Goal: Task Accomplishment & Management: Use online tool/utility

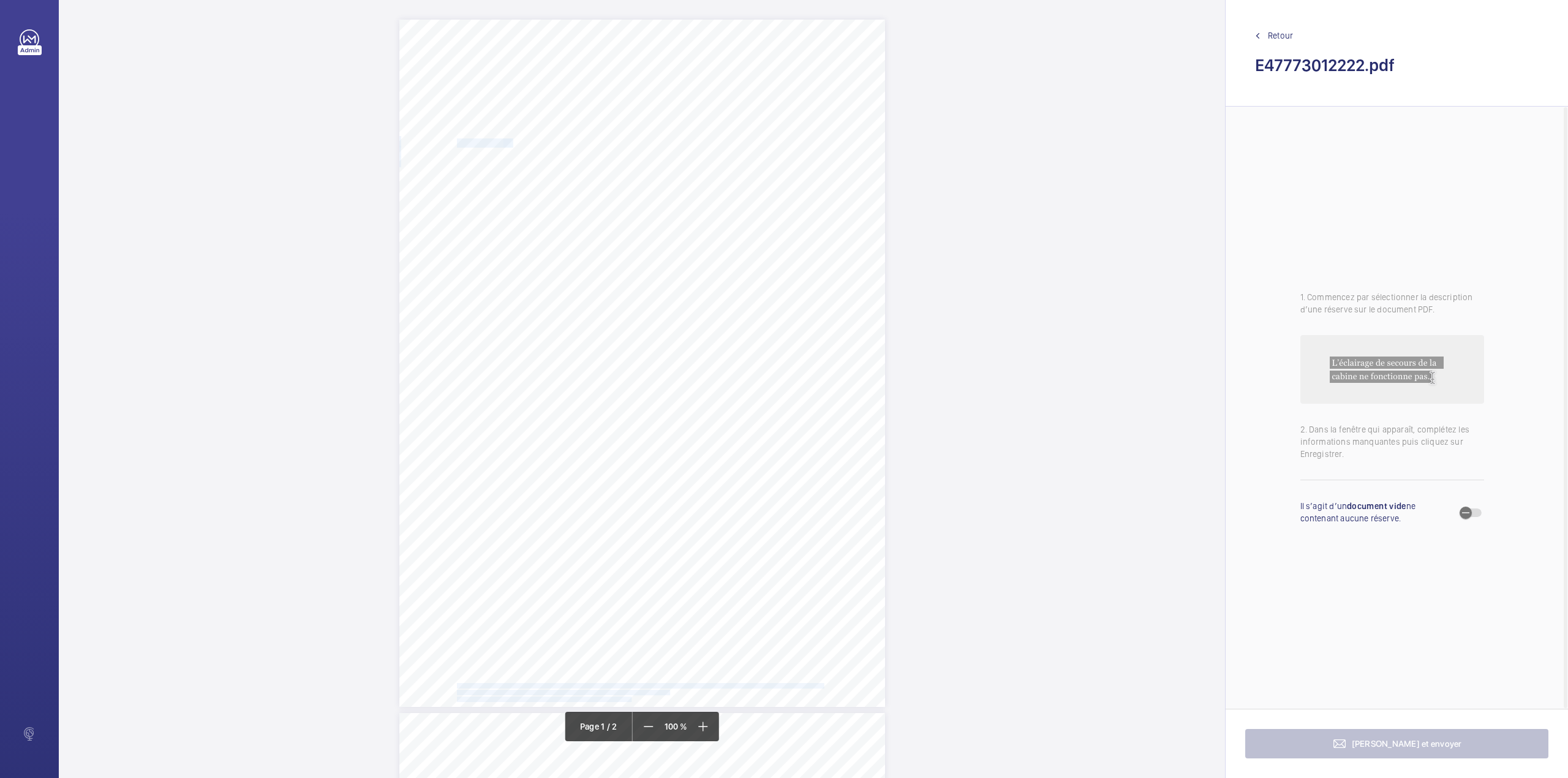
drag, startPoint x: 518, startPoint y: 142, endPoint x: 683, endPoint y: 141, distance: 165.0
click at [683, 141] on div "Lift Report Lifting Operations & Lifting Equipment Regulation 1998 Provision & …" at bounding box center [642, 363] width 486 height 687
copy div "Allianz Engineering Inspection Services Ltd, 57 Ladymead, Guildford, Surrey, GU…"
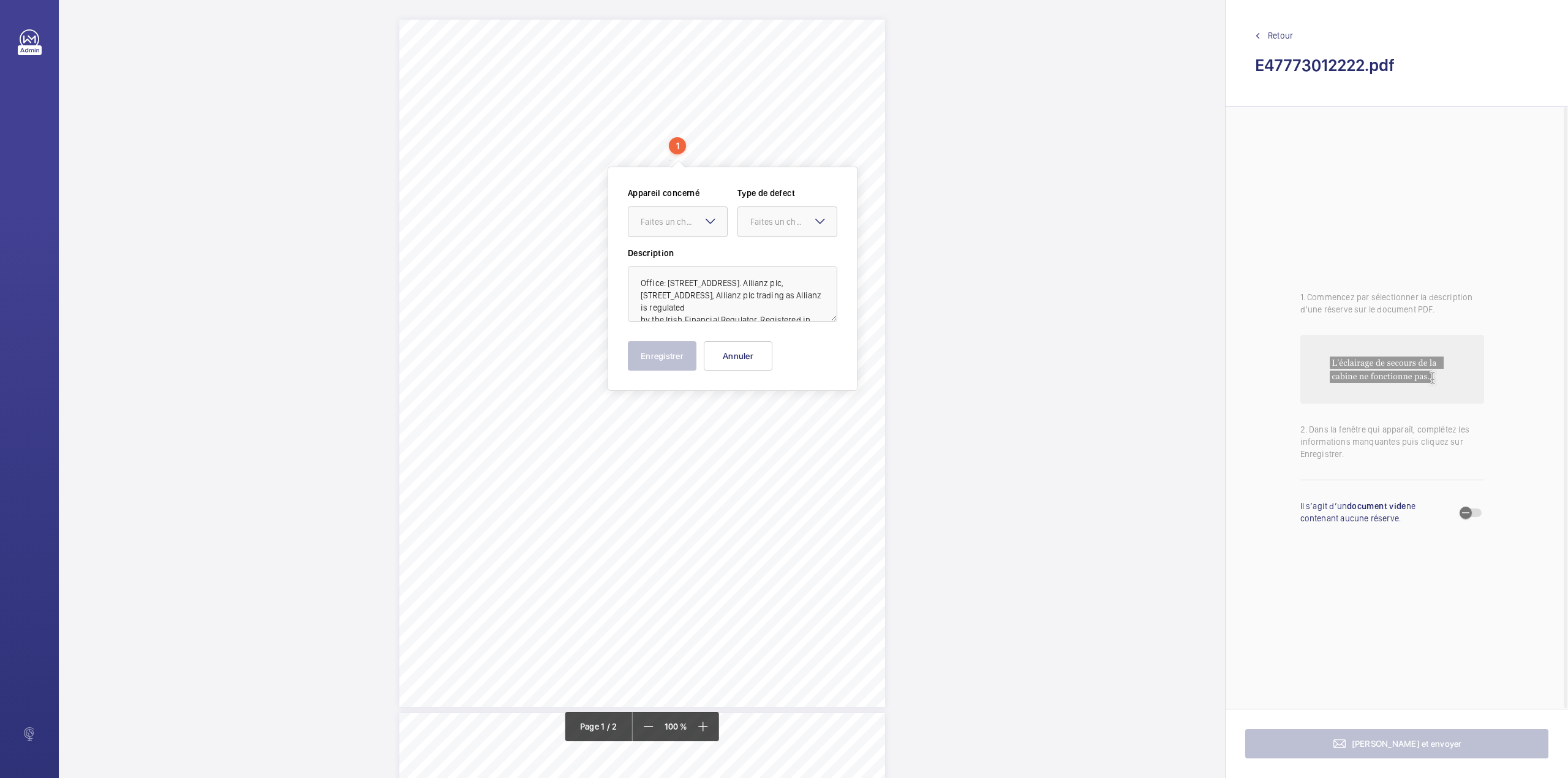
click at [677, 541] on div "Lift Report Lifting Operations & Lifting Equipment Regulation 1998 Provision & …" at bounding box center [642, 363] width 486 height 687
drag, startPoint x: 518, startPoint y: 141, endPoint x: 312, endPoint y: 143, distance: 206.0
click at [681, 143] on span "WHITBREAD PLC AND/OR SUBSIDIARY COMPANIES" at bounding box center [609, 143] width 182 height 8
copy span "WHITBREAD PLC AND/OR SUBSIDIARY COMPANIE"
click at [750, 359] on button "Annuler" at bounding box center [736, 358] width 68 height 29
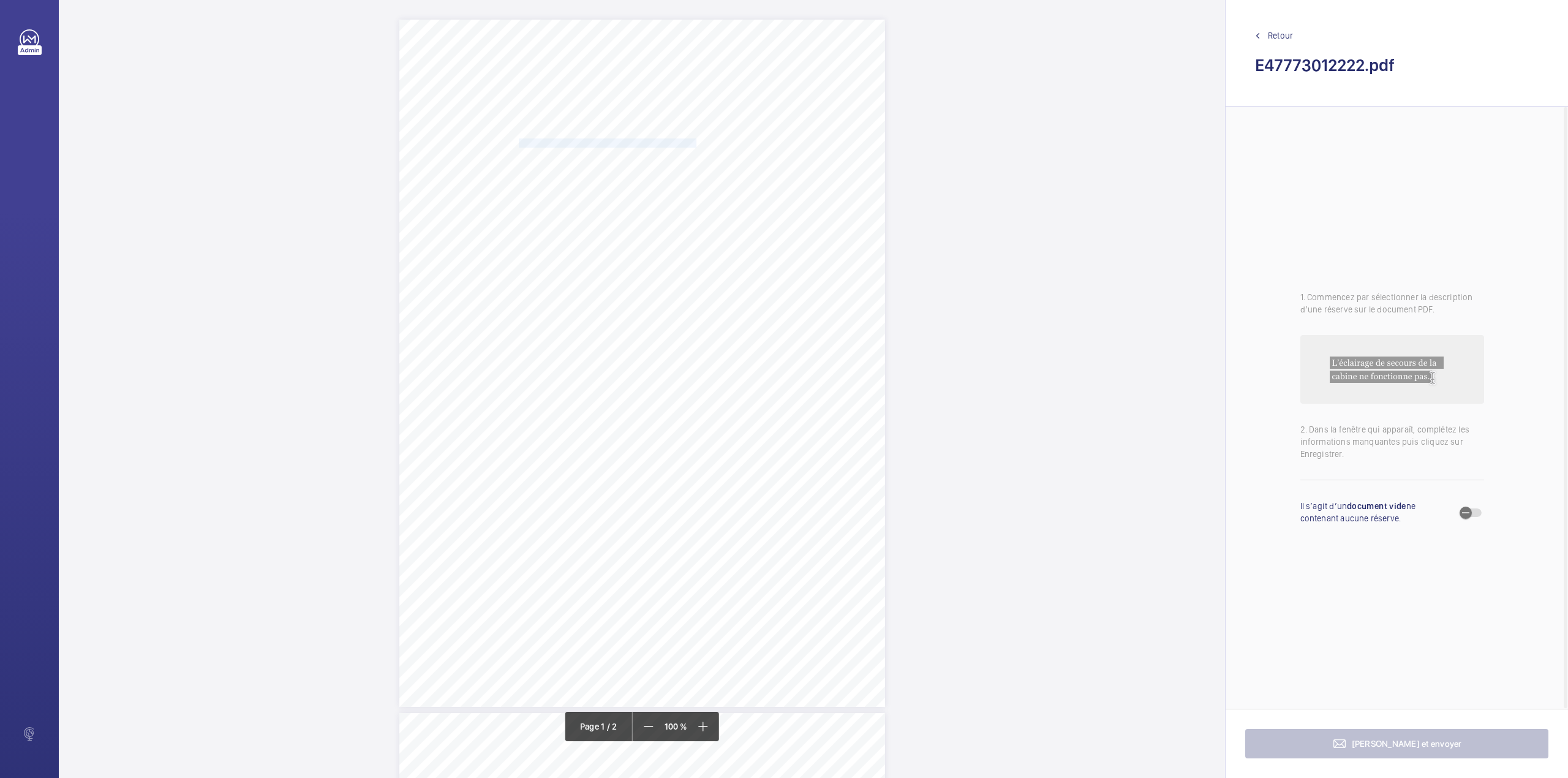
drag, startPoint x: 518, startPoint y: 155, endPoint x: 733, endPoint y: 152, distance: 215.0
click at [714, 152] on span "PREMIER INN - ISLINGTON, 18 PARKFIELD STREET, LONDON, N1 0PS" at bounding box center [616, 153] width 195 height 8
copy span "PREMIER INN - ISLINGTON, 18 PARKFIELD STREET, LONDON, N1 0PS"
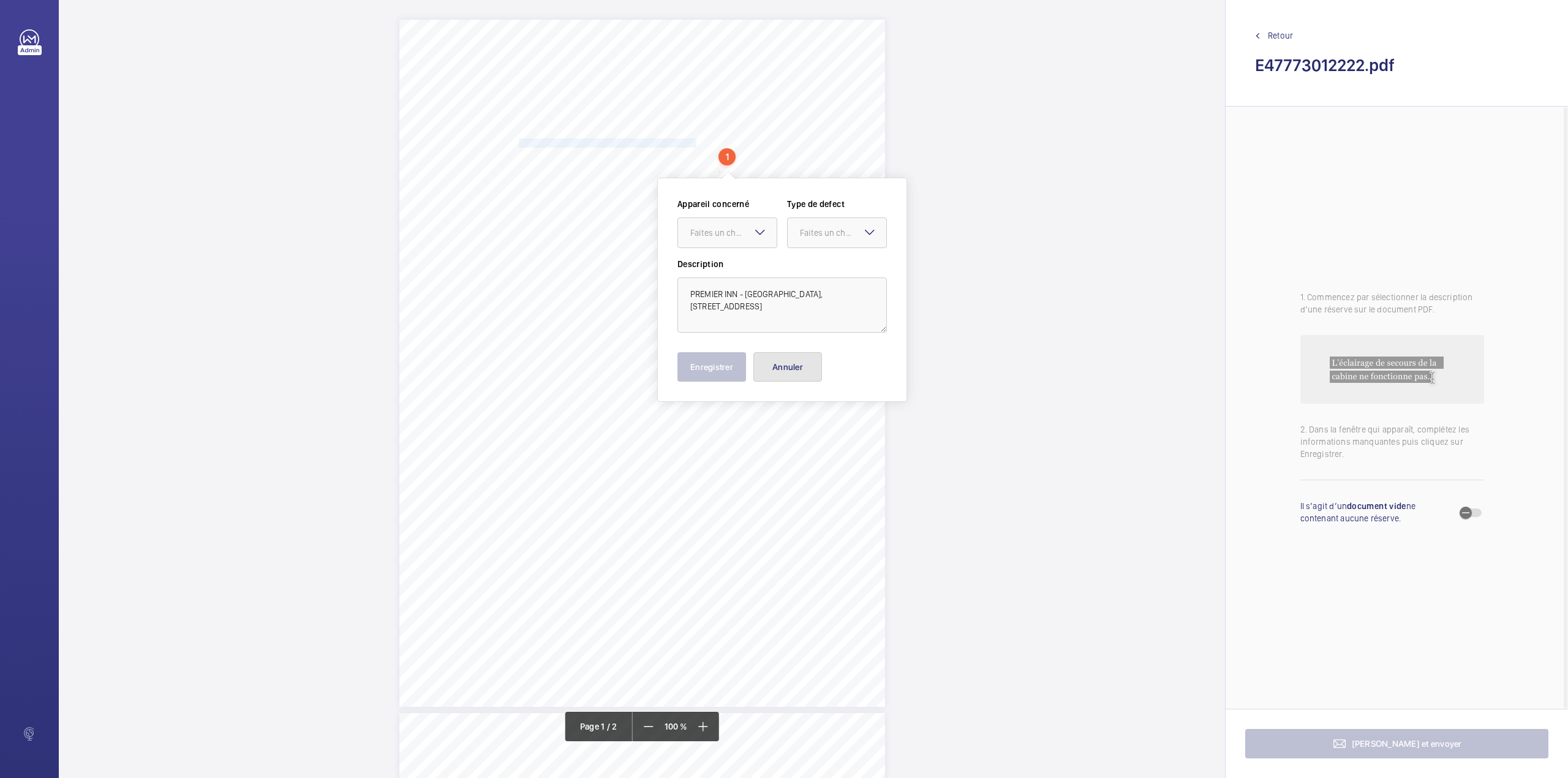
click at [780, 361] on button "Annuler" at bounding box center [788, 367] width 68 height 29
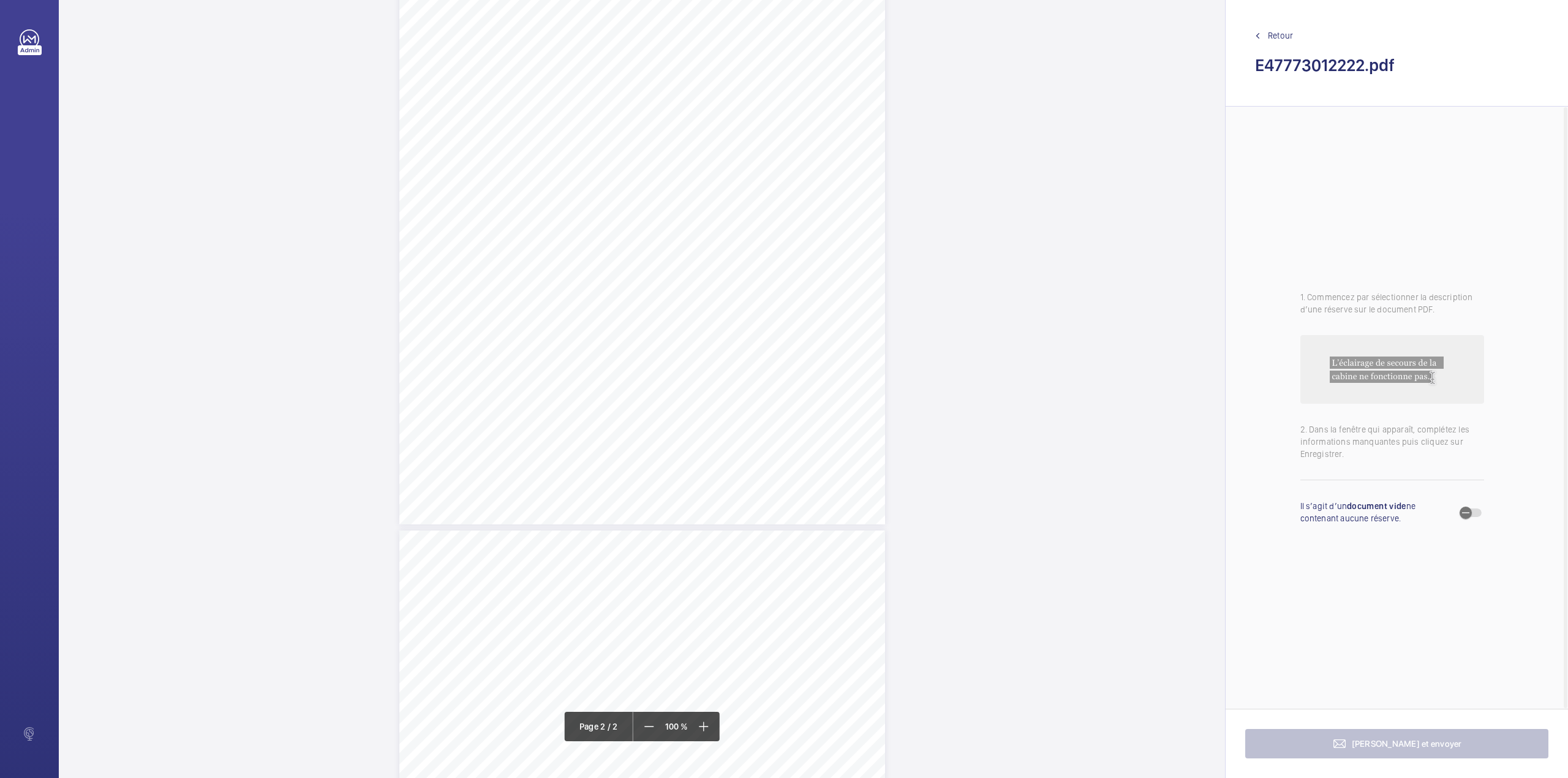
scroll to position [490, 0]
drag, startPoint x: 640, startPoint y: 422, endPoint x: 758, endPoint y: 420, distance: 118.0
click at [758, 420] on span "Car top control stop switch insecure." at bounding box center [707, 421] width 131 height 8
click at [849, 192] on textarea "Car top control stop switch insecure" at bounding box center [807, 201] width 209 height 55
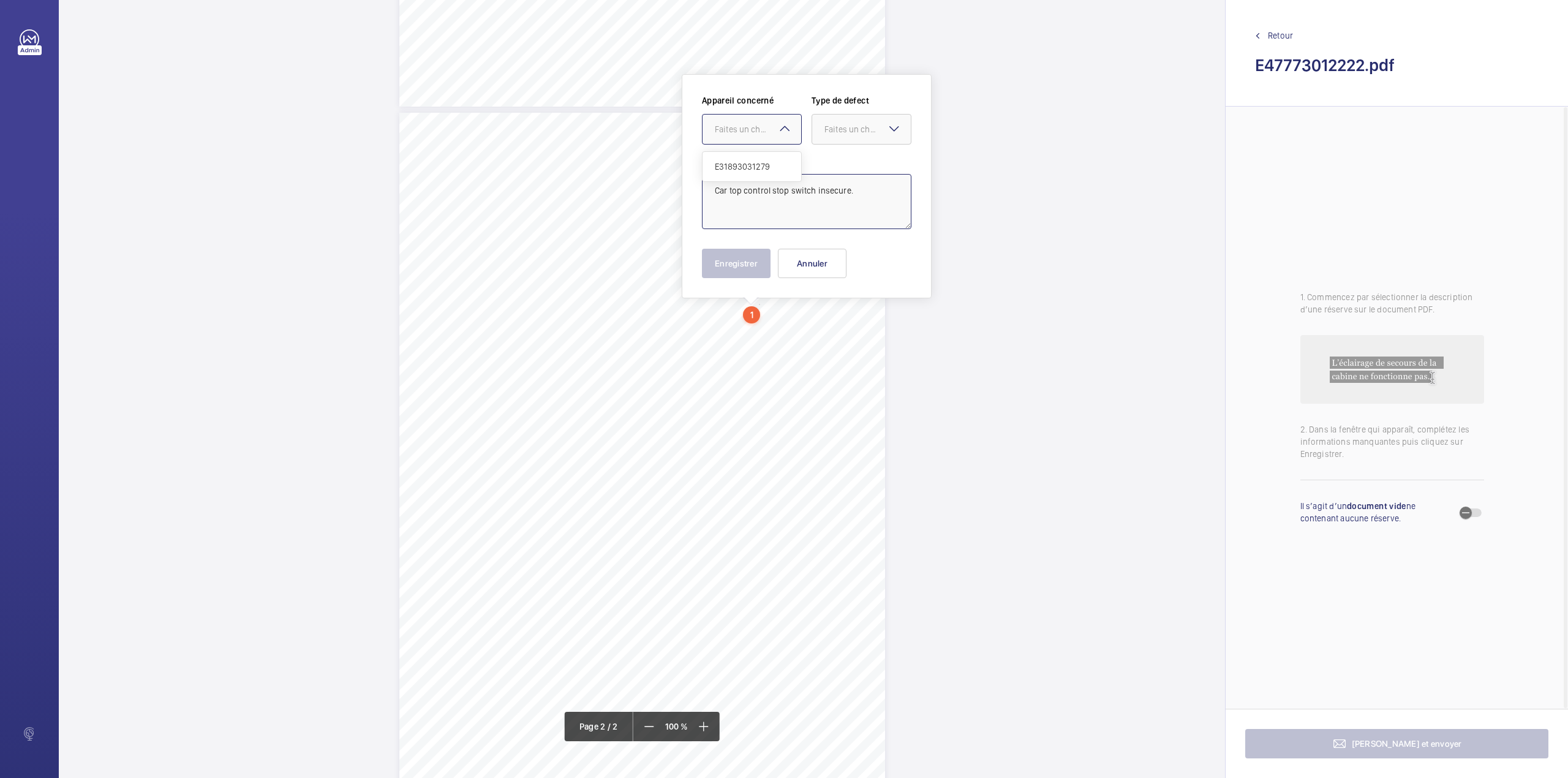
drag, startPoint x: 736, startPoint y: 130, endPoint x: 738, endPoint y: 179, distance: 49.0
click at [736, 130] on div "Faites un choix" at bounding box center [758, 129] width 86 height 12
click at [738, 179] on div "E31893031279" at bounding box center [751, 166] width 98 height 29
drag, startPoint x: 842, startPoint y: 131, endPoint x: 841, endPoint y: 145, distance: 14.0
click at [841, 136] on div "Faites un choix" at bounding box center [861, 129] width 98 height 12
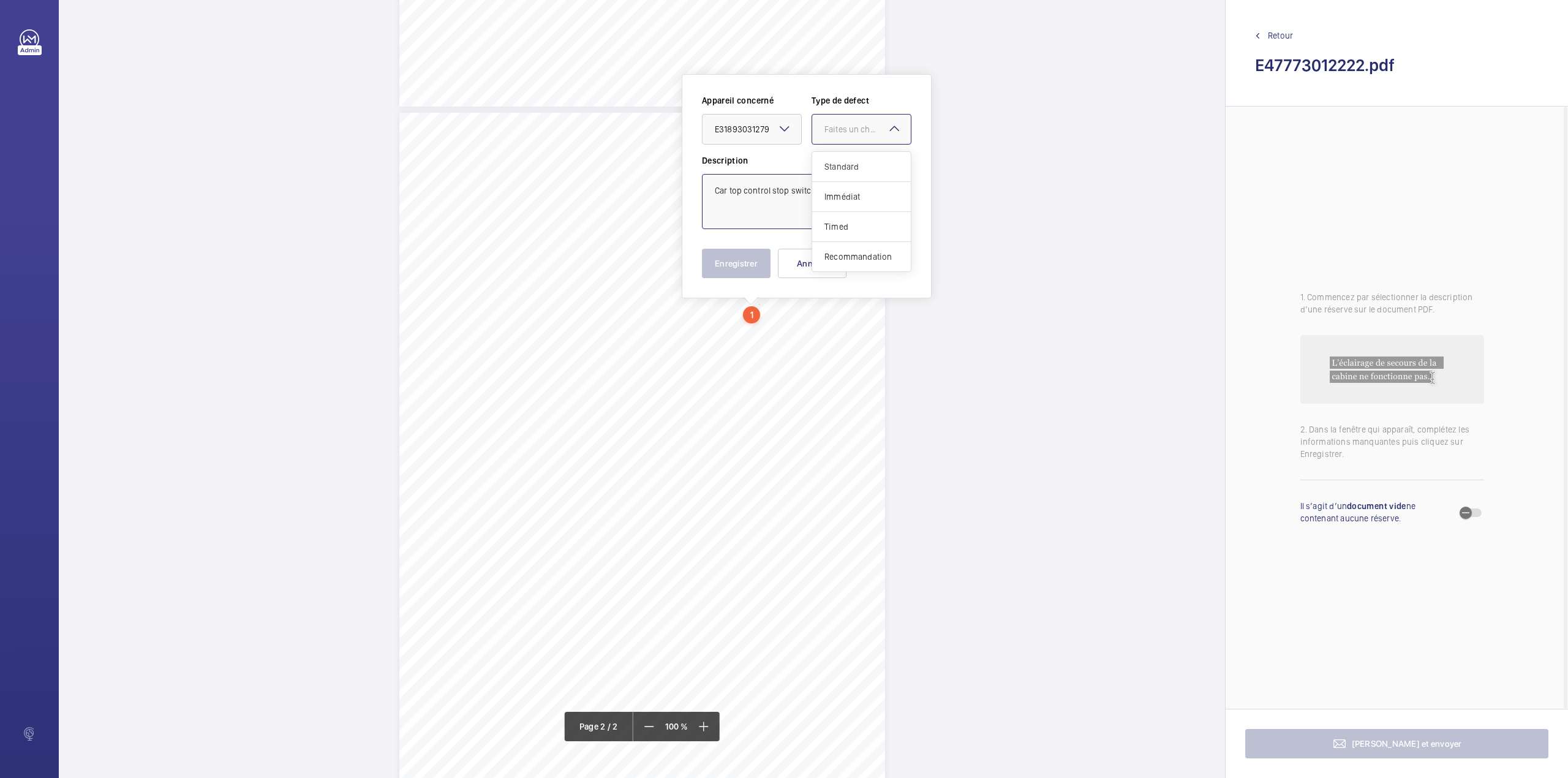
click at [841, 163] on span "Standard" at bounding box center [861, 167] width 74 height 12
type textarea "Car top control stop switch insecure."
drag, startPoint x: 750, startPoint y: 258, endPoint x: 726, endPoint y: 314, distance: 60.9
click at [748, 258] on button "Enregistrer" at bounding box center [736, 263] width 68 height 29
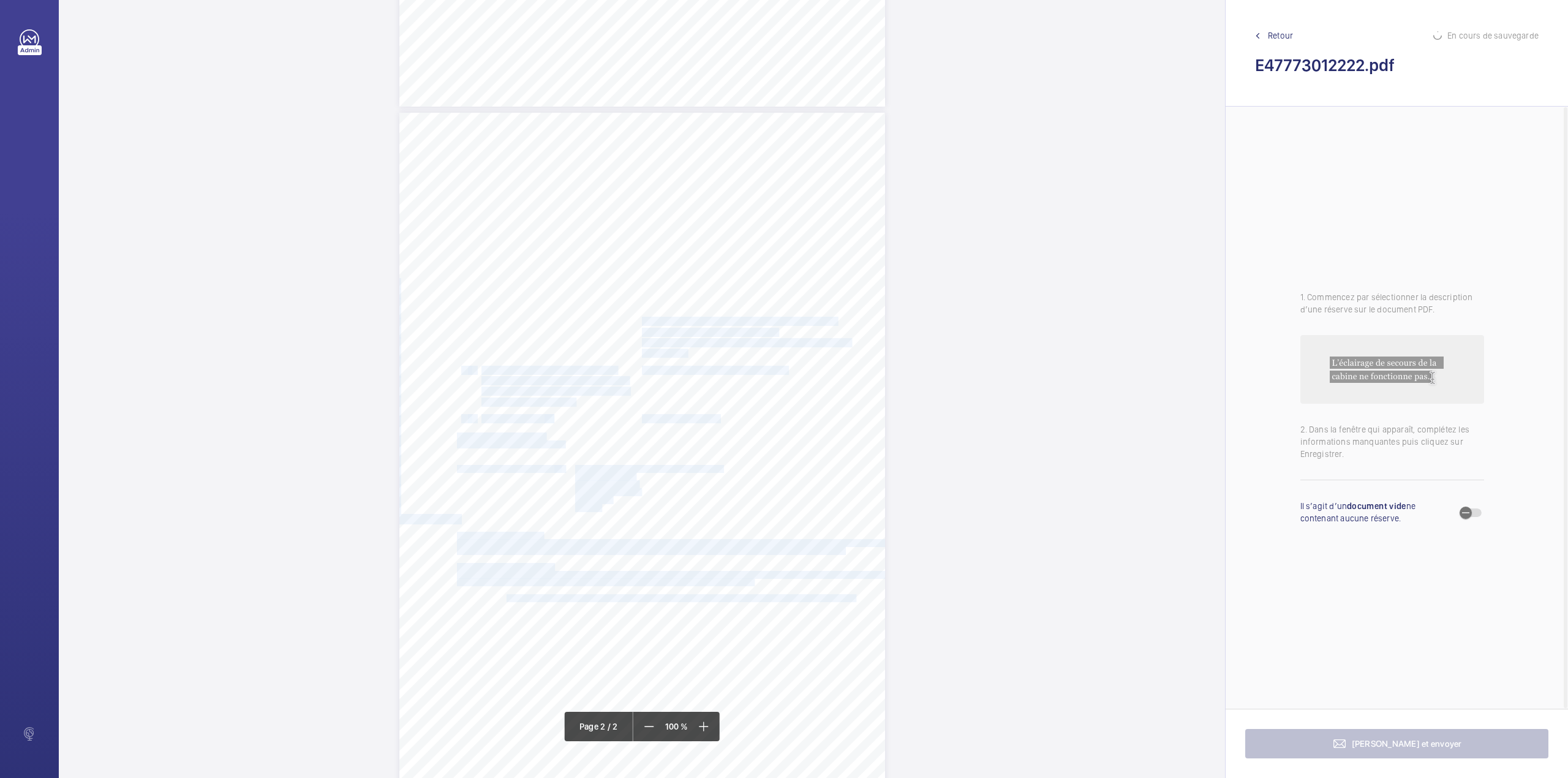
drag, startPoint x: 640, startPoint y: 321, endPoint x: 815, endPoint y: 322, distance: 175.0
click at [815, 322] on span "One counterweight guide lubricator oil pot is missing." at bounding box center [738, 321] width 193 height 8
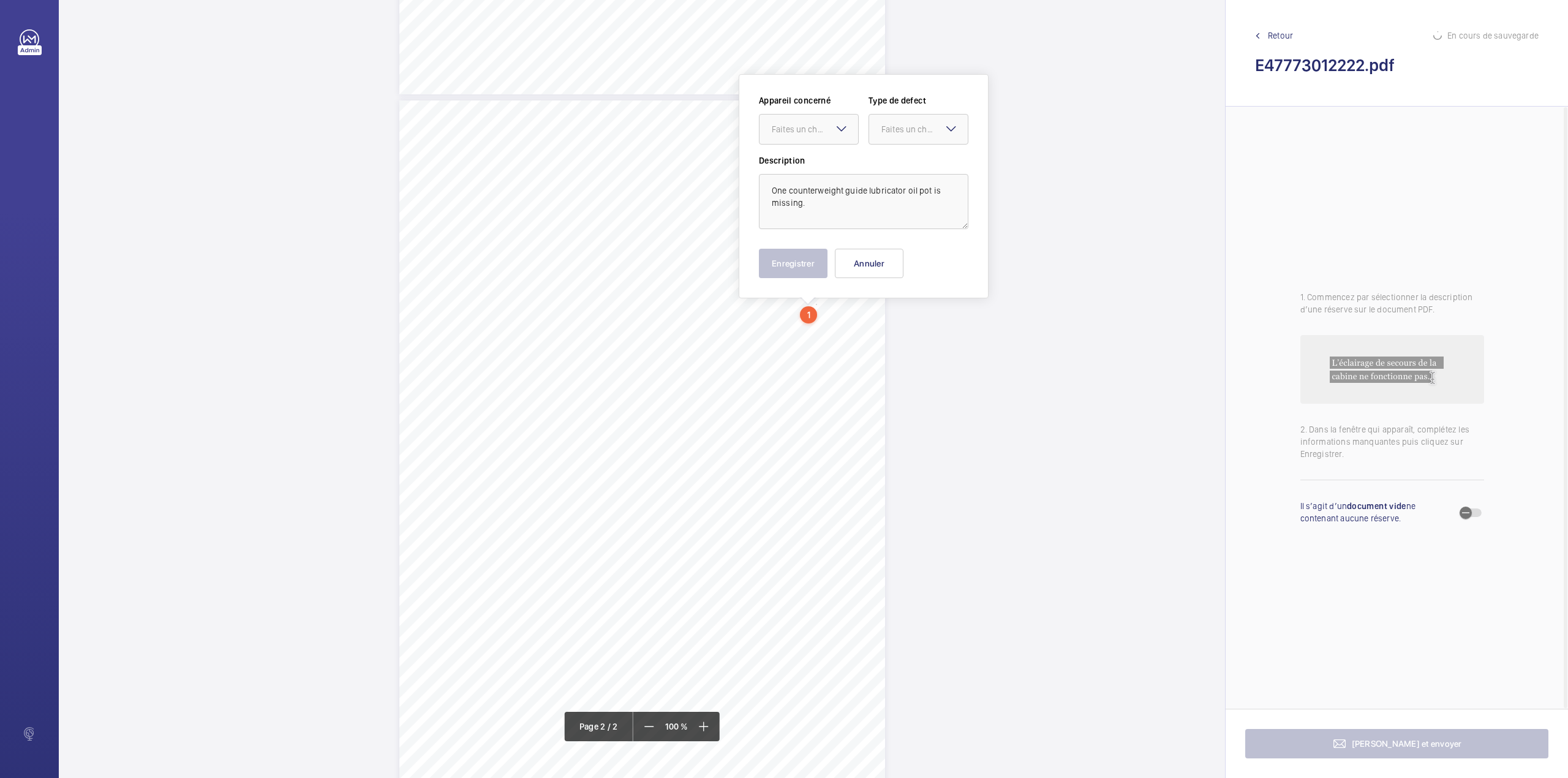
click at [813, 322] on div "Lift Report Lifting Operations & Lifting Equipment Regulation 1998 Provision & …" at bounding box center [642, 389] width 1167 height 778
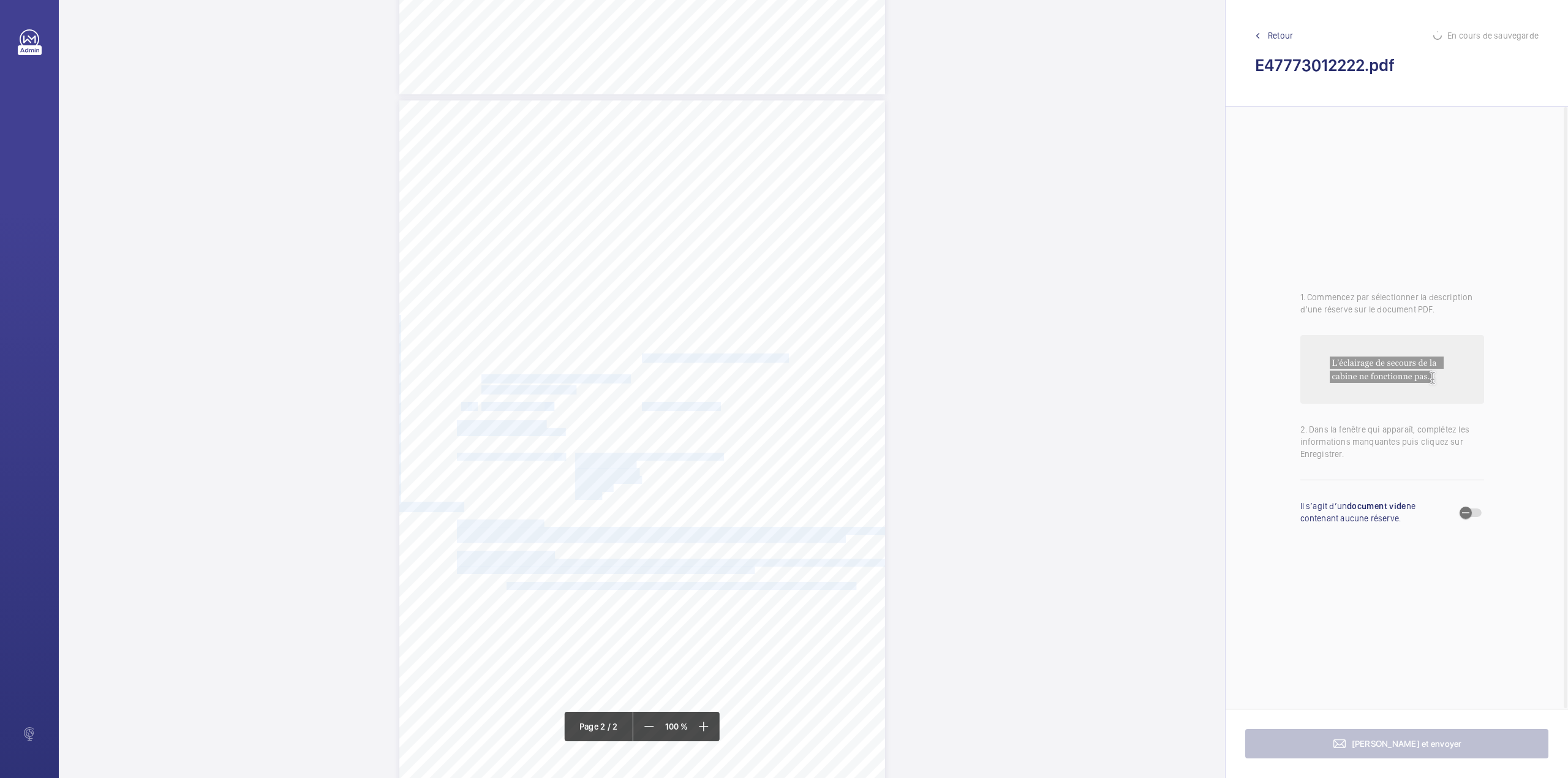
click at [816, 321] on div "Lift Report Lifting Operations & Lifting Equipment Regulation 1998 Provision & …" at bounding box center [642, 444] width 486 height 687
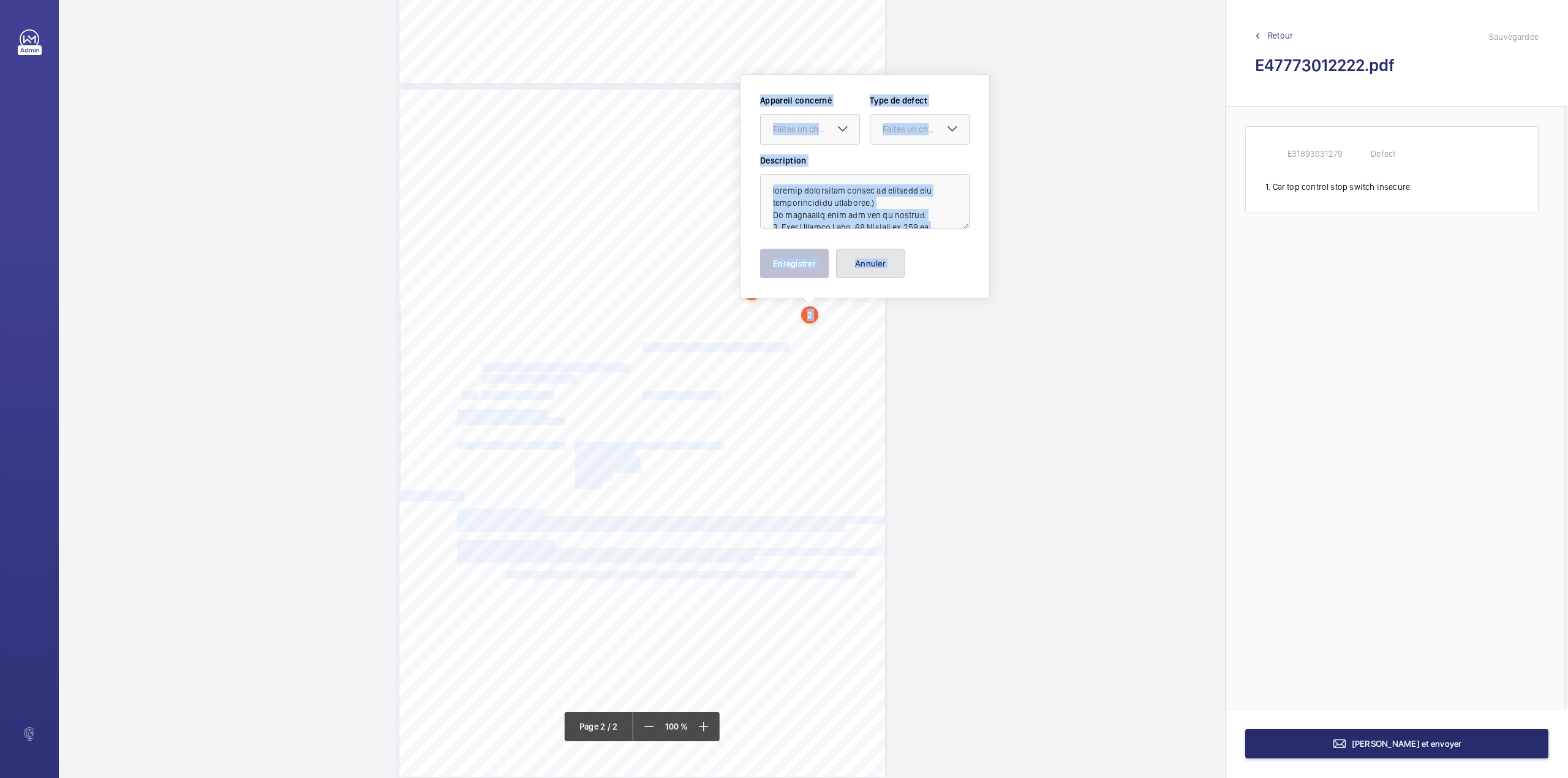
click at [853, 272] on button "Annuler" at bounding box center [870, 263] width 68 height 29
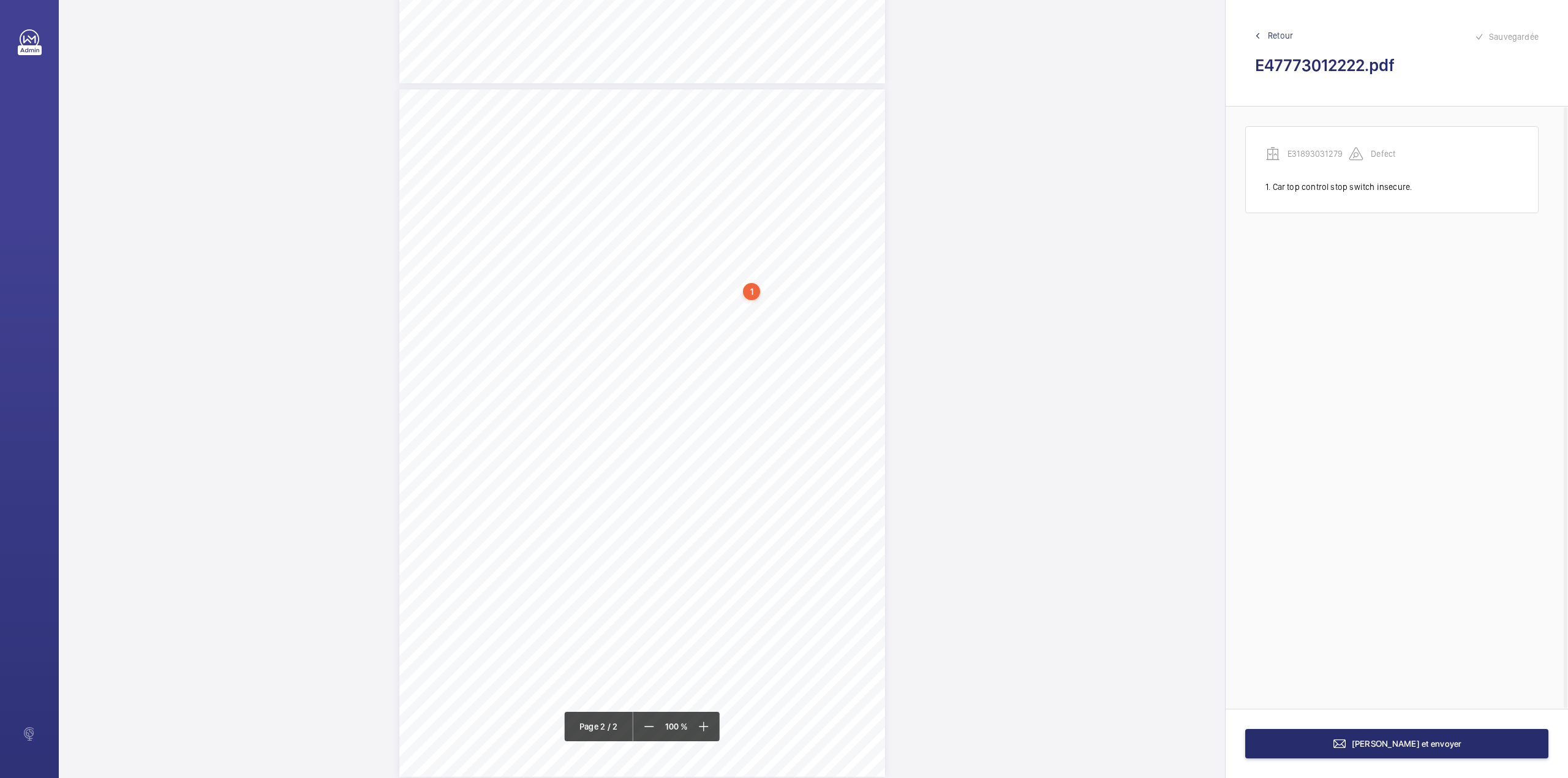
click at [816, 302] on span "One counterweight guide lubricator oil pot is missing." at bounding box center [738, 298] width 193 height 8
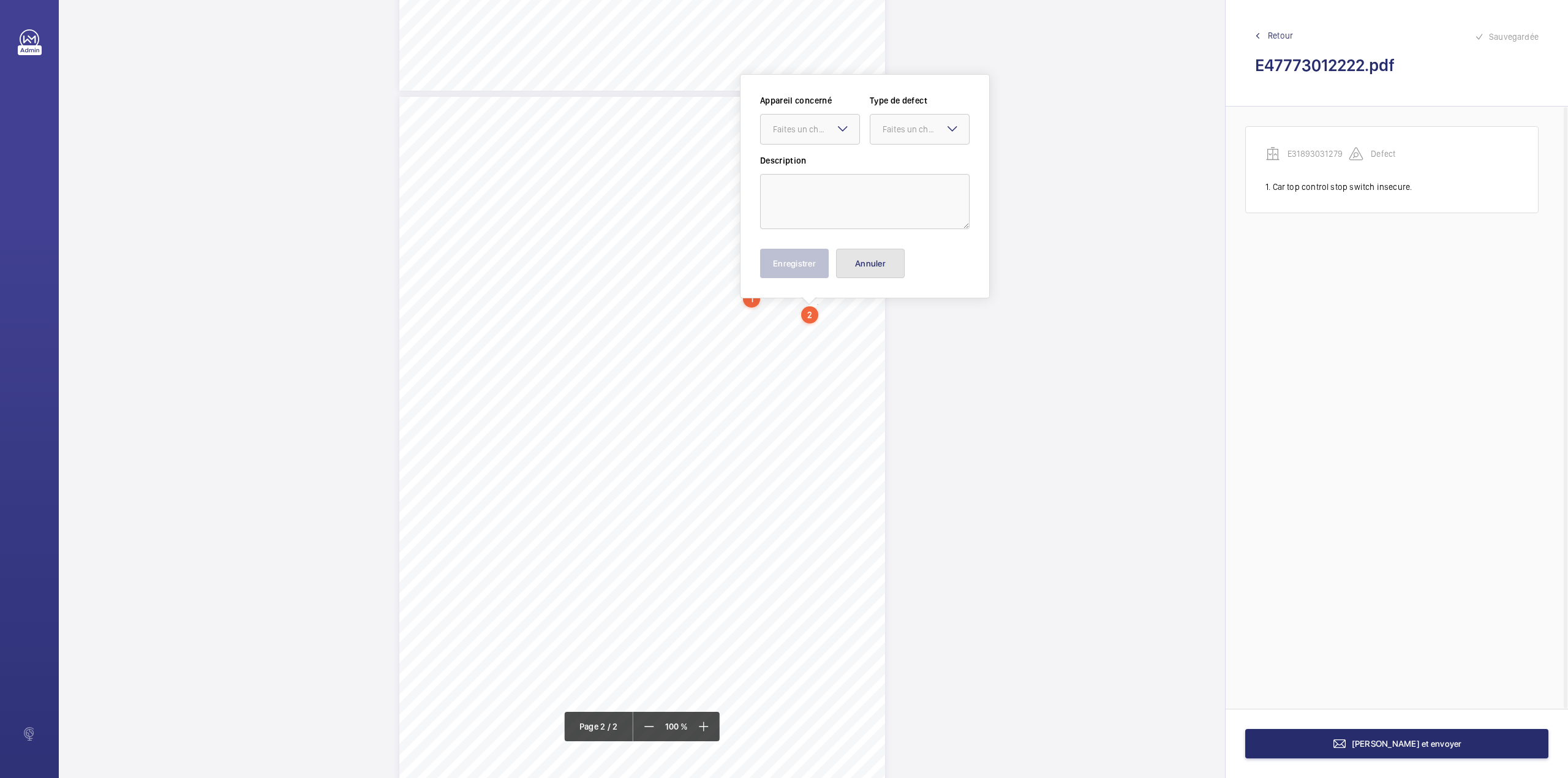
click at [868, 266] on button "Annuler" at bounding box center [870, 263] width 68 height 29
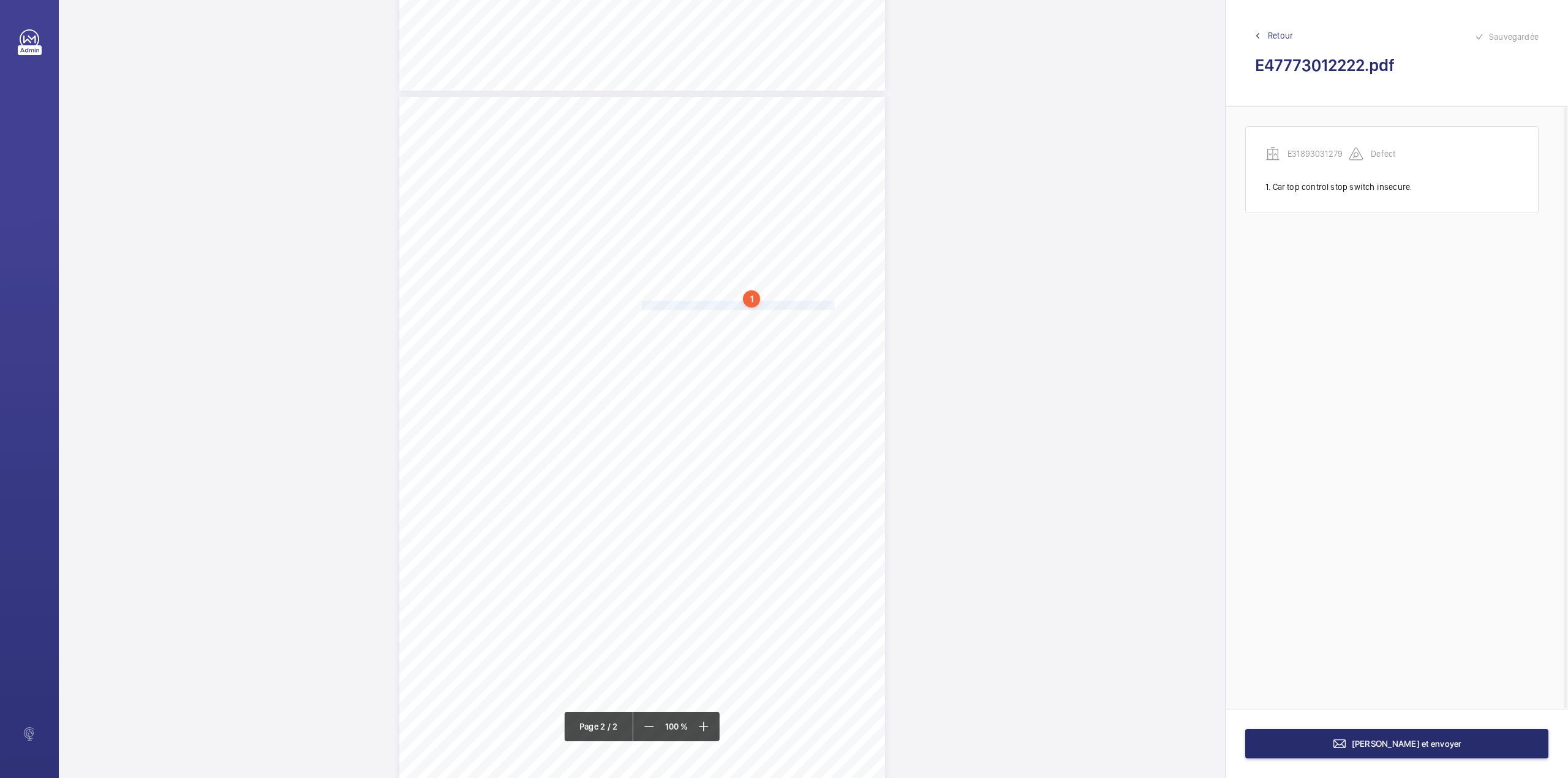
drag, startPoint x: 641, startPoint y: 304, endPoint x: 815, endPoint y: 304, distance: 174.0
click at [815, 304] on span "One counterweight guide lubricator oil pot is missing." at bounding box center [738, 306] width 193 height 8
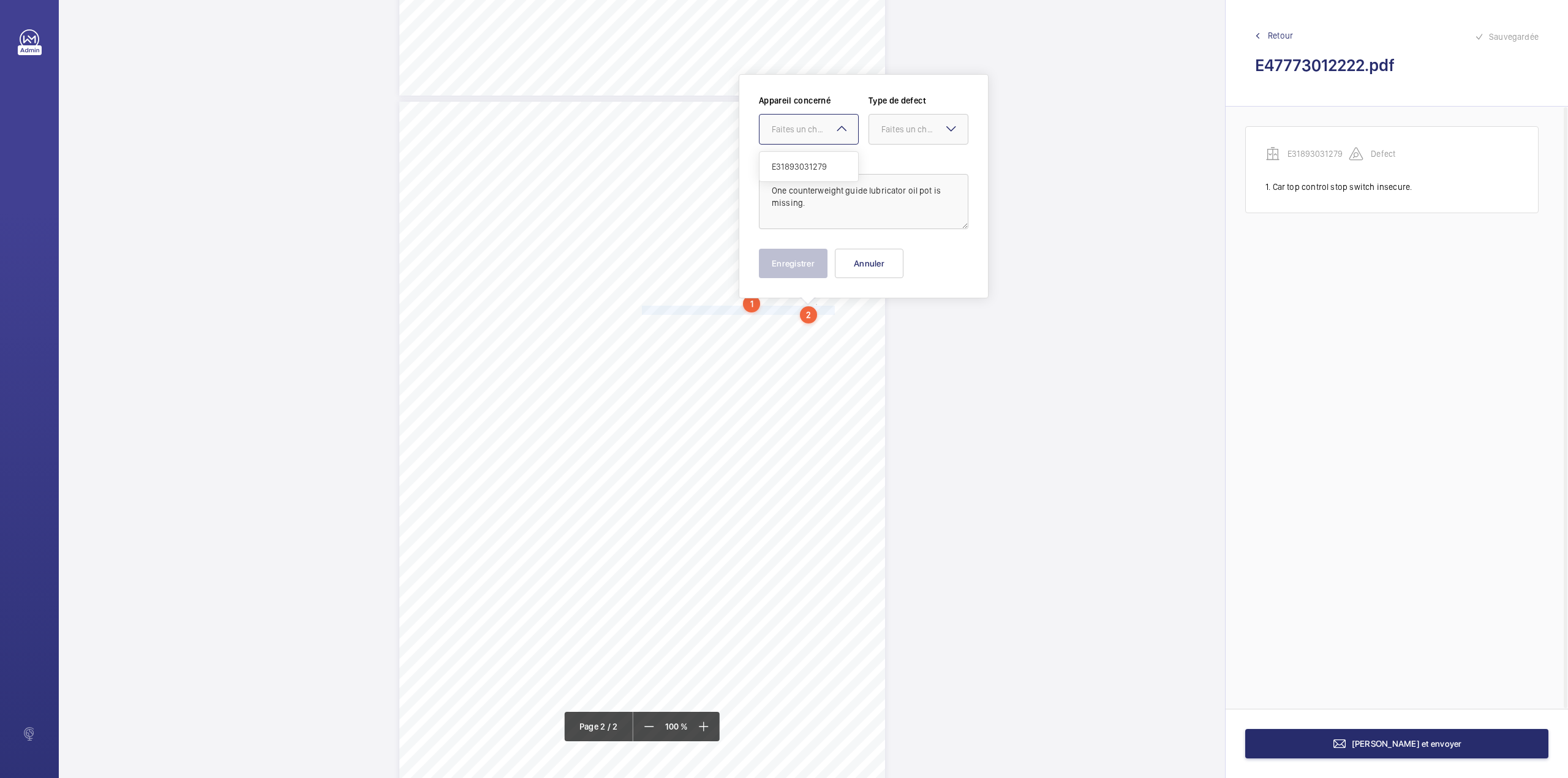
drag, startPoint x: 809, startPoint y: 125, endPoint x: 805, endPoint y: 165, distance: 40.2
click at [809, 126] on div "Faites un choix" at bounding box center [815, 129] width 86 height 12
drag, startPoint x: 805, startPoint y: 165, endPoint x: 900, endPoint y: 144, distance: 97.3
click at [805, 165] on span "E31893031279" at bounding box center [809, 167] width 74 height 12
click at [902, 142] on div at bounding box center [918, 129] width 98 height 29
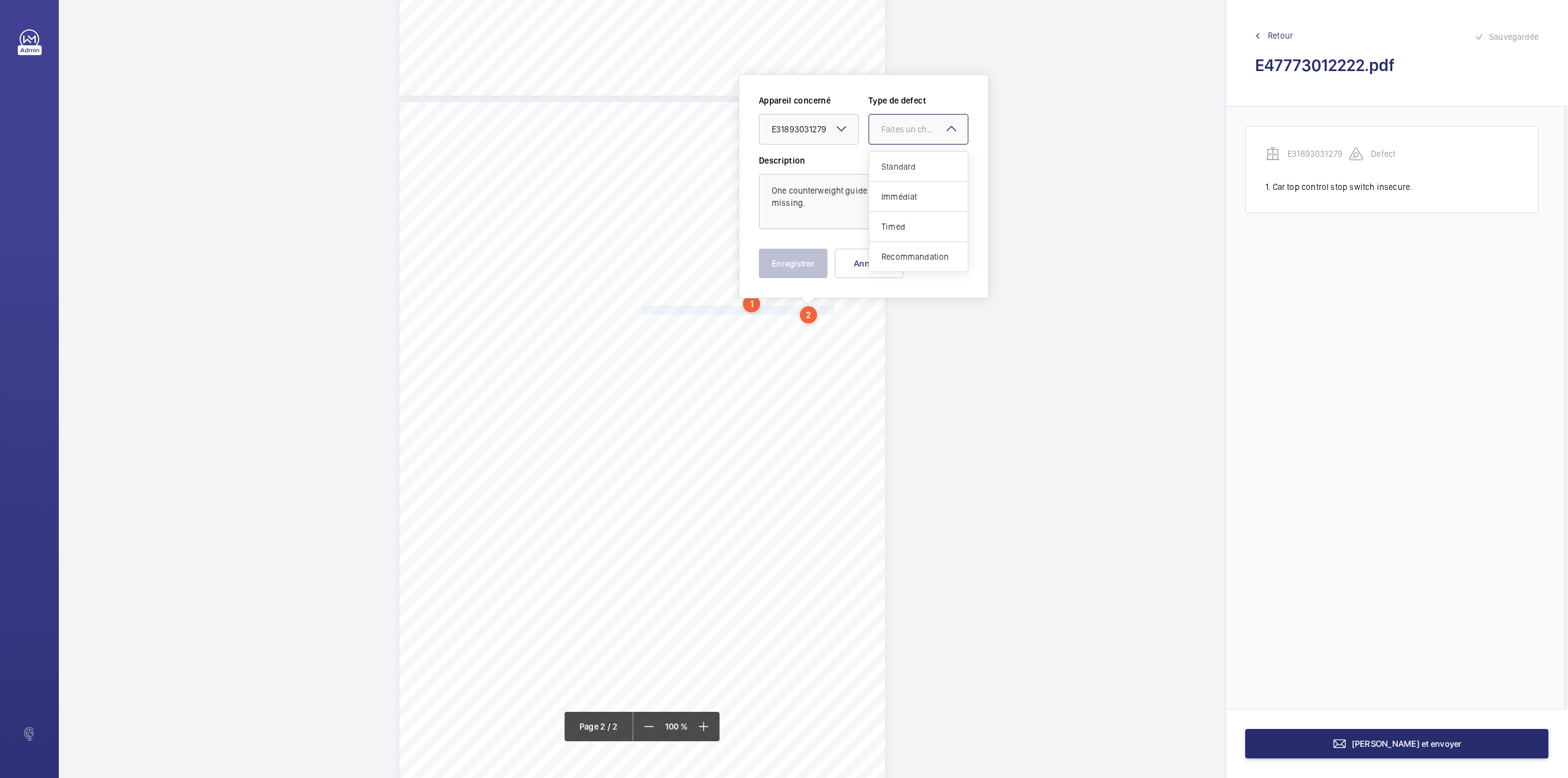
click at [898, 165] on span "Standard" at bounding box center [918, 167] width 74 height 12
click at [782, 273] on button "Enregistrer" at bounding box center [793, 263] width 68 height 29
drag, startPoint x: 640, startPoint y: 322, endPoint x: 763, endPoint y: 323, distance: 123.0
click at [763, 323] on div "Lift Report Lifting Operations & Lifting Equipment Regulation 1998 Provision & …" at bounding box center [642, 445] width 486 height 687
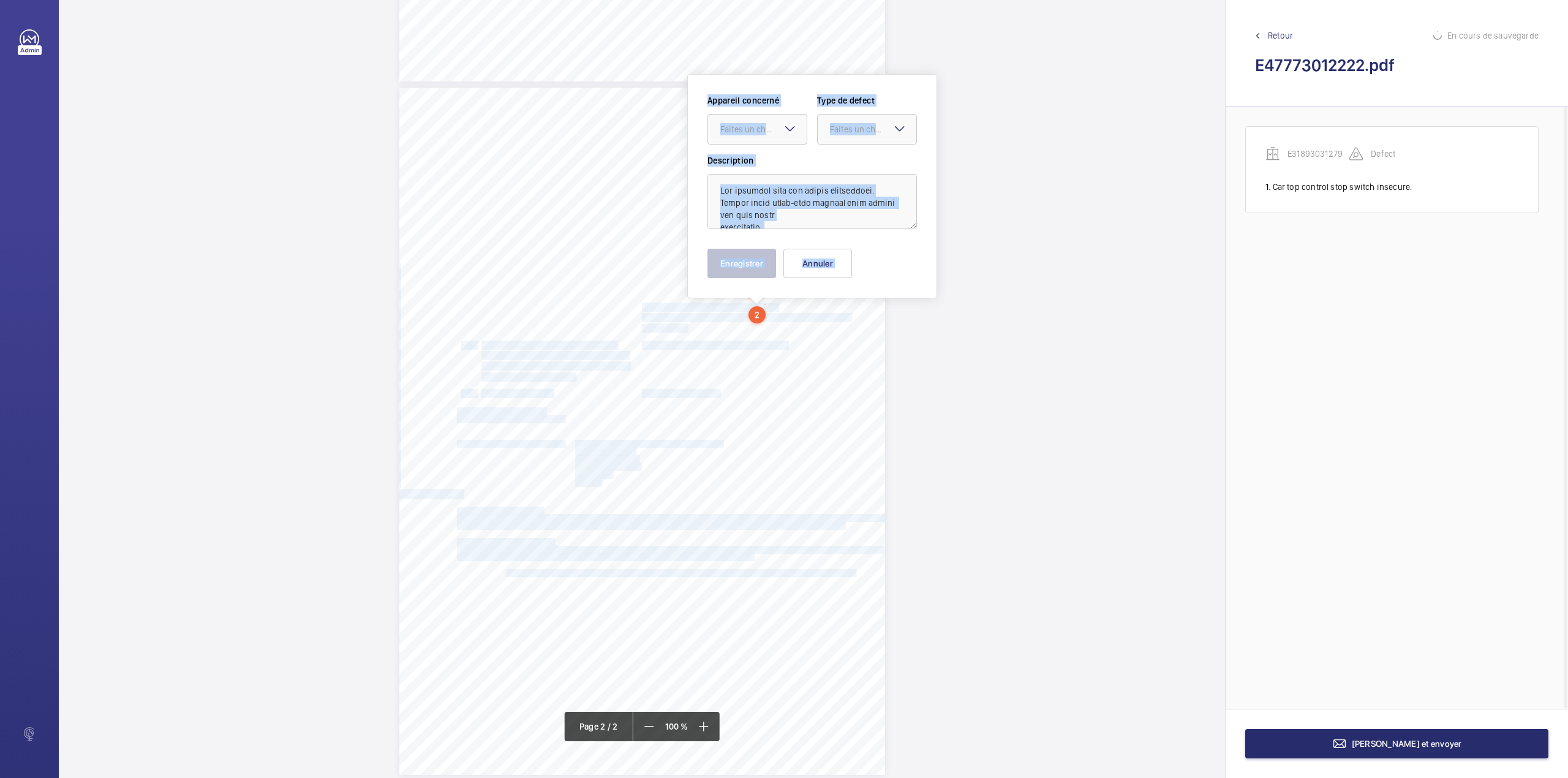
click at [763, 323] on div "Lift Report Lifting Operations & Lifting Equipment Regulation 1998 Provision & …" at bounding box center [642, 431] width 486 height 687
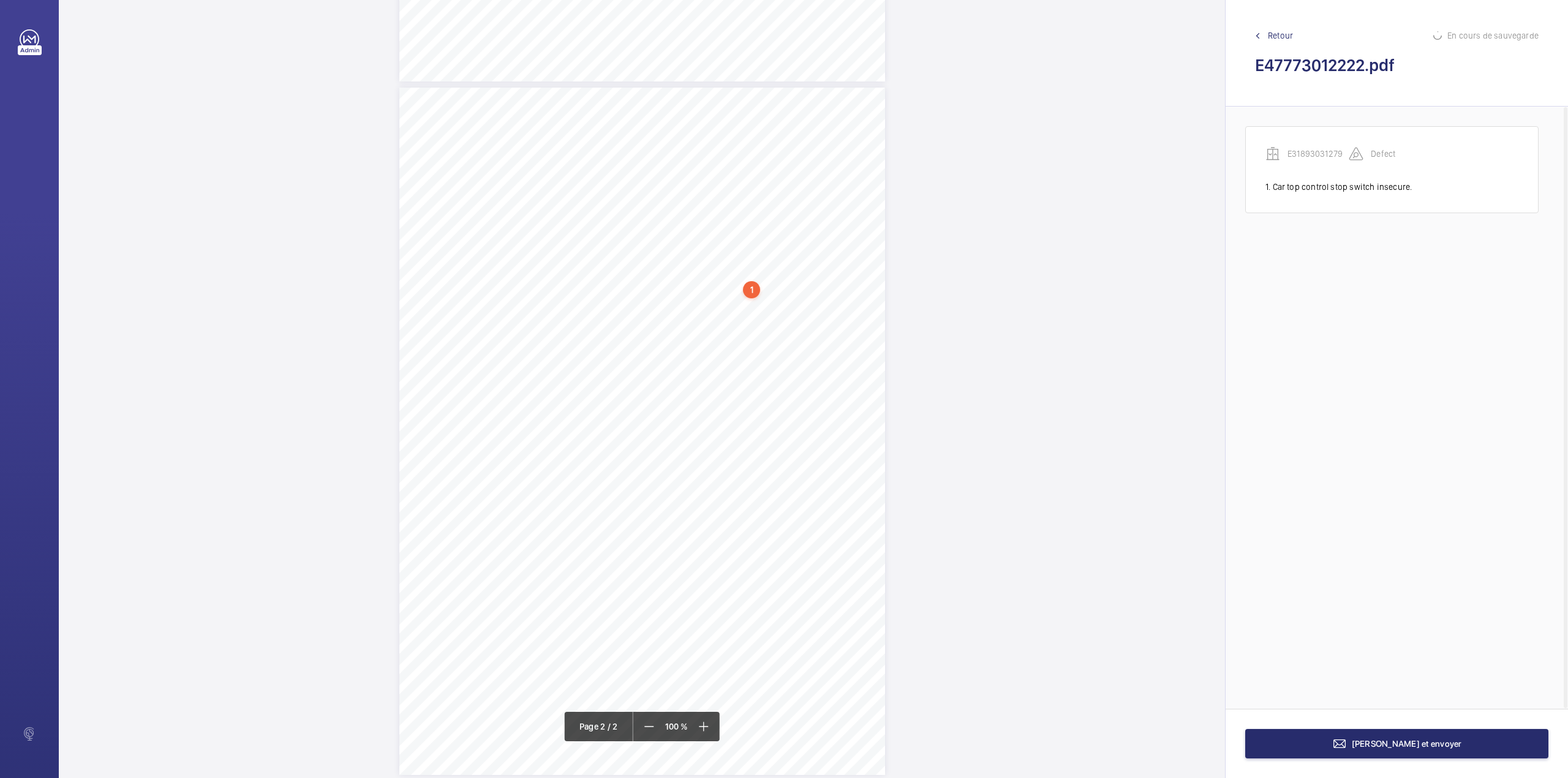
click at [763, 320] on span "Ground floor right-hand landing call button has back light" at bounding box center [745, 318] width 207 height 8
drag, startPoint x: 817, startPoint y: 263, endPoint x: 756, endPoint y: 289, distance: 66.3
click at [818, 263] on button "Annuler" at bounding box center [818, 263] width 68 height 29
drag, startPoint x: 640, startPoint y: 297, endPoint x: 762, endPoint y: 297, distance: 122.0
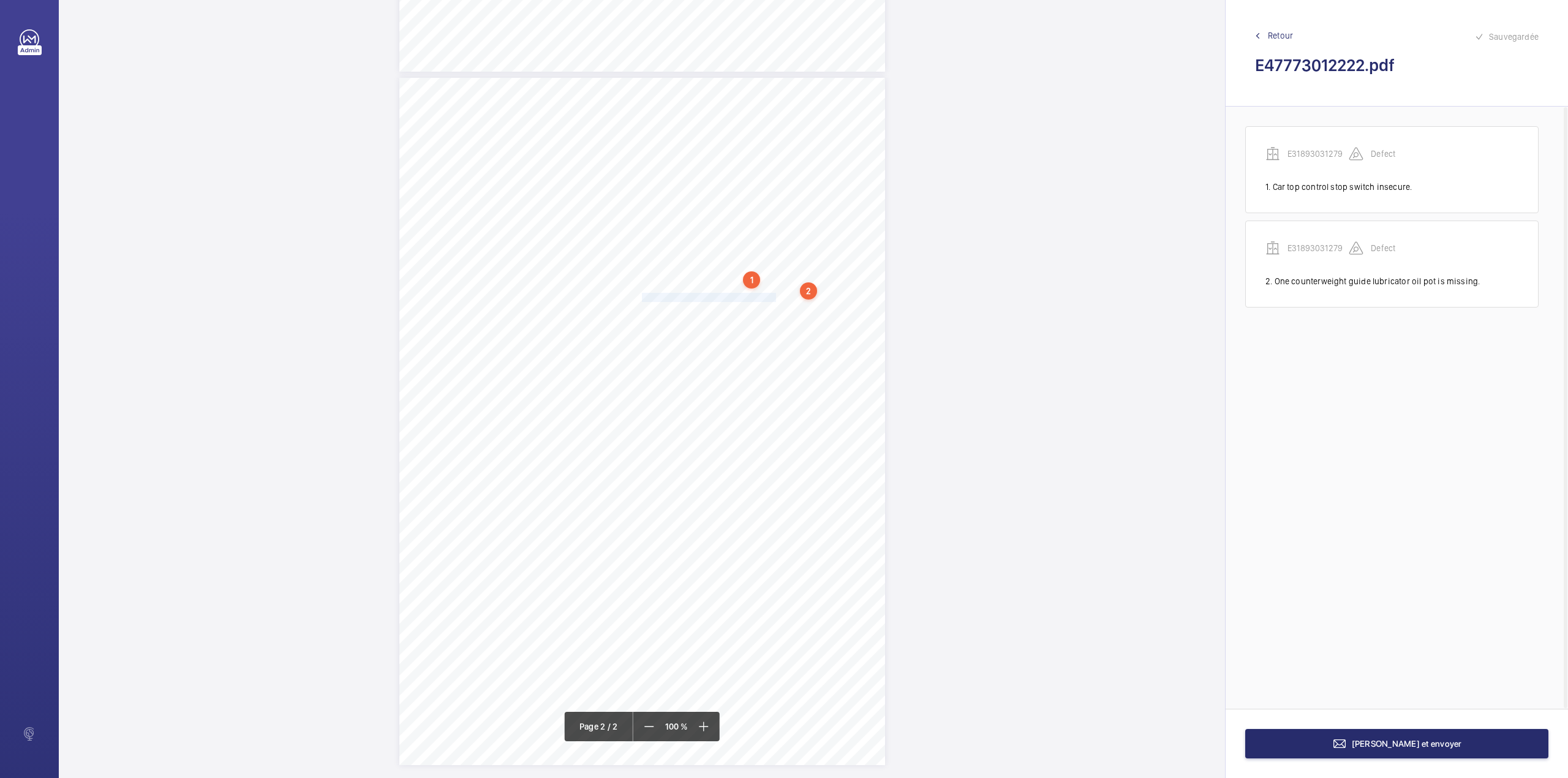
click at [762, 297] on span "Two interior lift car lights inoperative." at bounding box center [709, 298] width 134 height 8
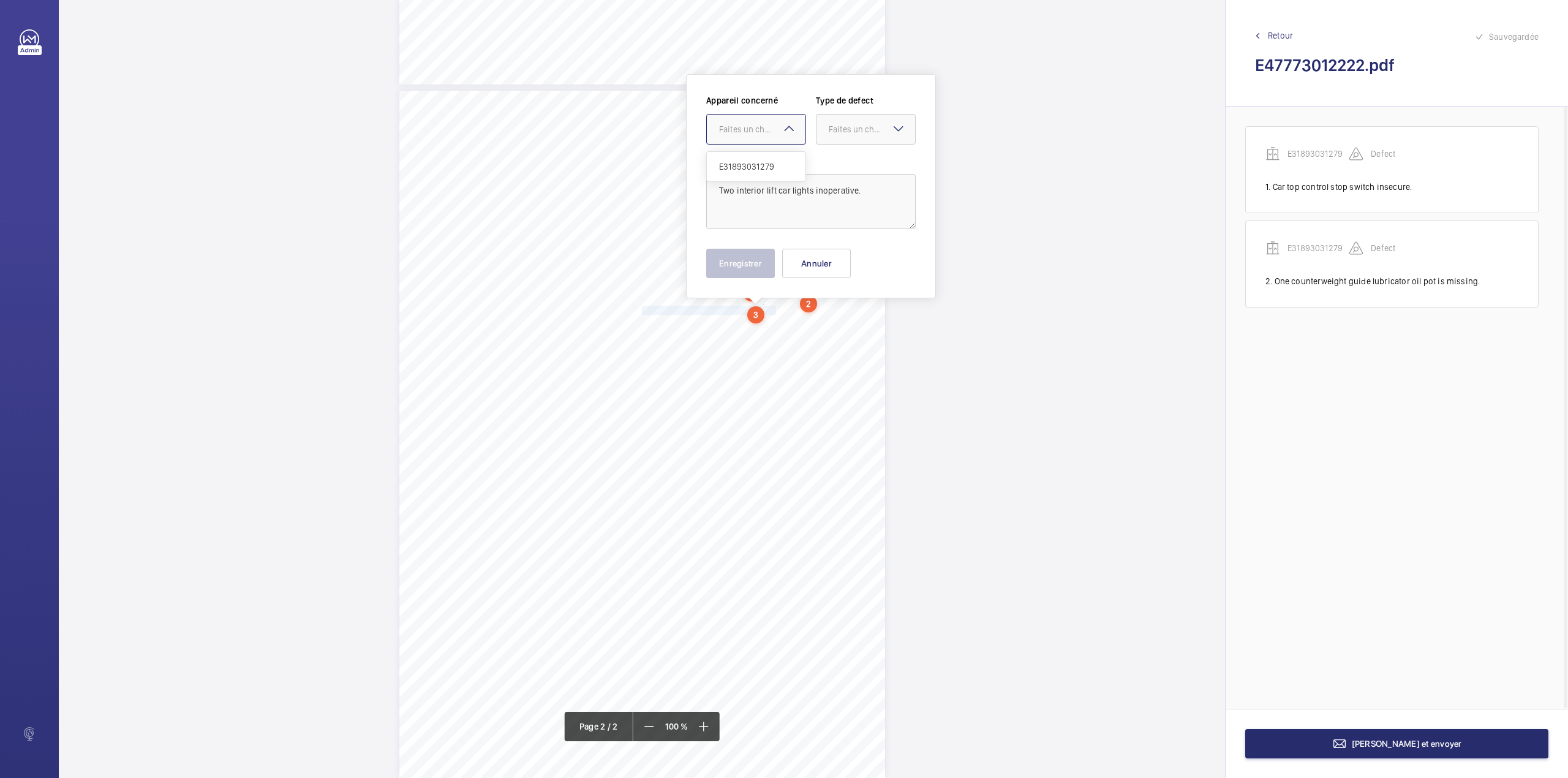
click at [766, 134] on div "Faites un choix" at bounding box center [762, 129] width 86 height 12
click at [760, 161] on div "E31893031279" at bounding box center [756, 166] width 98 height 29
drag, startPoint x: 849, startPoint y: 138, endPoint x: 846, endPoint y: 165, distance: 27.2
click at [849, 140] on div at bounding box center [866, 129] width 98 height 29
click at [846, 165] on span "Standard" at bounding box center [866, 167] width 74 height 12
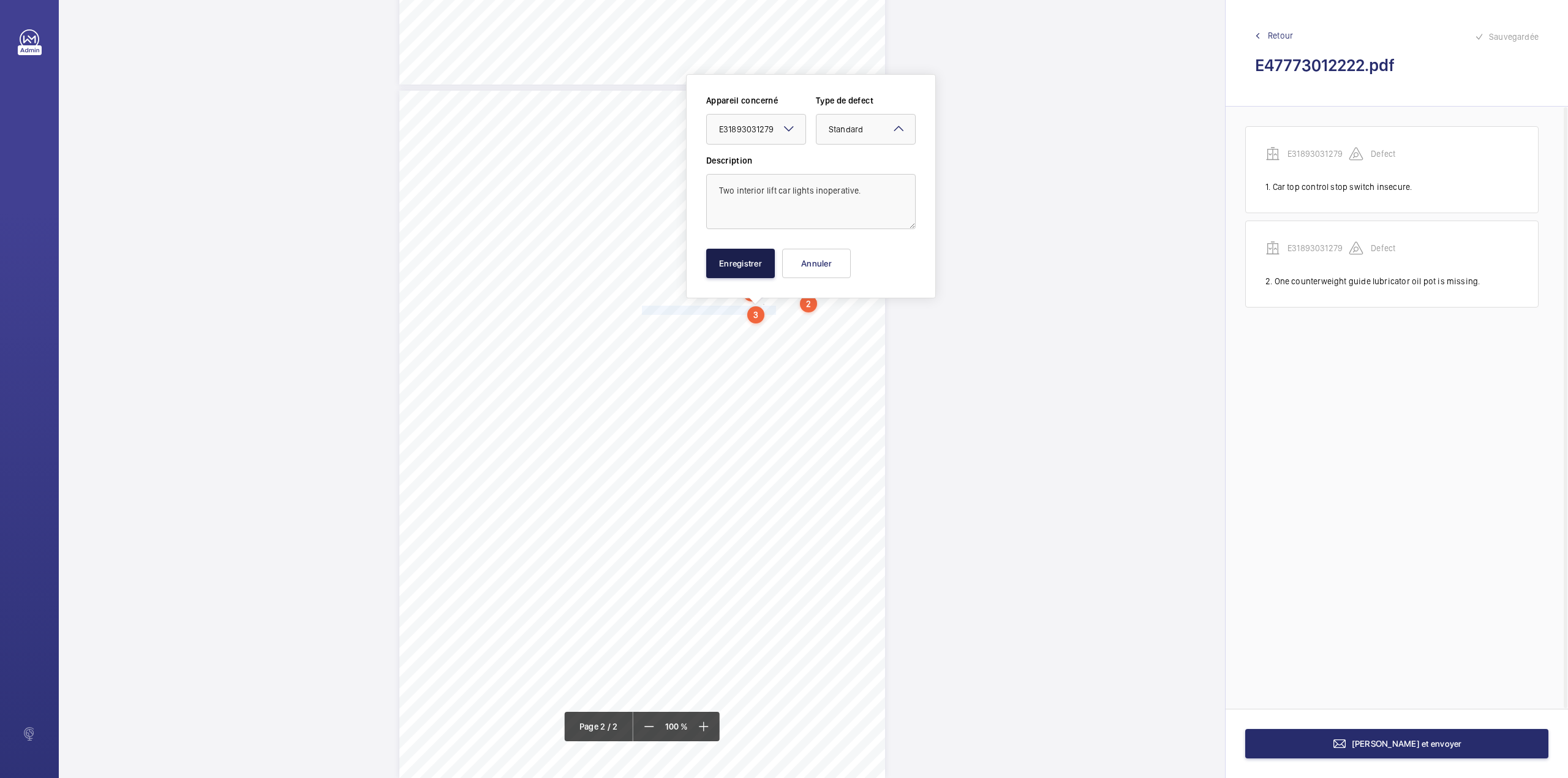
click at [734, 255] on button "Enregistrer" at bounding box center [740, 263] width 68 height 29
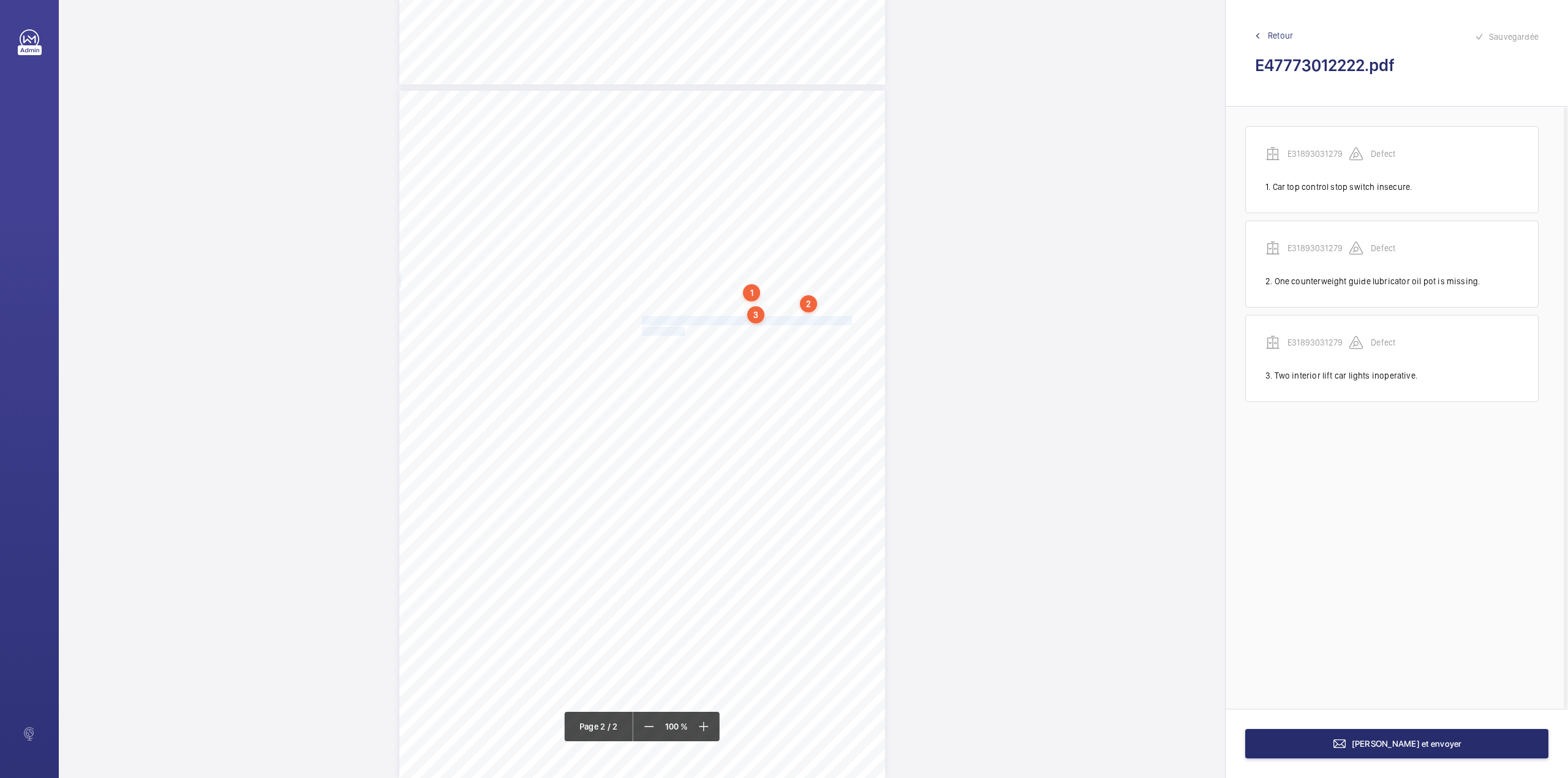
drag, startPoint x: 641, startPoint y: 320, endPoint x: 679, endPoint y: 329, distance: 39.1
click at [679, 329] on div "Lift Report Lifting Operations & Lifting Equipment Regulation 1998 Provision & …" at bounding box center [642, 434] width 486 height 687
drag, startPoint x: 670, startPoint y: 132, endPoint x: 670, endPoint y: 150, distance: 18.0
click at [670, 135] on div "Faites un choix" at bounding box center [679, 129] width 86 height 12
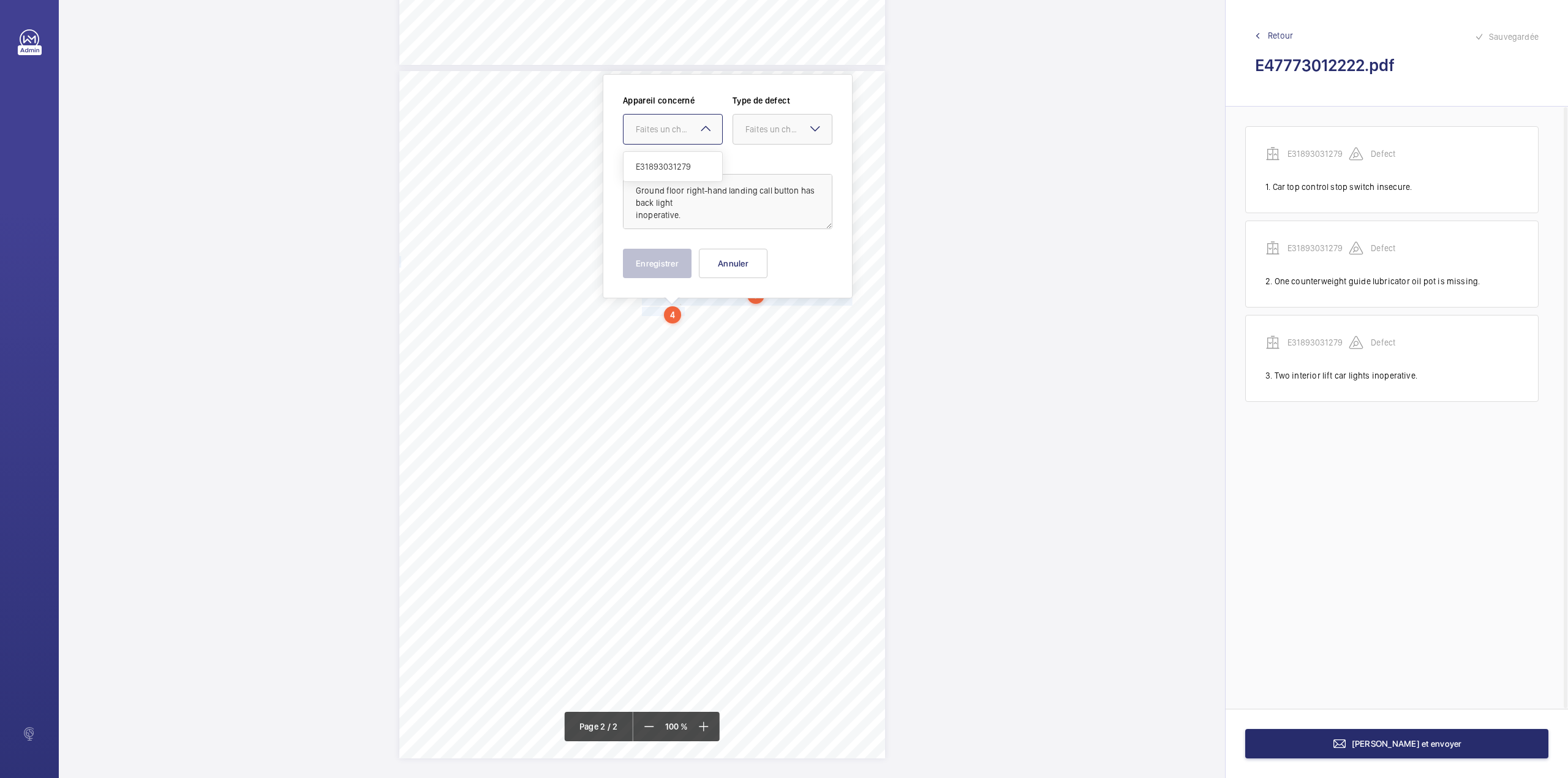
click at [670, 155] on div "E31893031279" at bounding box center [672, 166] width 98 height 29
drag, startPoint x: 771, startPoint y: 132, endPoint x: 769, endPoint y: 143, distance: 11.2
click at [771, 135] on div "Faites un choix" at bounding box center [788, 129] width 86 height 12
click at [765, 175] on div "Standard" at bounding box center [782, 167] width 98 height 30
click at [670, 255] on button "Enregistrer" at bounding box center [657, 263] width 68 height 29
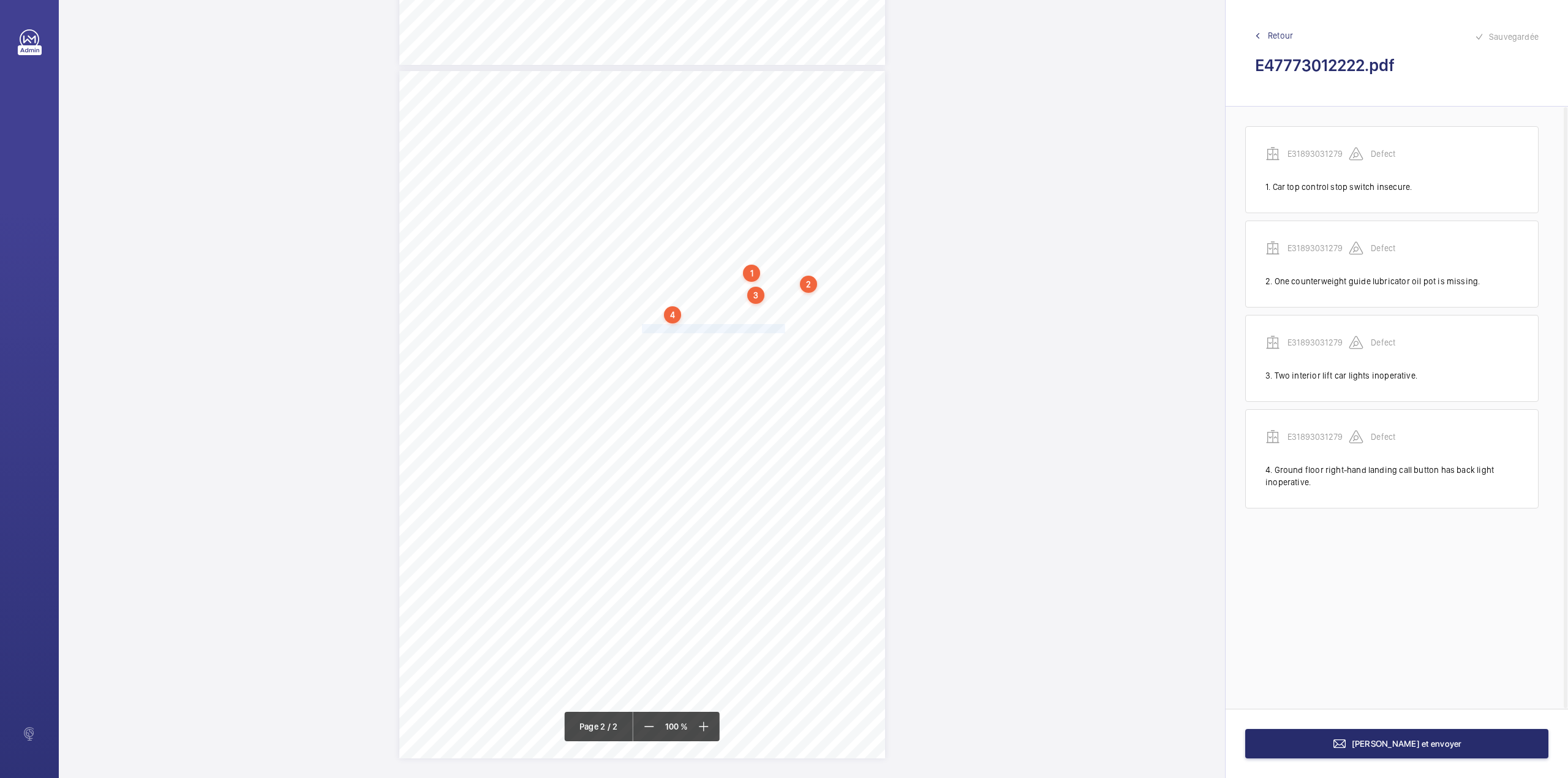
drag, startPoint x: 640, startPoint y: 331, endPoint x: 769, endPoint y: 328, distance: 129.0
click at [769, 328] on span "We recommend that the pit be cleaned." at bounding box center [713, 329] width 143 height 8
drag, startPoint x: 771, startPoint y: 140, endPoint x: 770, endPoint y: 153, distance: 13.0
click at [771, 143] on div "Faites un choix" at bounding box center [769, 142] width 86 height 12
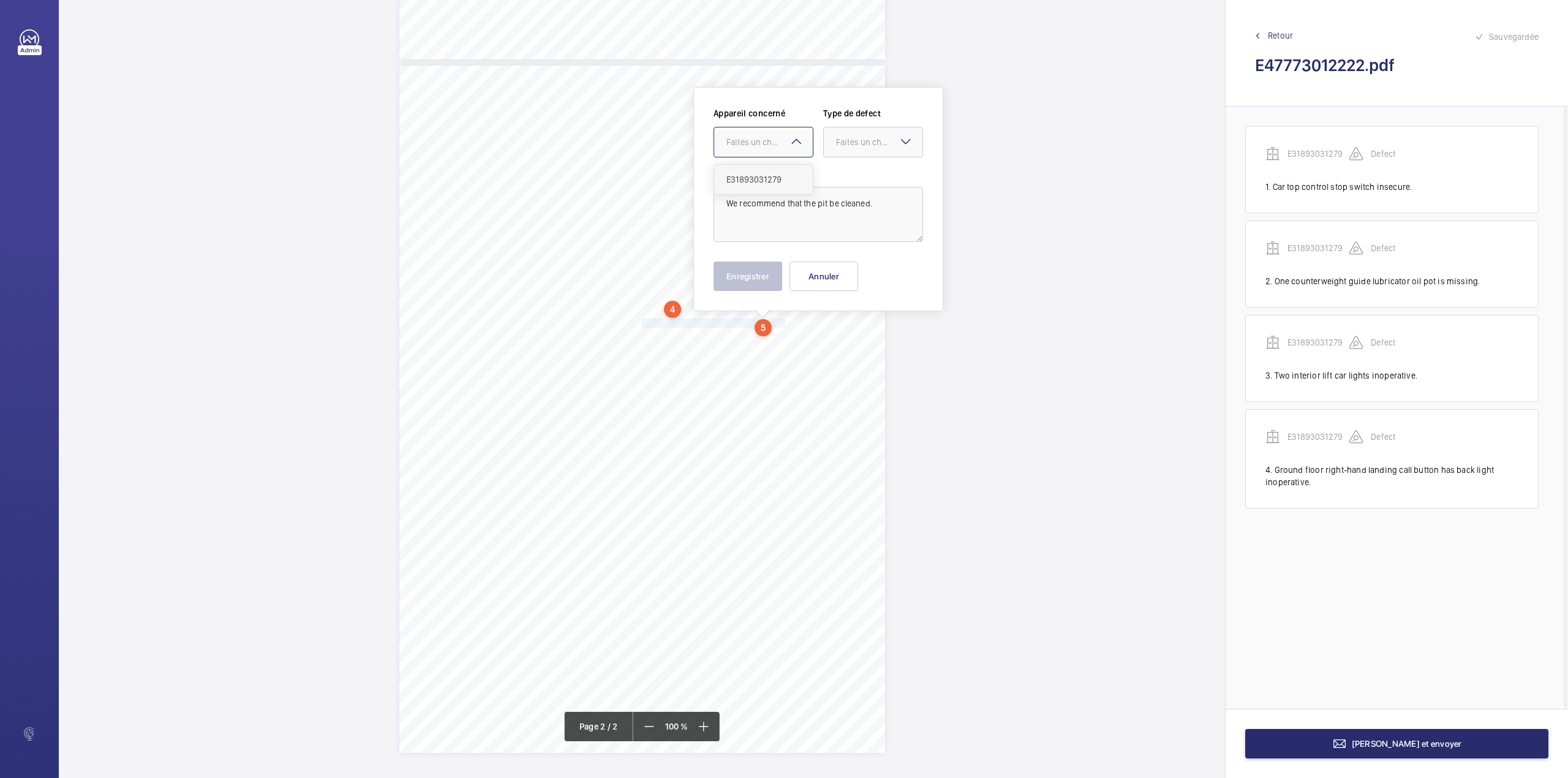
click at [769, 173] on span "E31893031279" at bounding box center [763, 180] width 74 height 12
click at [845, 146] on div "Faites un choix" at bounding box center [879, 142] width 86 height 12
click at [843, 261] on div "Recommandation" at bounding box center [872, 269] width 98 height 29
click at [769, 281] on button "Enregistrer" at bounding box center [748, 276] width 68 height 29
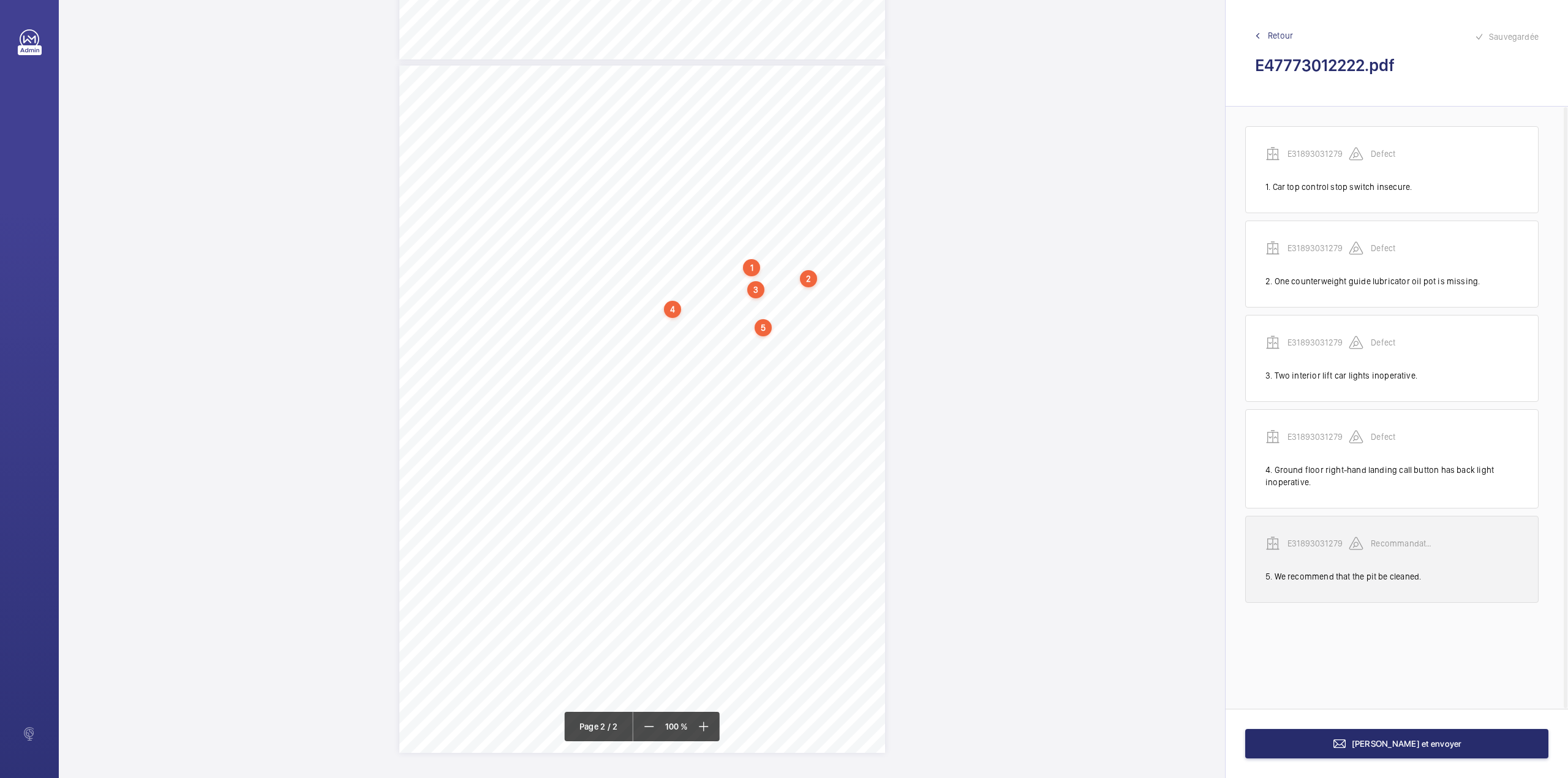
click at [1307, 544] on p "E31893031279" at bounding box center [1318, 544] width 61 height 12
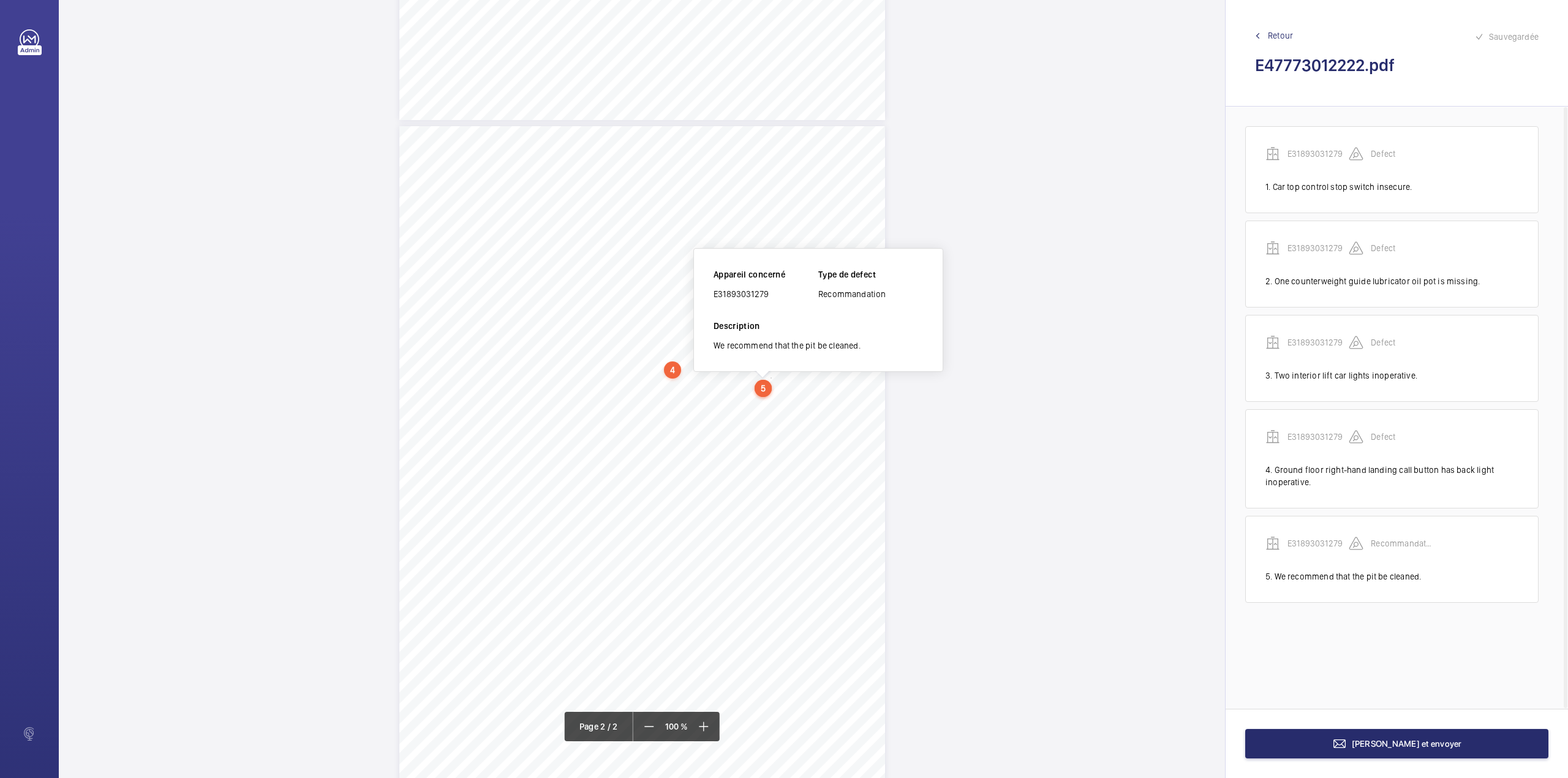
scroll to position [586, 0]
drag, startPoint x: 715, startPoint y: 296, endPoint x: 773, endPoint y: 293, distance: 58.1
click at [773, 293] on div "E31893031279" at bounding box center [766, 295] width 105 height 12
copy div "E31893031279"
click at [1300, 730] on button "Terminer et envoyer" at bounding box center [1396, 743] width 303 height 29
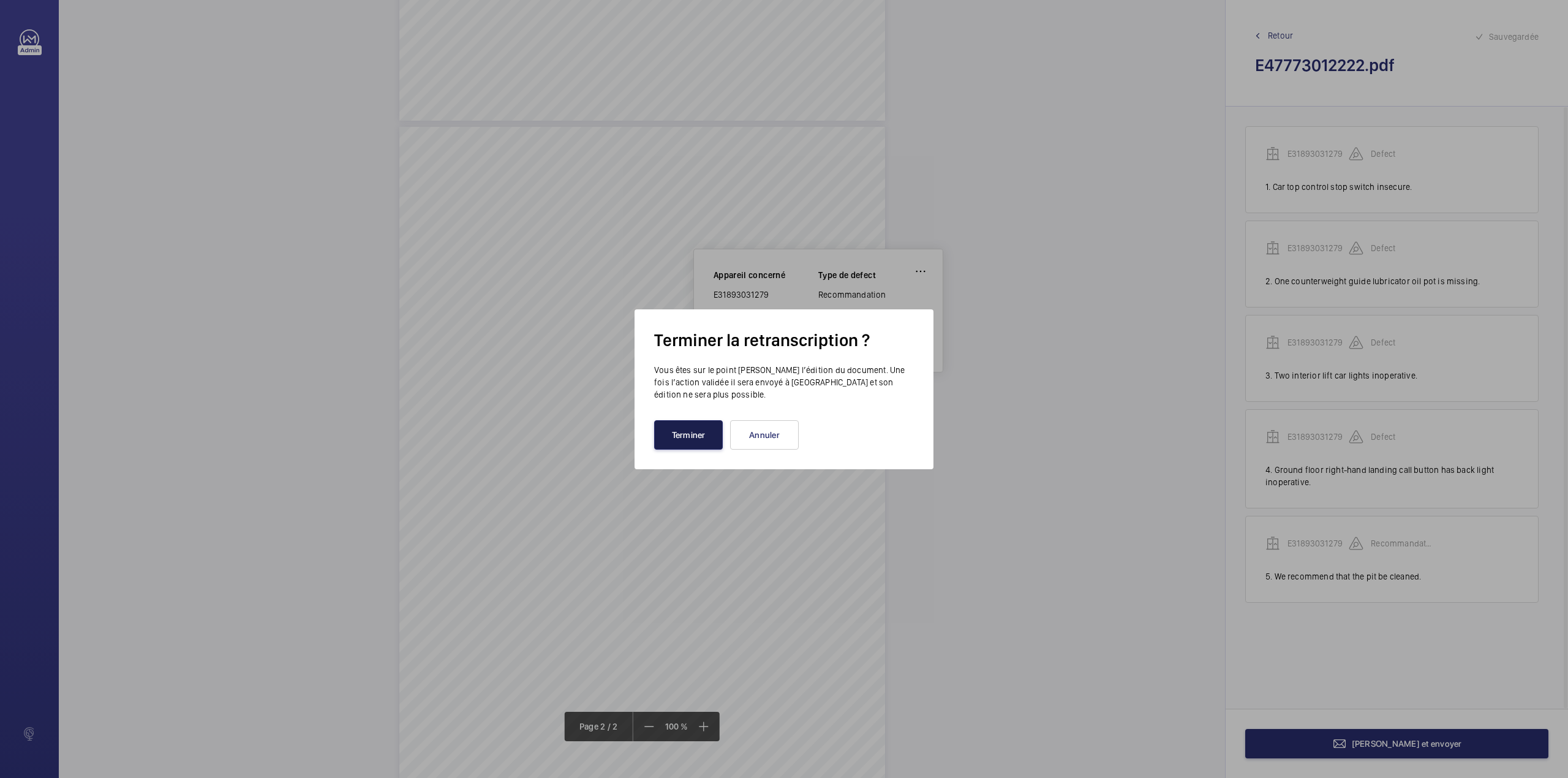
click at [711, 429] on button "Terminer" at bounding box center [688, 434] width 68 height 29
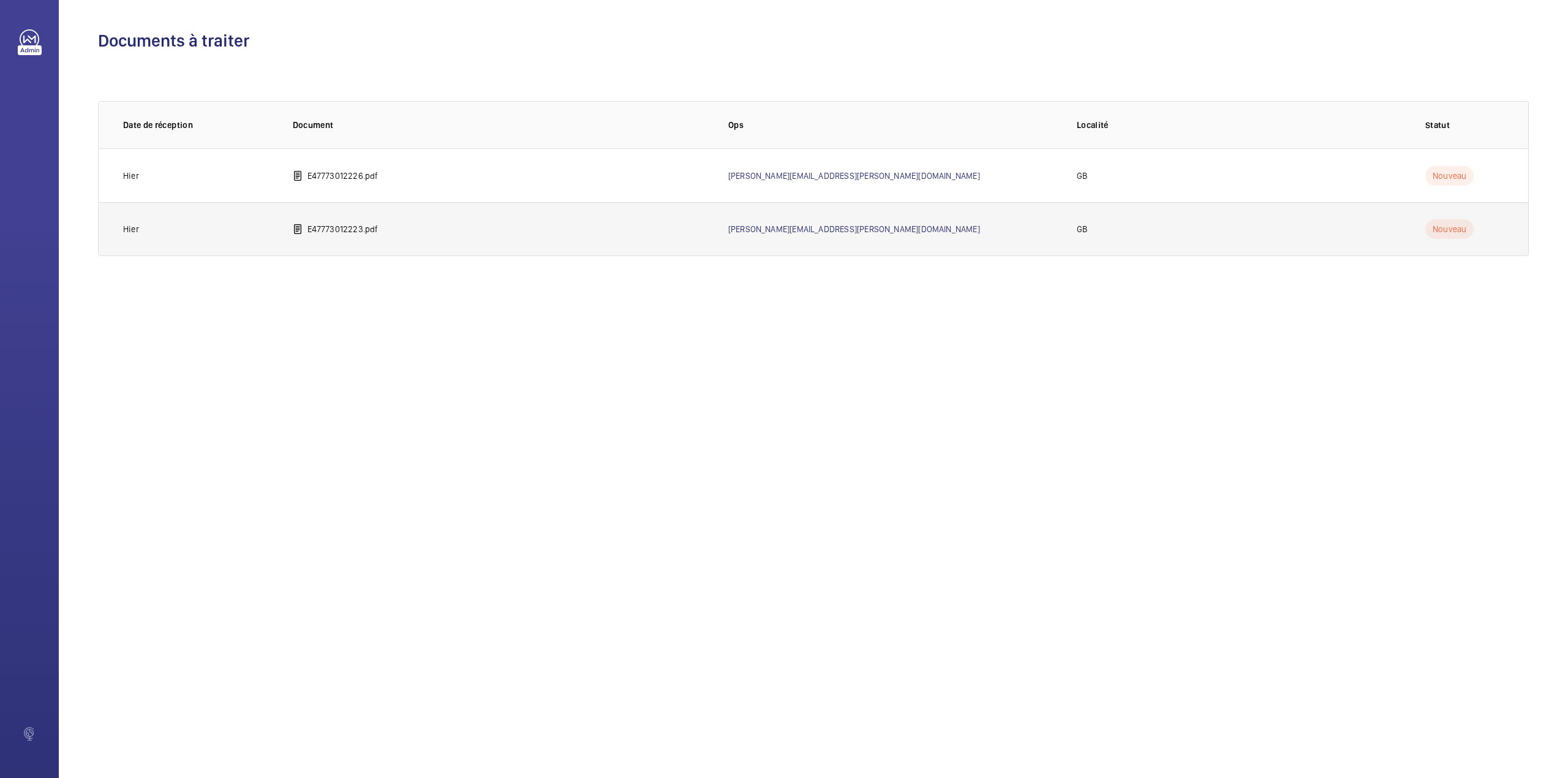
click at [382, 233] on td "E47773012223.pdf" at bounding box center [491, 229] width 436 height 54
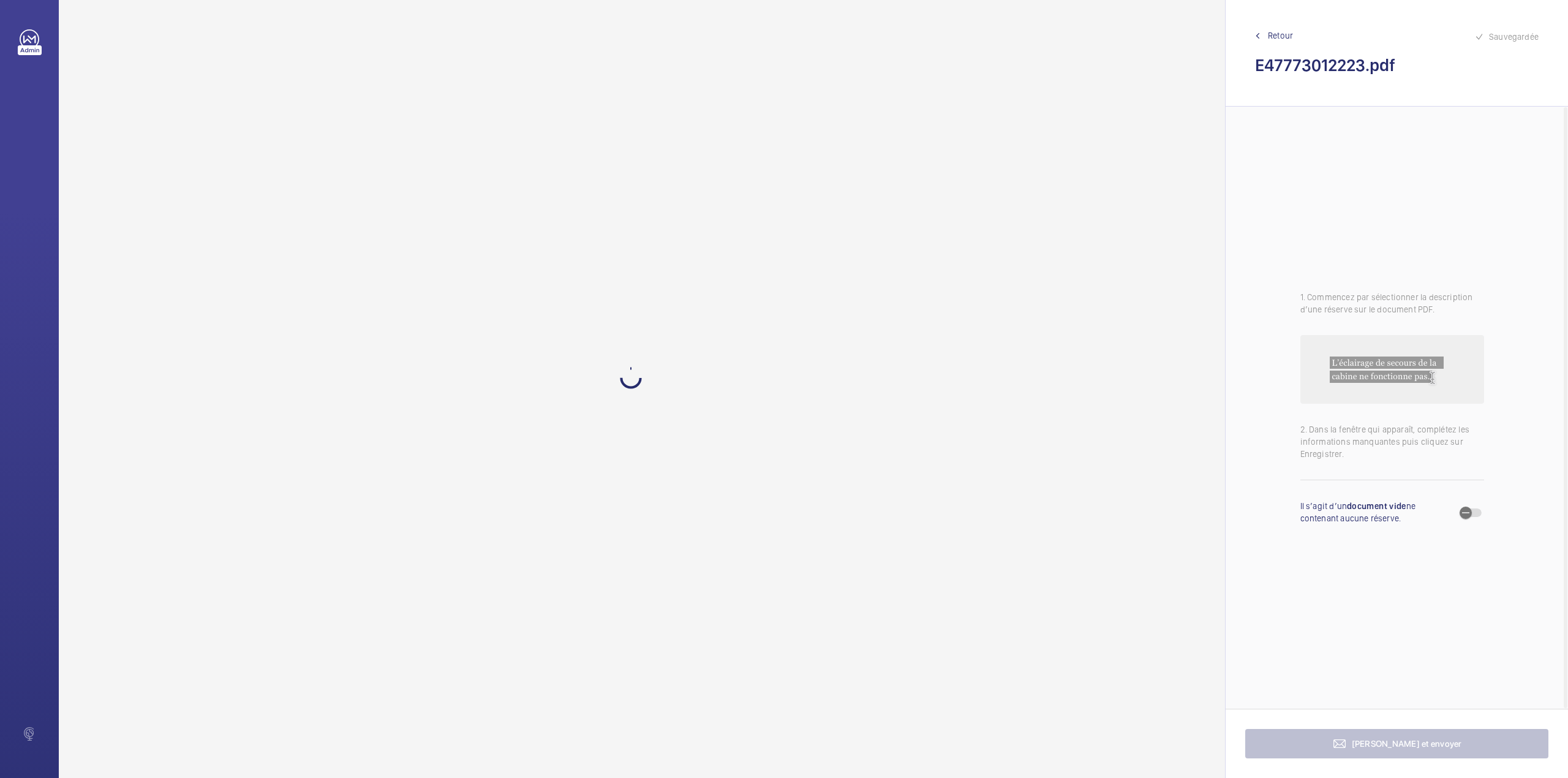
click at [1268, 35] on span "Retour" at bounding box center [1281, 35] width 25 height 12
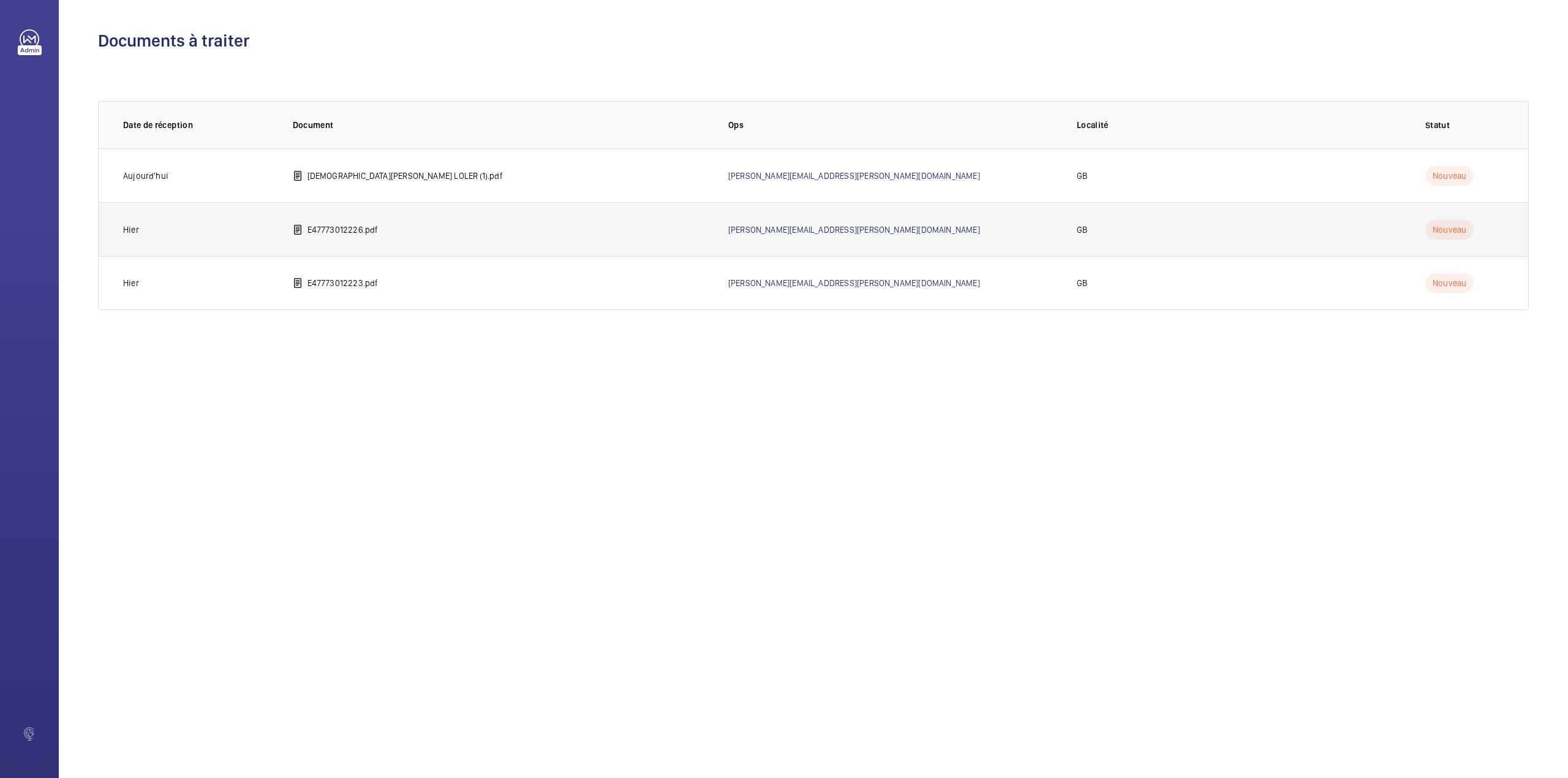
click at [348, 235] on p "E47773012226.pdf" at bounding box center [343, 230] width 71 height 12
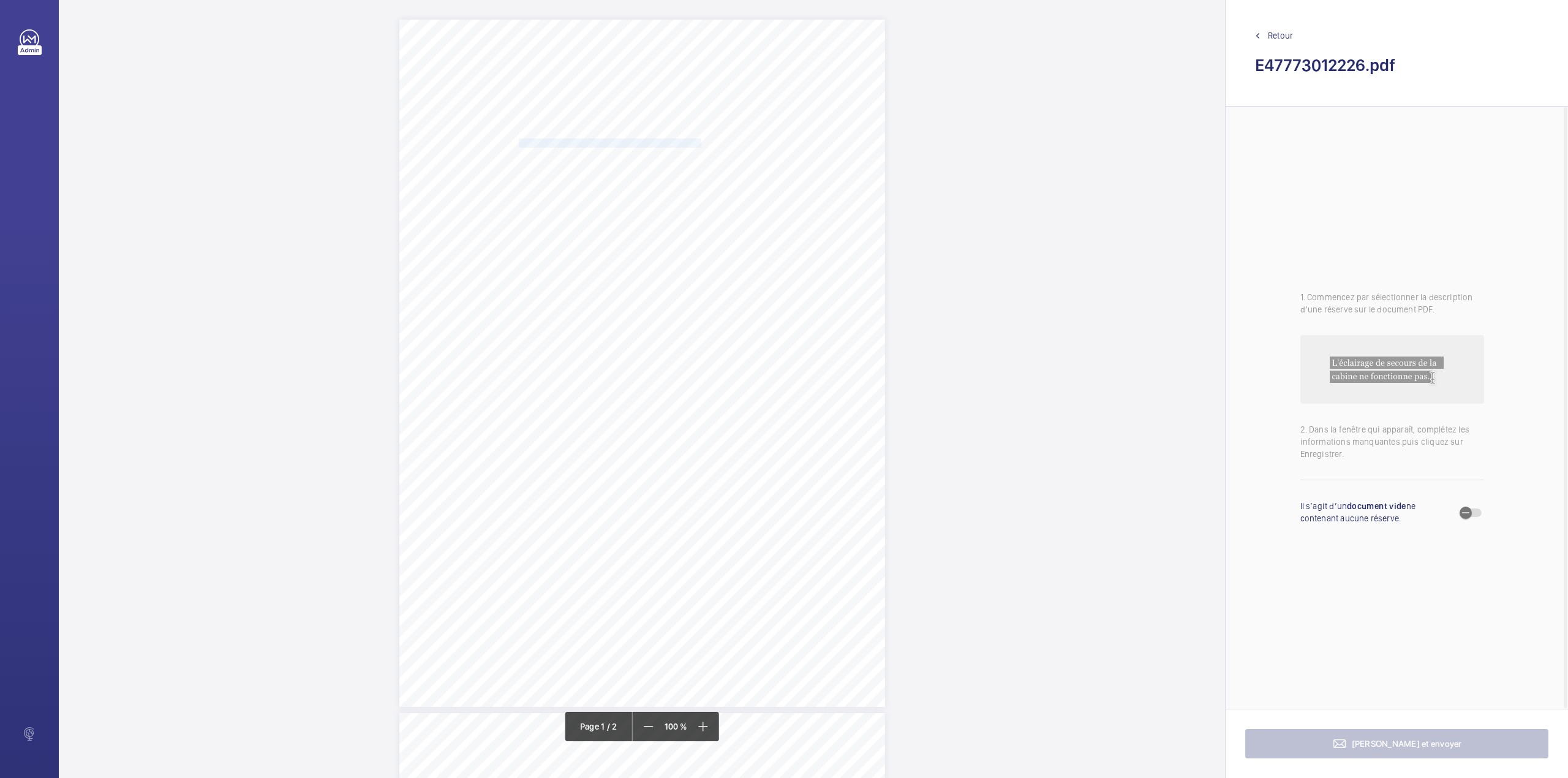
drag, startPoint x: 518, startPoint y: 143, endPoint x: 682, endPoint y: 143, distance: 164.0
click at [682, 143] on span "WHITBREAD PLC AND/OR SUBSIDIARY COMPANIES" at bounding box center [609, 143] width 182 height 8
copy span "WHITBREAD PLC AND/OR SUBSIDIARY COMPANIES"
click at [741, 359] on button "Annuler" at bounding box center [736, 357] width 68 height 29
drag, startPoint x: 518, startPoint y: 152, endPoint x: 734, endPoint y: 155, distance: 216.0
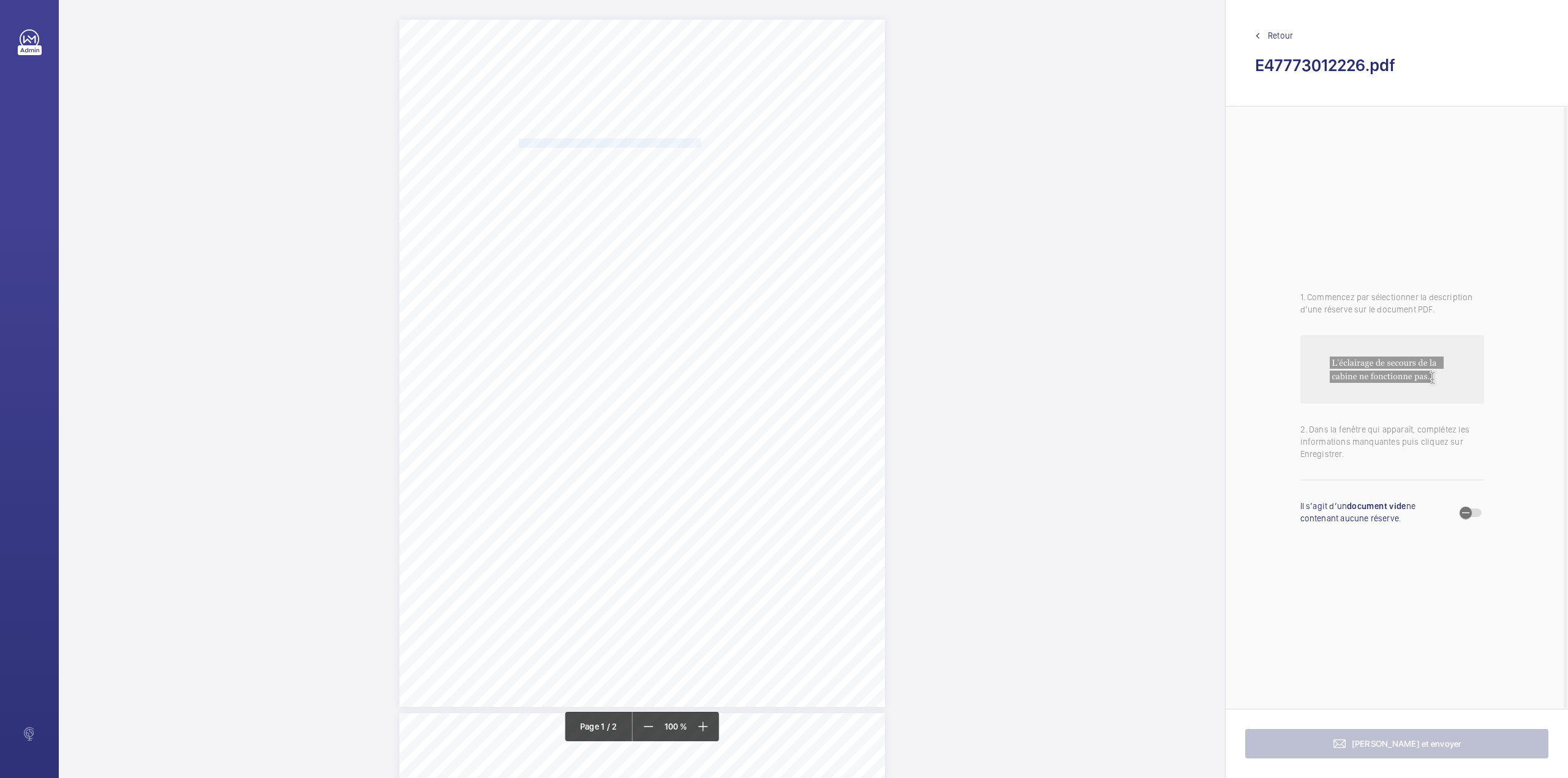
click at [714, 155] on span "PREMIER INN - ISLINGTON, 18 PARKFIELD STREET, LONDON, N1 0PS" at bounding box center [616, 153] width 195 height 8
copy span "PREMIER INN - ISLINGTON, 18 PARKFIELD STREET, LONDON, N1 0PS"
click at [797, 363] on button "Annuler" at bounding box center [788, 369] width 68 height 29
click at [754, 258] on div "Lifting Machines and Accessories Report Lifting Operations & Lifting Equipment …" at bounding box center [642, 363] width 486 height 687
click at [767, 83] on div "Faites un choix" at bounding box center [753, 77] width 86 height 12
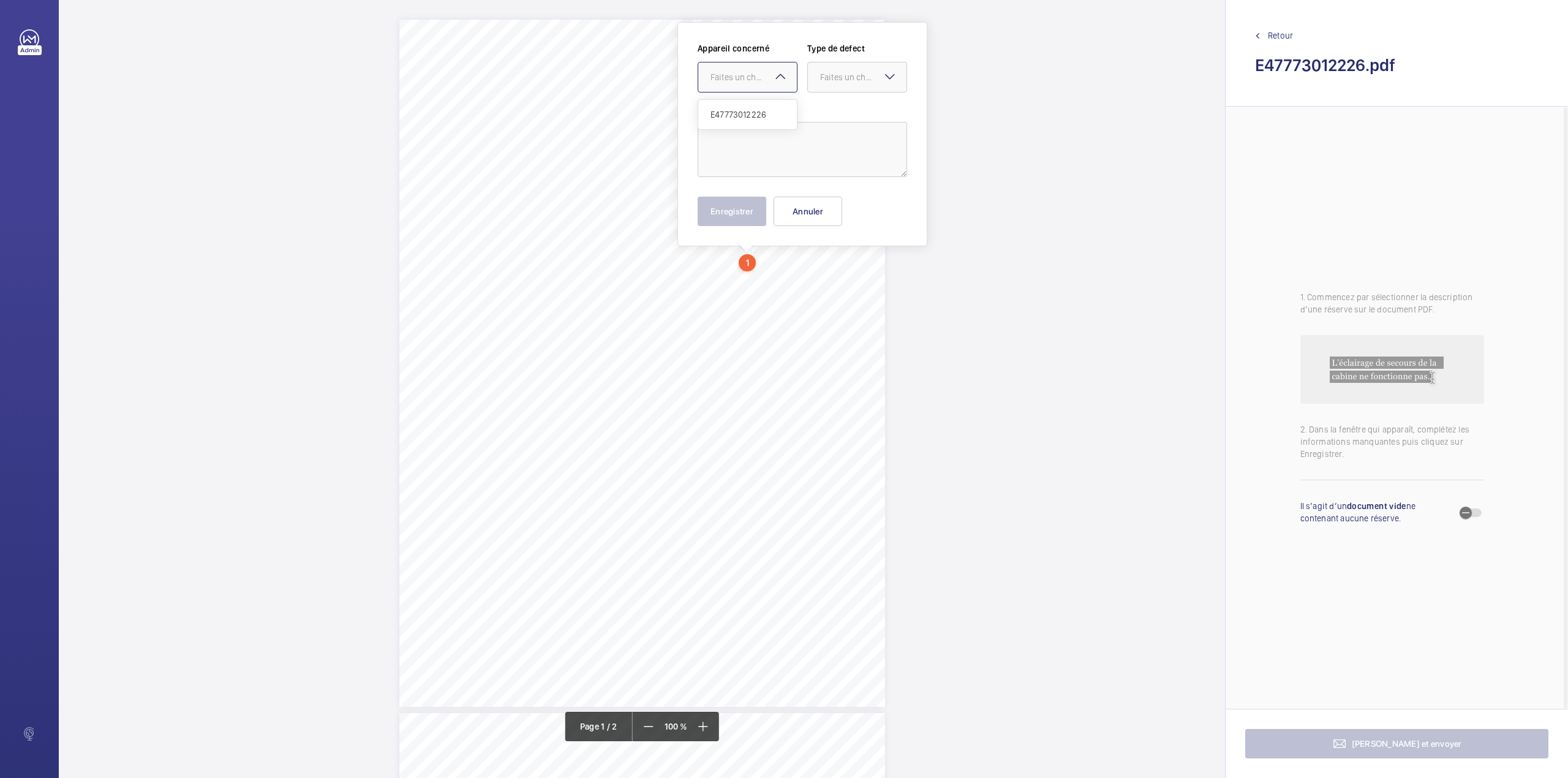
click at [767, 99] on ng-dropdown-panel "E47773012226" at bounding box center [747, 114] width 100 height 30
drag, startPoint x: 769, startPoint y: 117, endPoint x: 836, endPoint y: 87, distance: 73.4
click at [770, 117] on span "E47773012226" at bounding box center [747, 115] width 74 height 12
drag, startPoint x: 841, startPoint y: 82, endPoint x: 841, endPoint y: 94, distance: 12.0
click at [841, 83] on div "Faites un choix" at bounding box center [857, 77] width 98 height 12
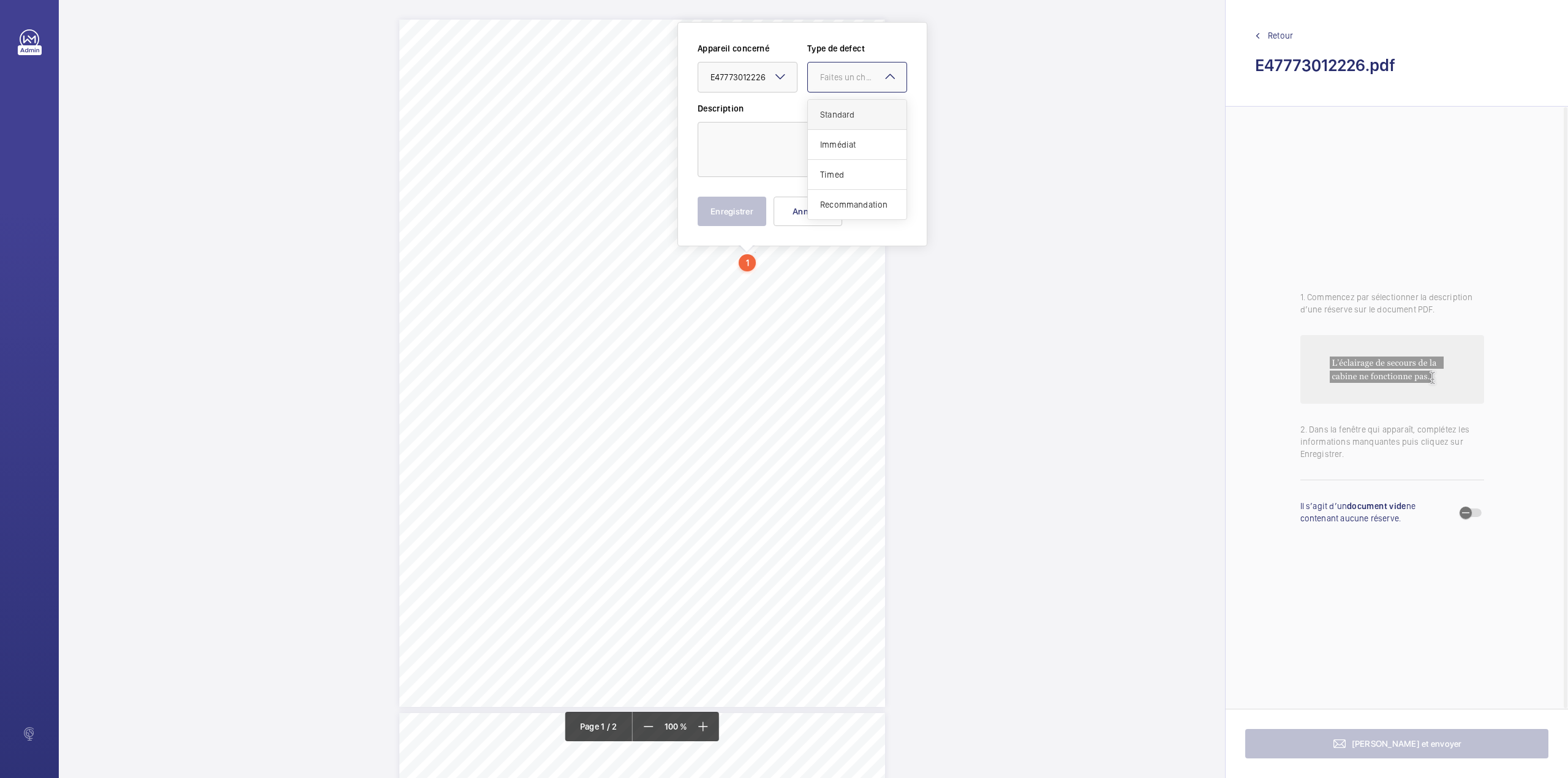
click at [841, 103] on div "Standard" at bounding box center [857, 115] width 98 height 30
click at [803, 140] on textarea at bounding box center [802, 149] width 209 height 55
type textarea "C"
click at [740, 214] on button "Enregistrer" at bounding box center [731, 211] width 68 height 29
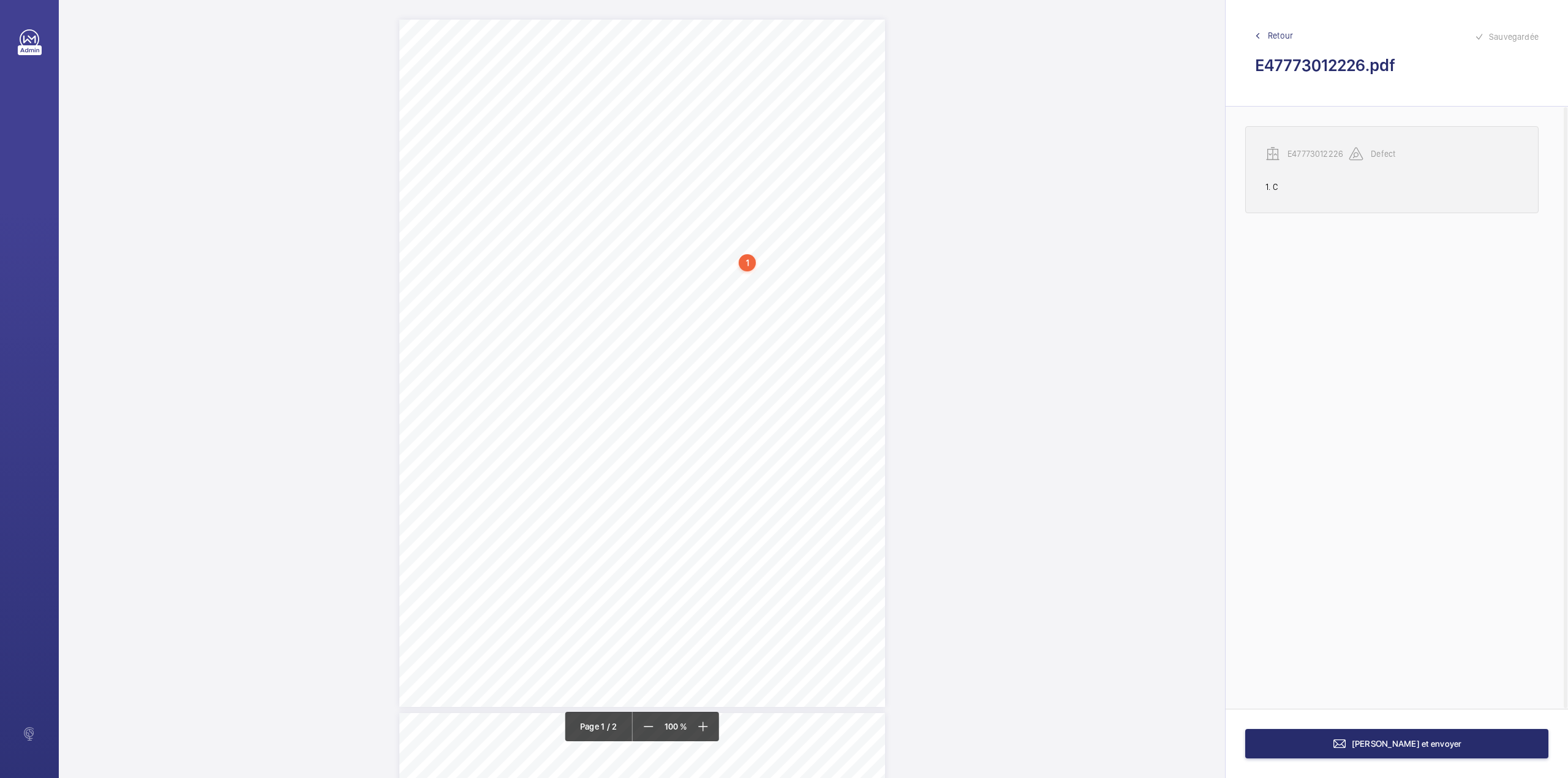
click at [1314, 158] on p "E47773012226" at bounding box center [1318, 154] width 61 height 12
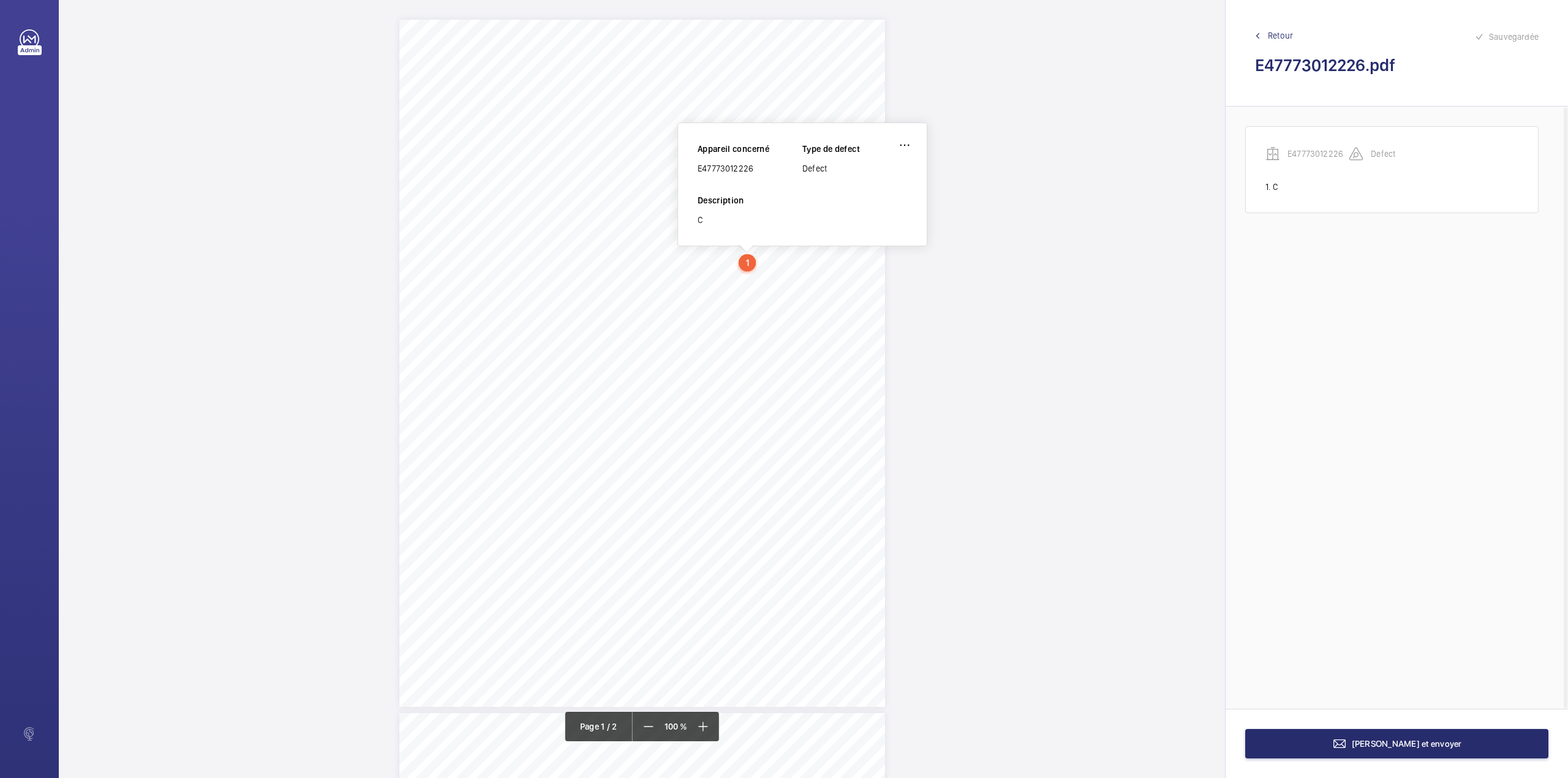
drag, startPoint x: 698, startPoint y: 169, endPoint x: 760, endPoint y: 163, distance: 62.3
click at [760, 163] on div "E47773012226" at bounding box center [750, 168] width 105 height 12
copy div "E47773012226"
drag, startPoint x: 906, startPoint y: 147, endPoint x: 903, endPoint y: 157, distance: 10.4
click at [906, 147] on wm-front-icon-button at bounding box center [904, 144] width 29 height 29
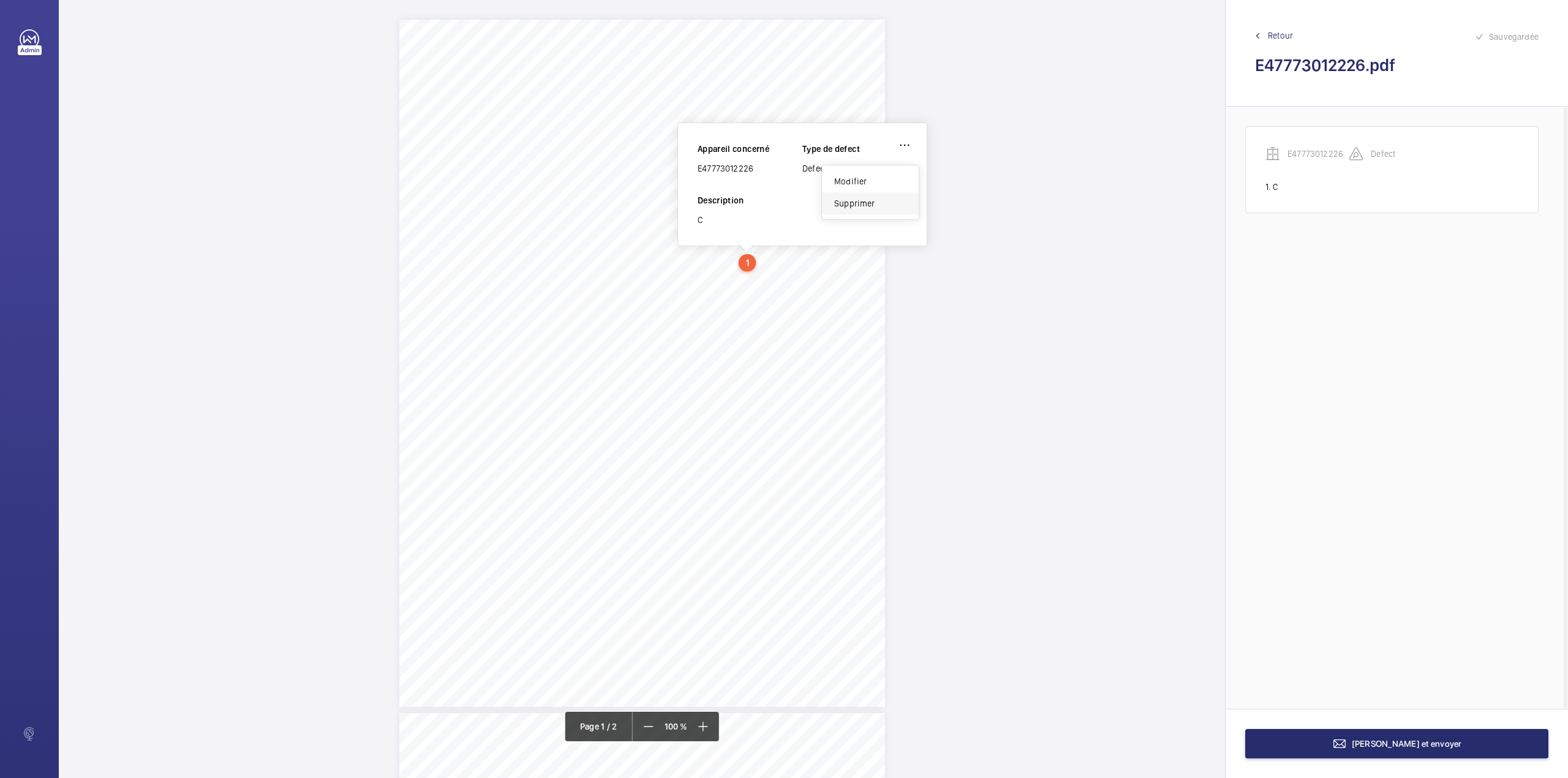
click at [848, 209] on div "Supprimer" at bounding box center [870, 203] width 97 height 22
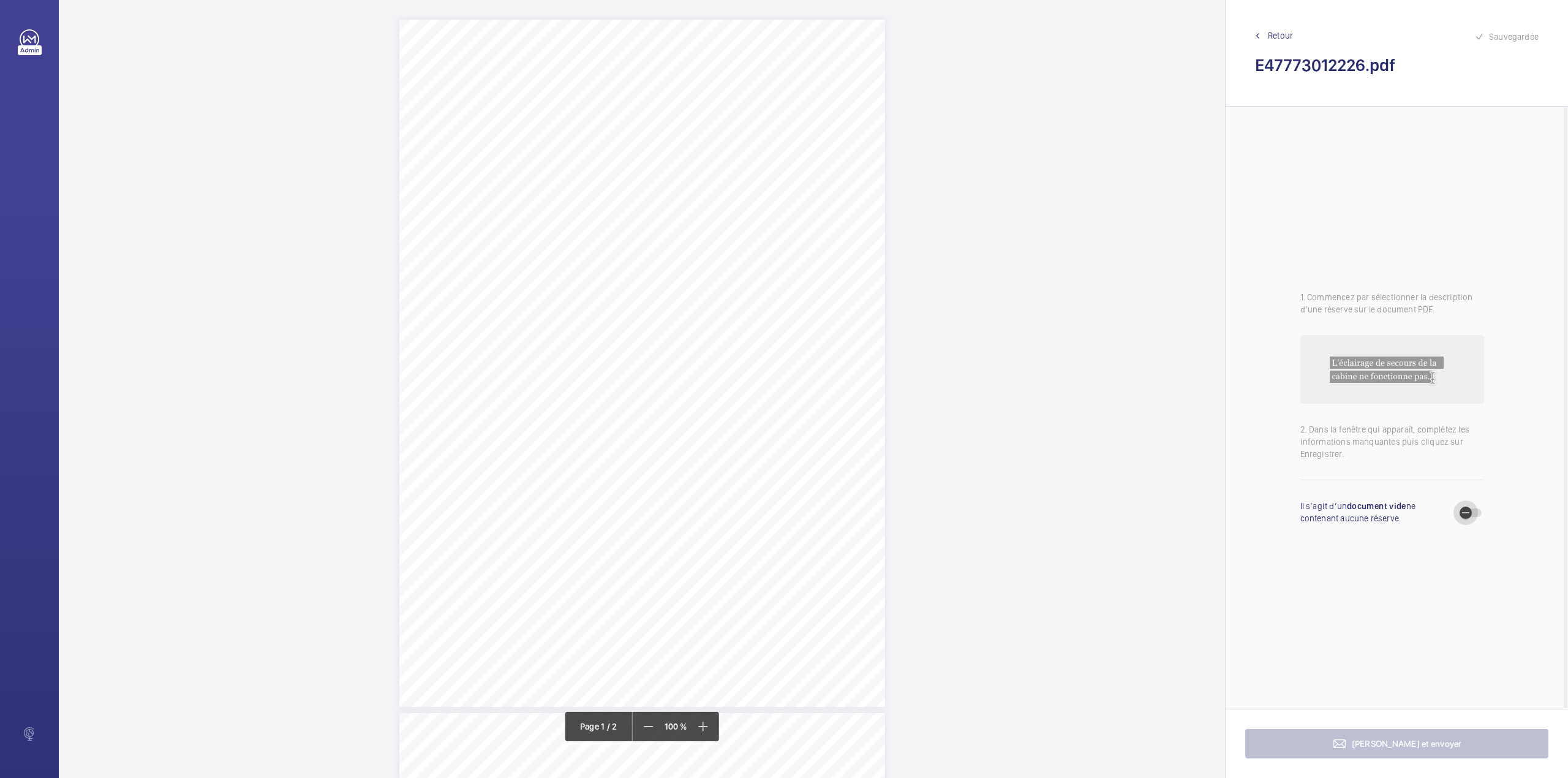
click at [1472, 510] on span "button" at bounding box center [1466, 512] width 24 height 24
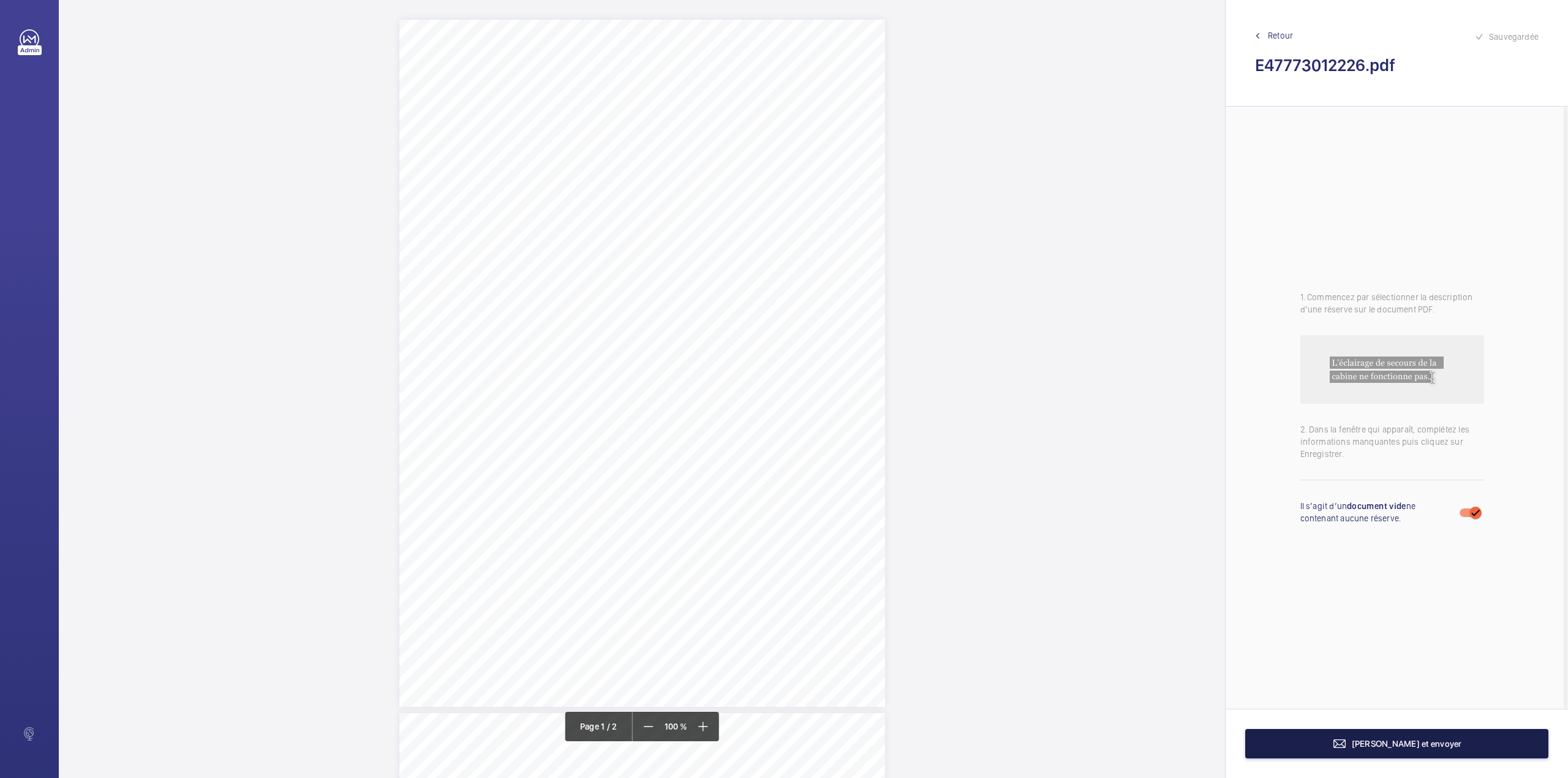
click at [1390, 750] on button "Terminer et envoyer" at bounding box center [1396, 743] width 303 height 29
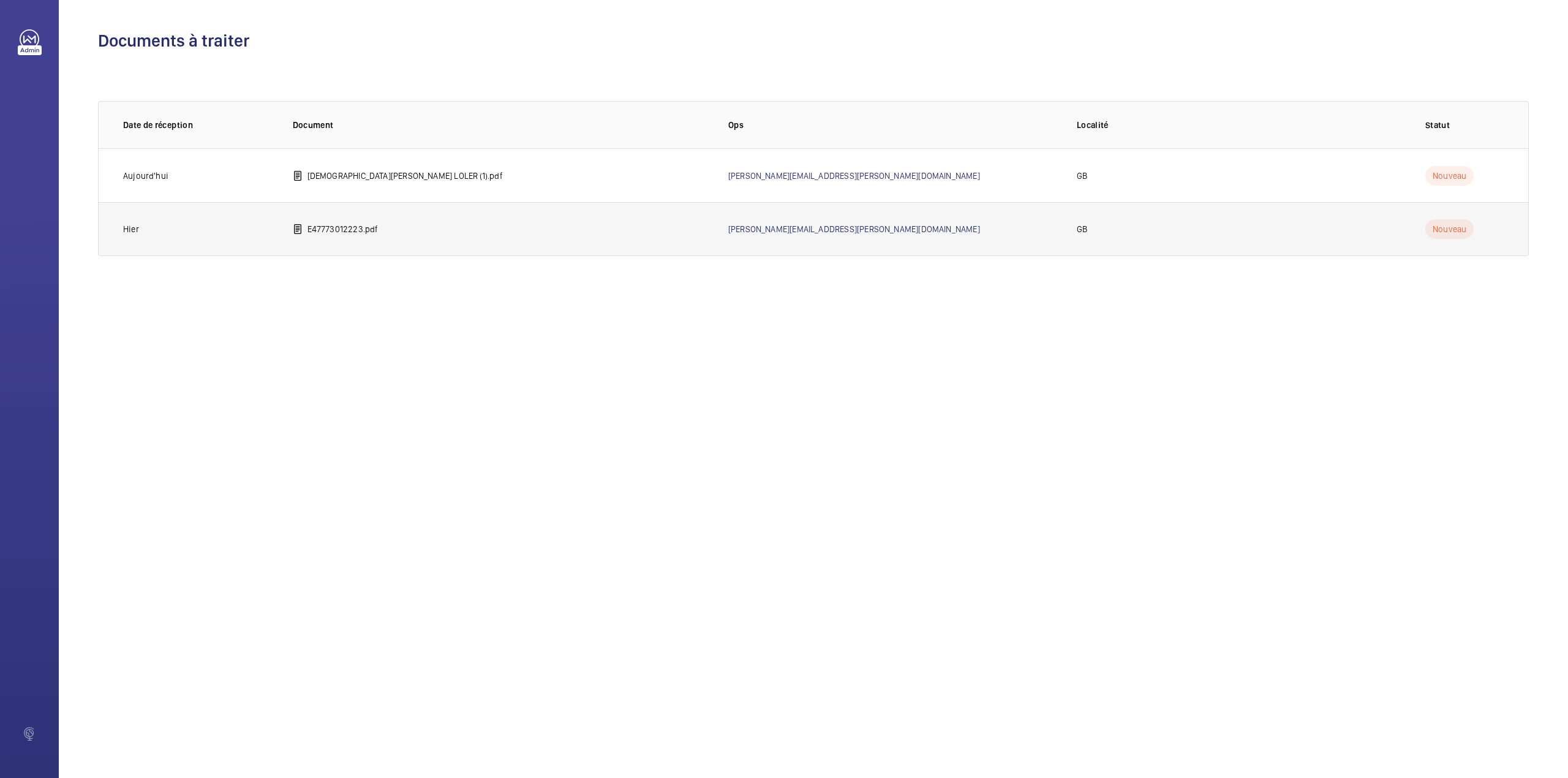
click at [334, 228] on p "E47773012223.pdf" at bounding box center [343, 229] width 71 height 12
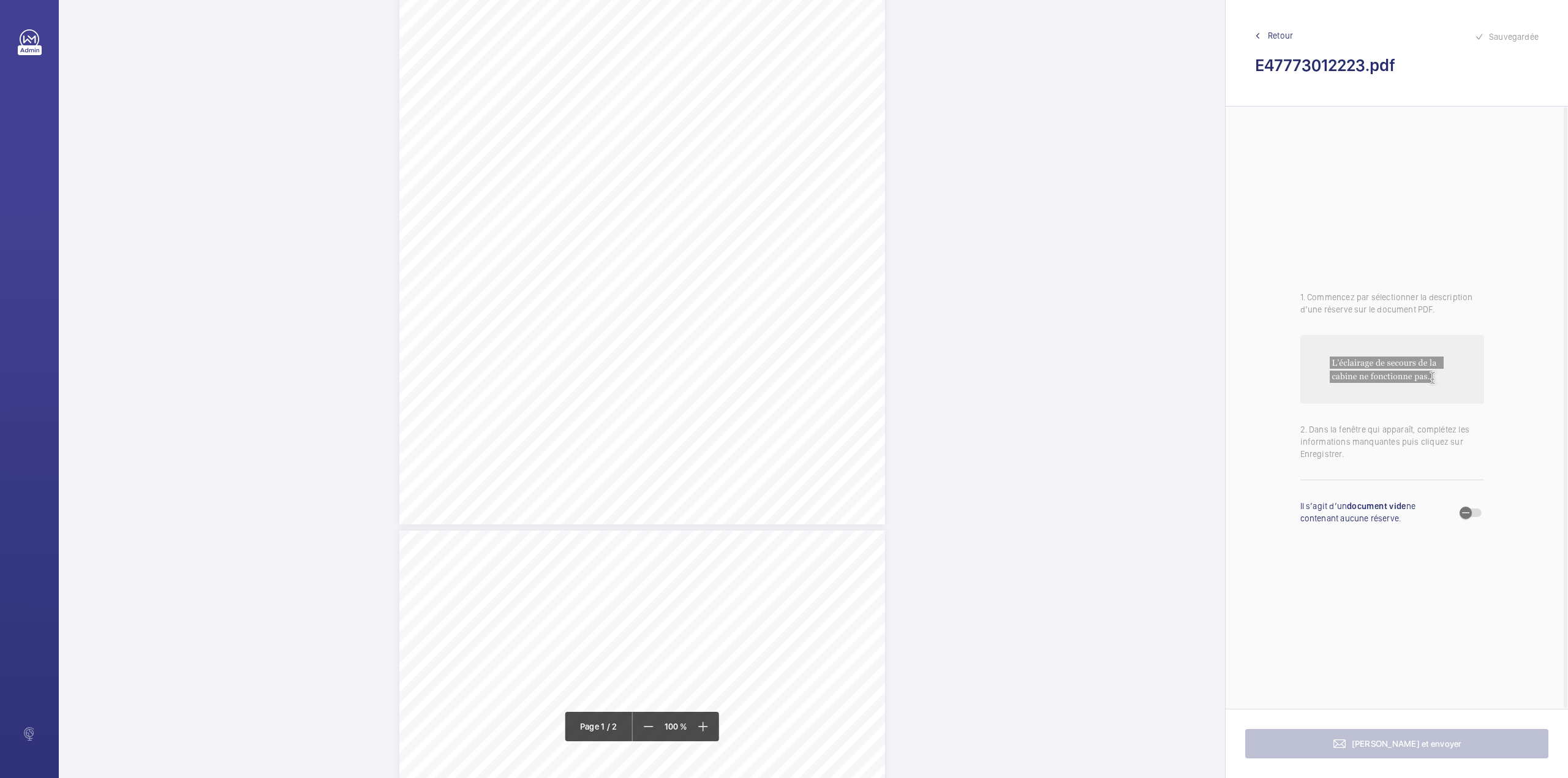
scroll to position [490, 0]
drag, startPoint x: 640, startPoint y: 420, endPoint x: 812, endPoint y: 420, distance: 172.0
click at [812, 420] on span "Pit located shaft light switch inoperative service side." at bounding box center [736, 421] width 188 height 8
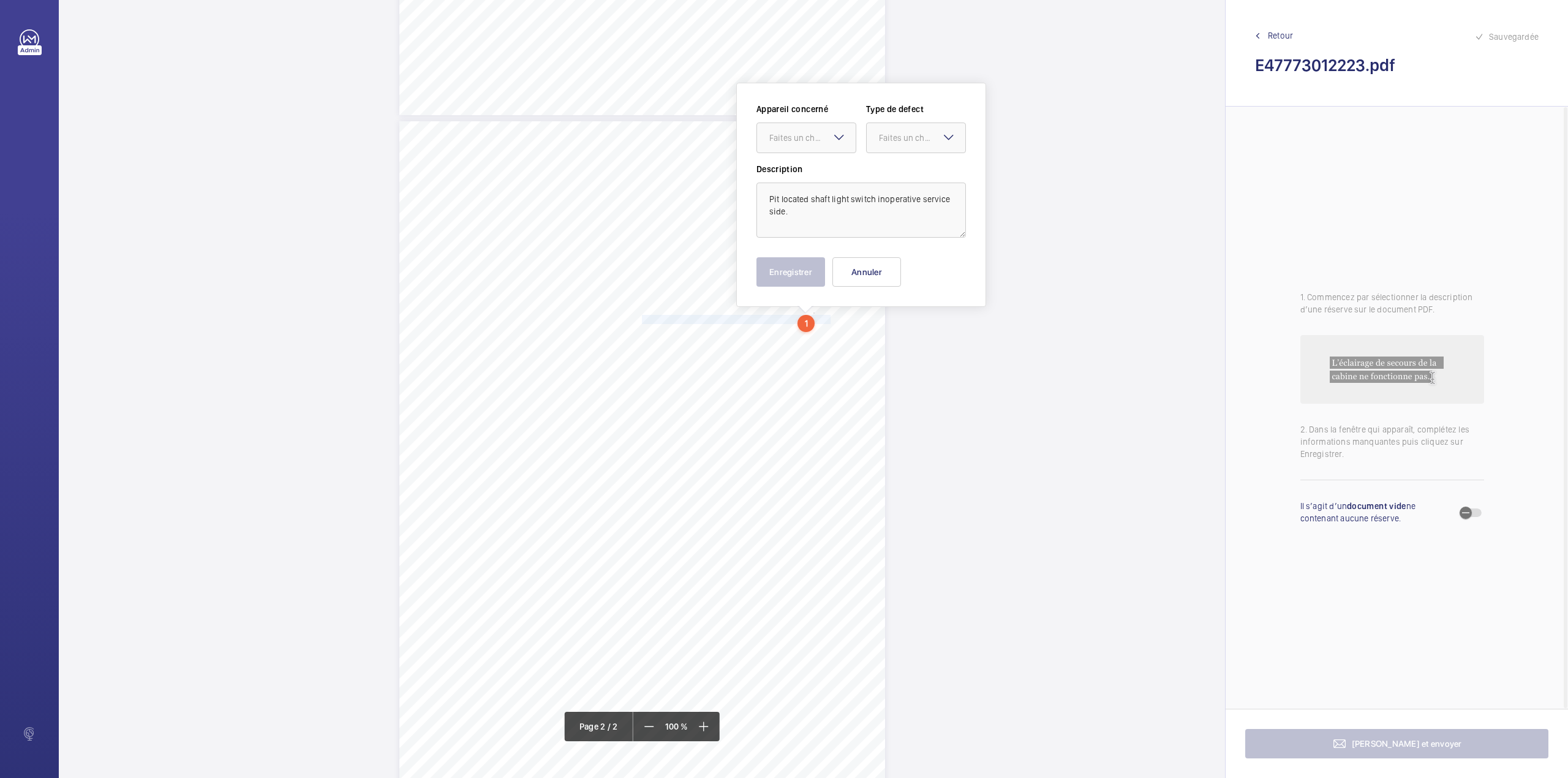
scroll to position [600, 0]
drag, startPoint x: 799, startPoint y: 127, endPoint x: 800, endPoint y: 147, distance: 20.0
click at [800, 128] on div "Faites un choix" at bounding box center [812, 129] width 86 height 12
click at [801, 153] on div "E31893031280" at bounding box center [806, 166] width 98 height 29
drag, startPoint x: 897, startPoint y: 132, endPoint x: 897, endPoint y: 140, distance: 8.0
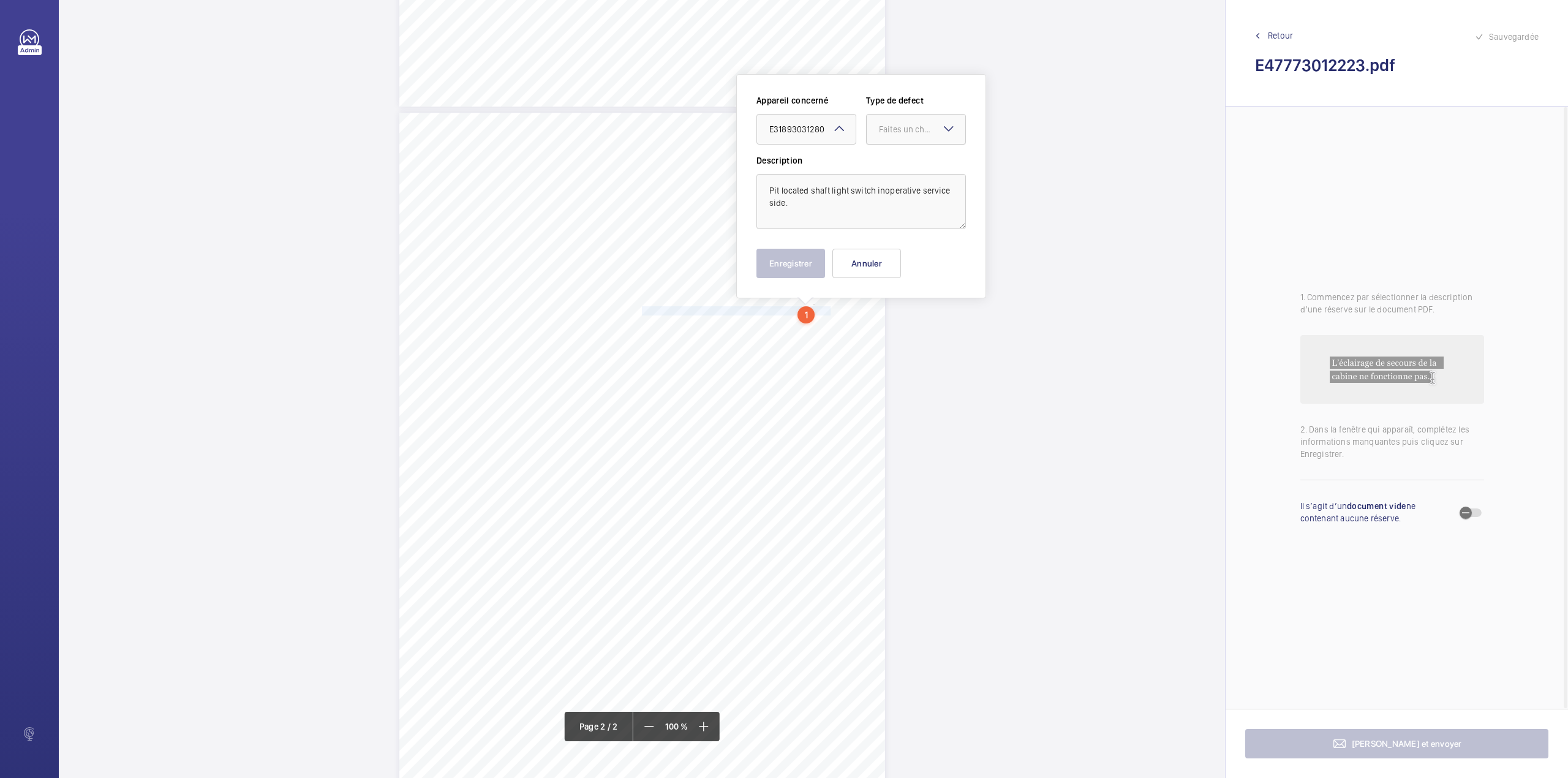
click at [897, 135] on div "Faites un choix" at bounding box center [922, 129] width 86 height 12
click at [900, 159] on div "Standard" at bounding box center [916, 167] width 98 height 30
click at [785, 262] on button "Enregistrer" at bounding box center [790, 263] width 68 height 29
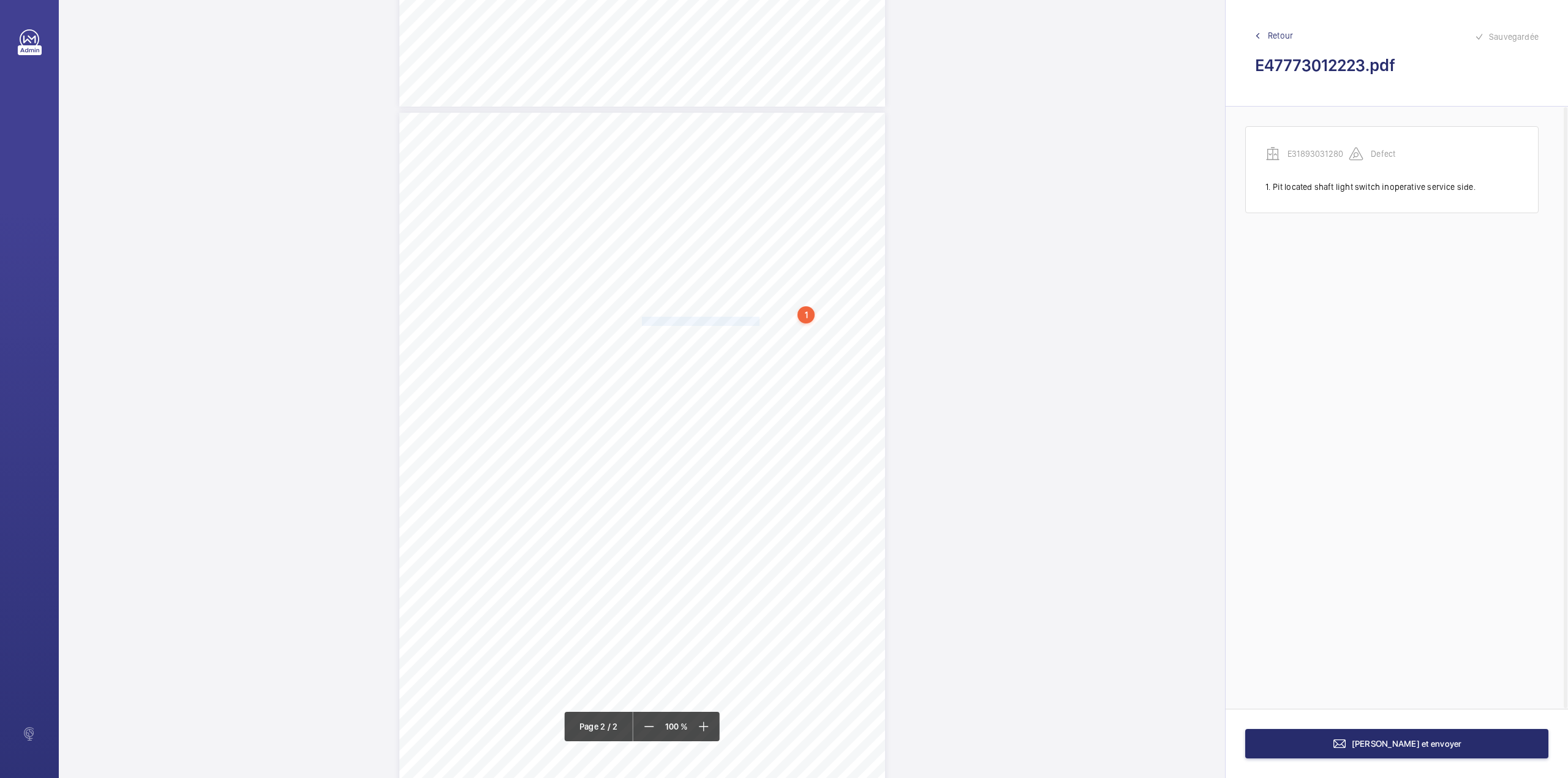
drag, startPoint x: 640, startPoint y: 321, endPoint x: 746, endPoint y: 319, distance: 106.0
click at [746, 319] on span "Upper control panel lock broken." at bounding box center [701, 321] width 118 height 8
click at [748, 124] on div "Faites un choix" at bounding box center [746, 130] width 86 height 12
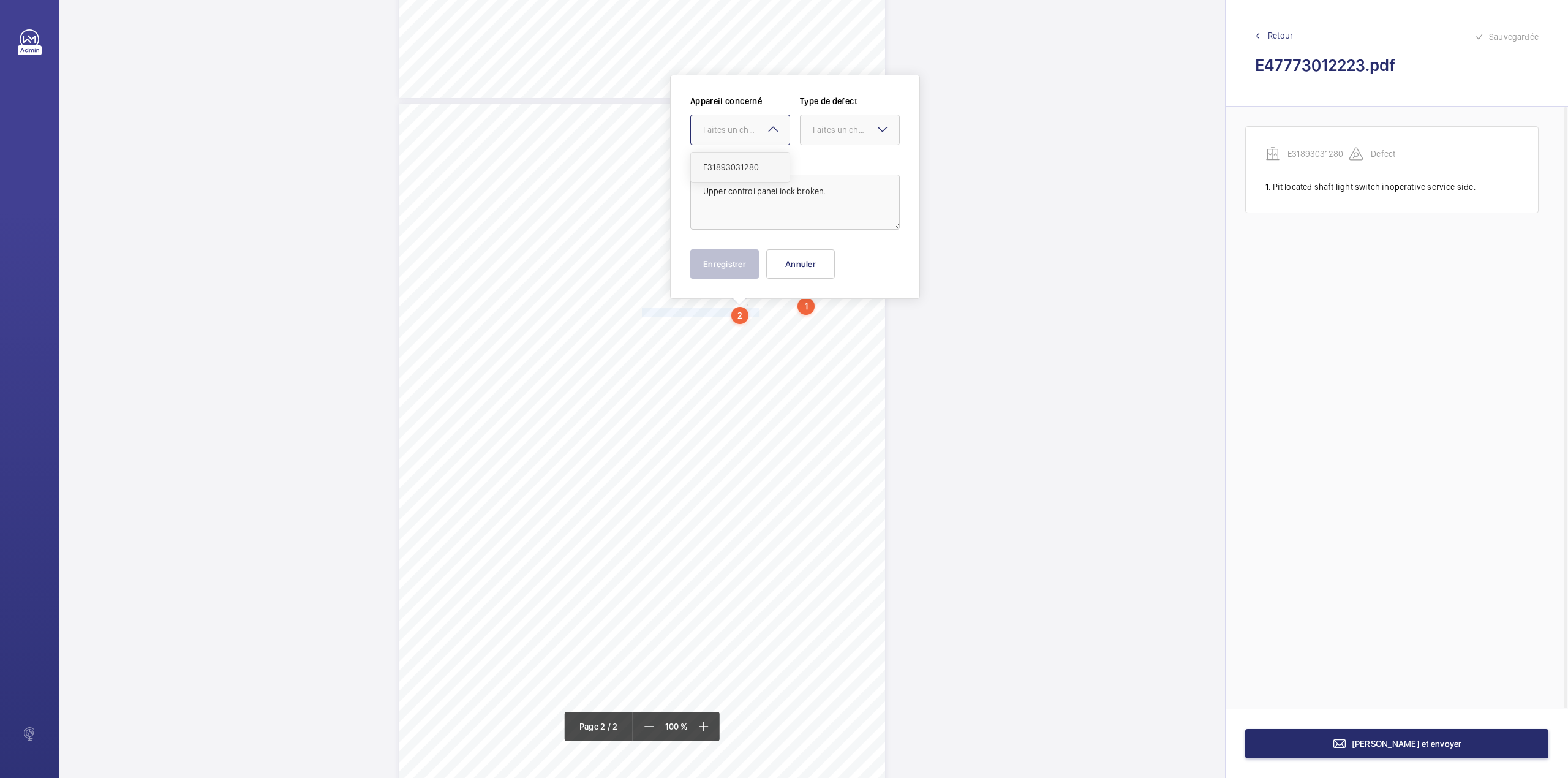
click at [745, 152] on div "E31893031280" at bounding box center [740, 167] width 98 height 29
click at [830, 130] on div "Faites un choix" at bounding box center [856, 130] width 86 height 12
click at [830, 165] on span "Standard" at bounding box center [849, 167] width 74 height 12
click at [723, 256] on button "Enregistrer" at bounding box center [724, 264] width 68 height 29
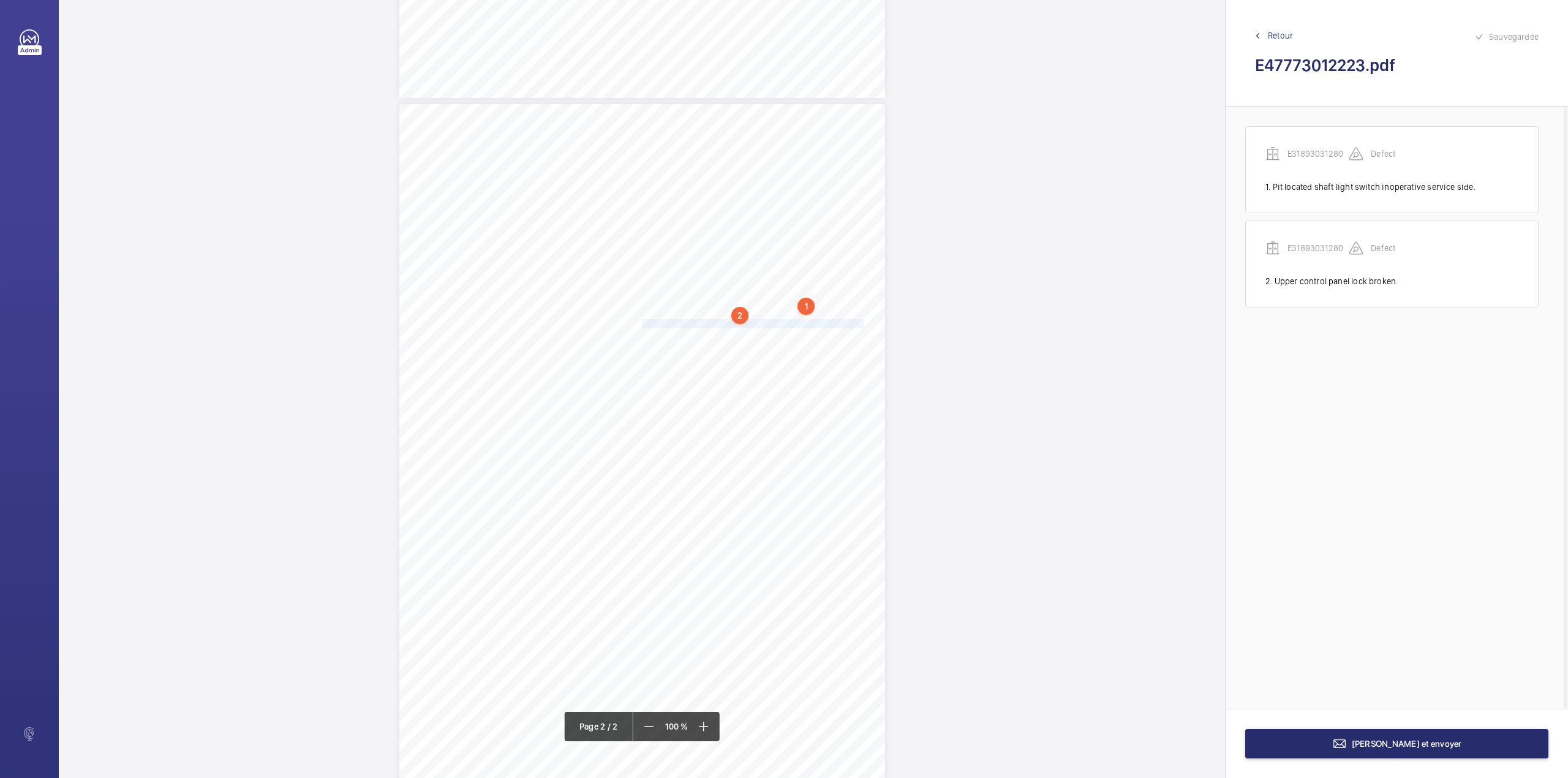
drag, startPoint x: 640, startPoint y: 325, endPoint x: 843, endPoint y: 321, distance: 203.0
click at [843, 321] on span "One counterweight guide lubricator pot is devoid of lubricant." at bounding box center [752, 324] width 222 height 8
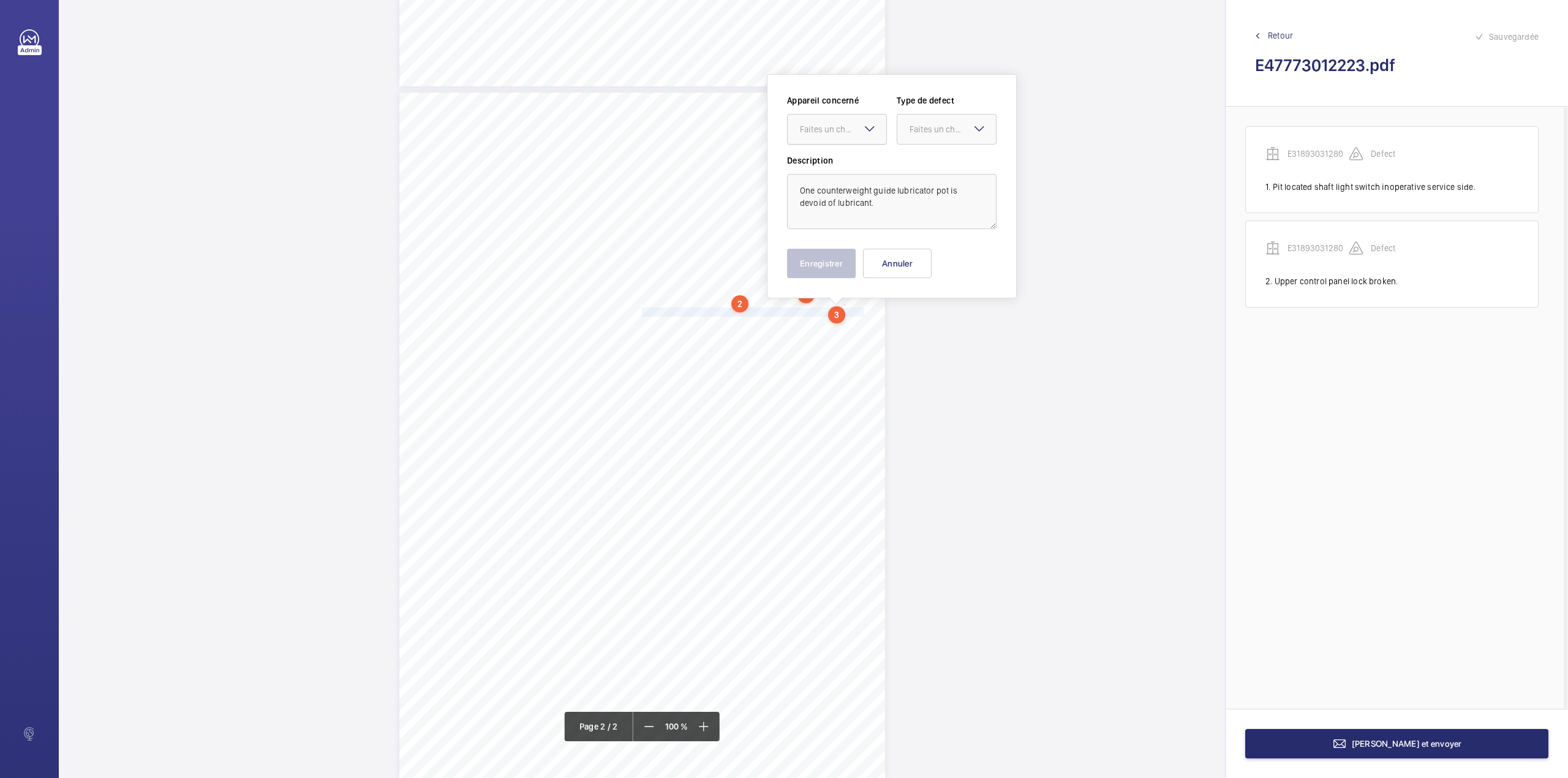
click at [839, 130] on div "Faites un choix" at bounding box center [843, 129] width 86 height 12
click at [836, 157] on div "E31893031280" at bounding box center [837, 166] width 98 height 29
drag, startPoint x: 931, startPoint y: 136, endPoint x: 931, endPoint y: 160, distance: 24.0
click at [931, 144] on div "Appareil concerné Faites un choix × E31893031280 × Type de defect Faites un cho…" at bounding box center [891, 124] width 209 height 60
click at [931, 161] on span "Standard" at bounding box center [946, 167] width 74 height 12
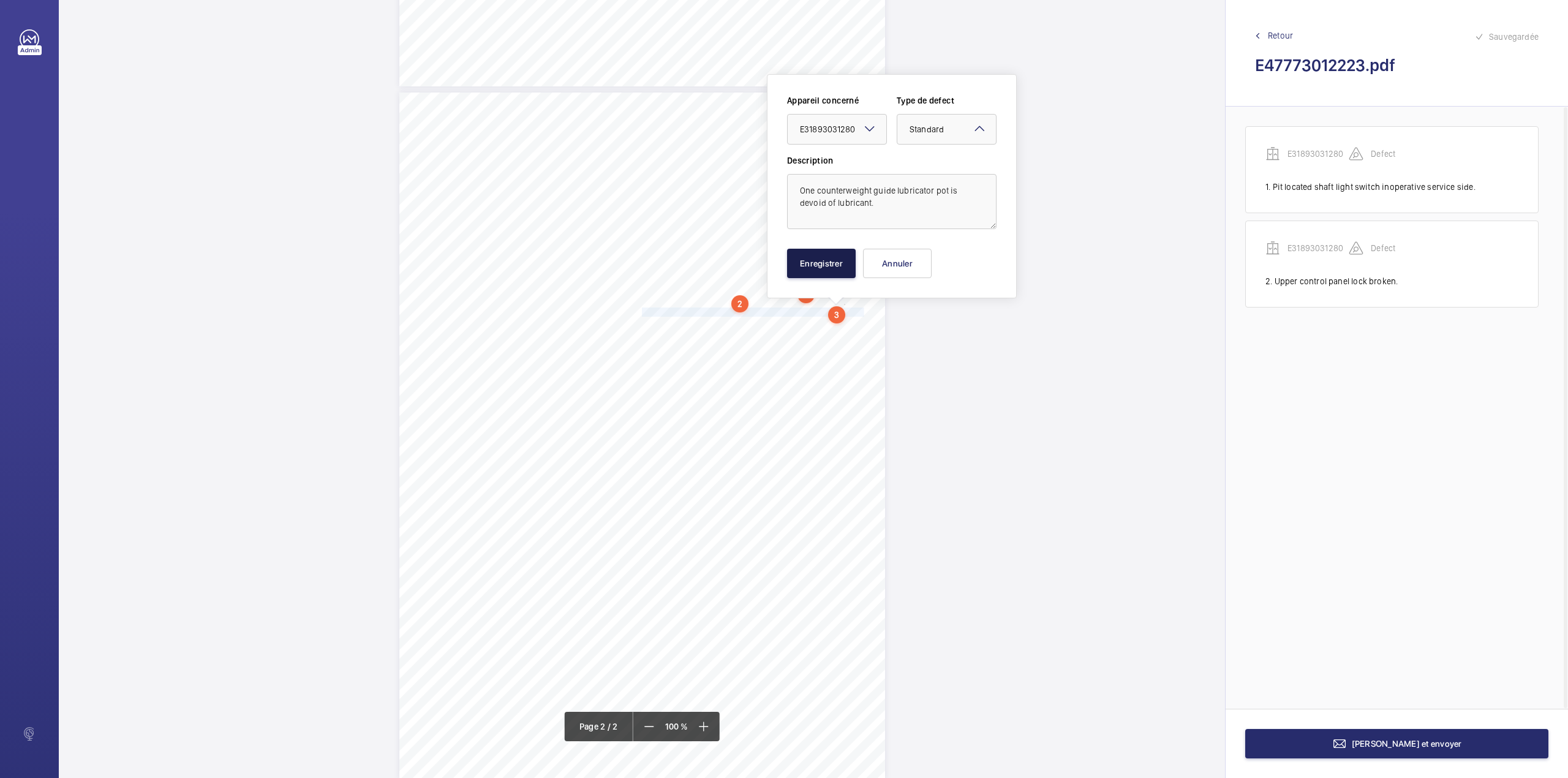
click at [826, 274] on button "Enregistrer" at bounding box center [821, 263] width 68 height 29
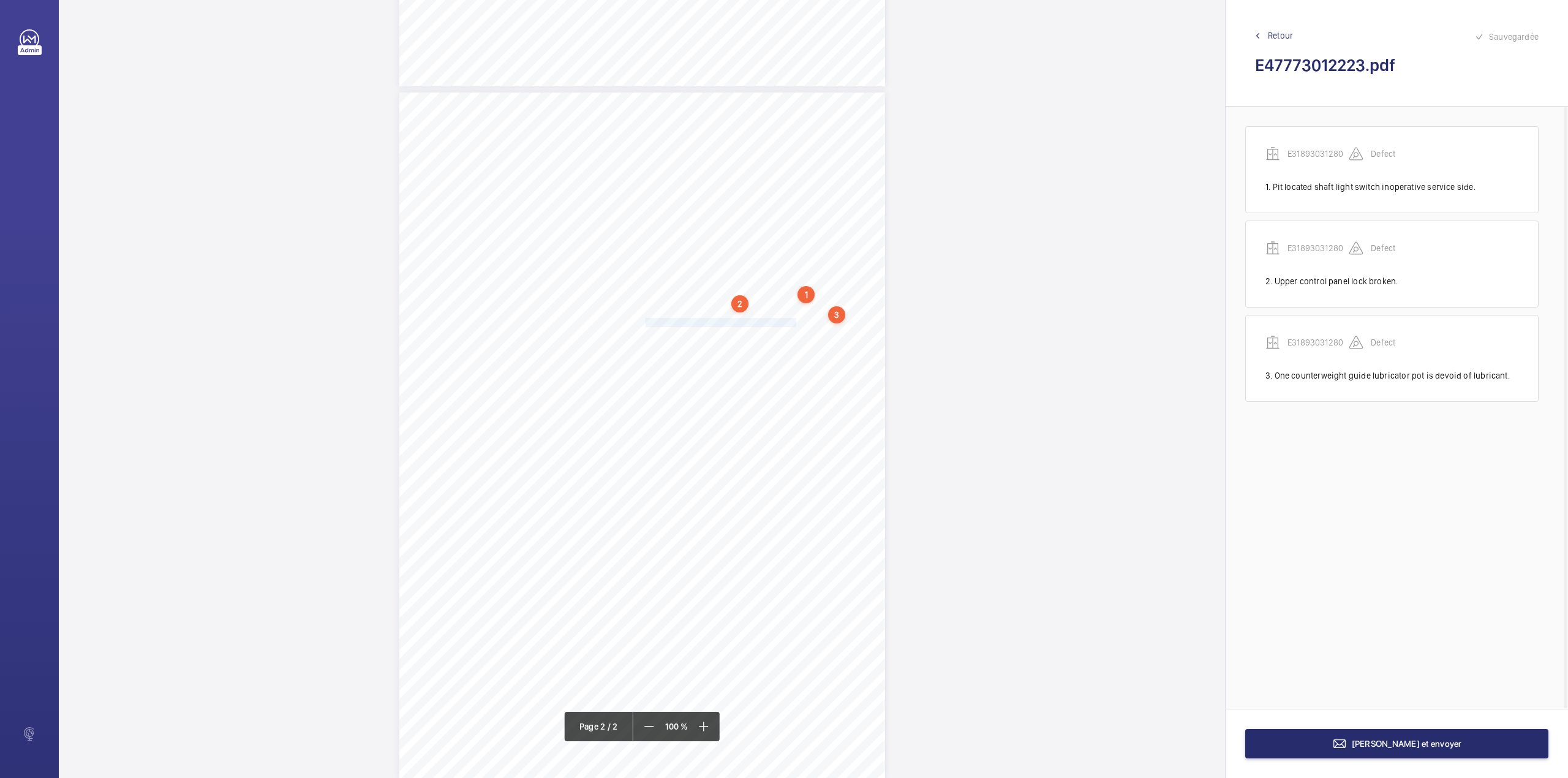
drag, startPoint x: 642, startPoint y: 320, endPoint x: 780, endPoint y: 321, distance: 138.0
click at [780, 321] on span "One car top guide lubricator pot is missing." at bounding box center [719, 323] width 155 height 8
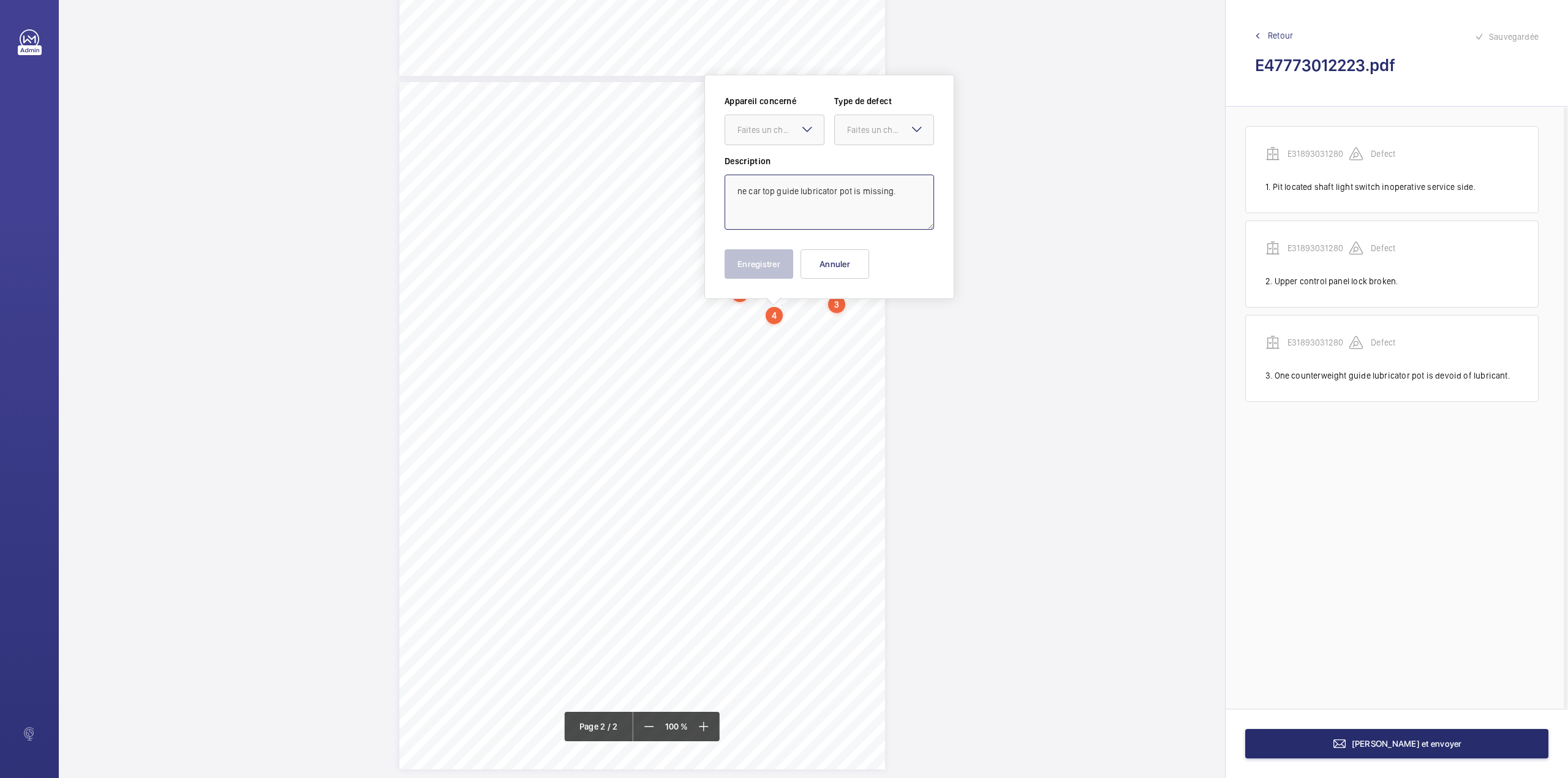
click at [735, 189] on textarea "ne car top guide lubricator pot is missing." at bounding box center [829, 202] width 209 height 55
drag, startPoint x: 768, startPoint y: 132, endPoint x: 768, endPoint y: 142, distance: 10.0
click at [768, 134] on div "Faites un choix" at bounding box center [780, 130] width 86 height 12
click at [769, 152] on ng-dropdown-panel "E31893031280" at bounding box center [774, 167] width 100 height 30
click at [773, 165] on span "E31893031280" at bounding box center [774, 167] width 74 height 12
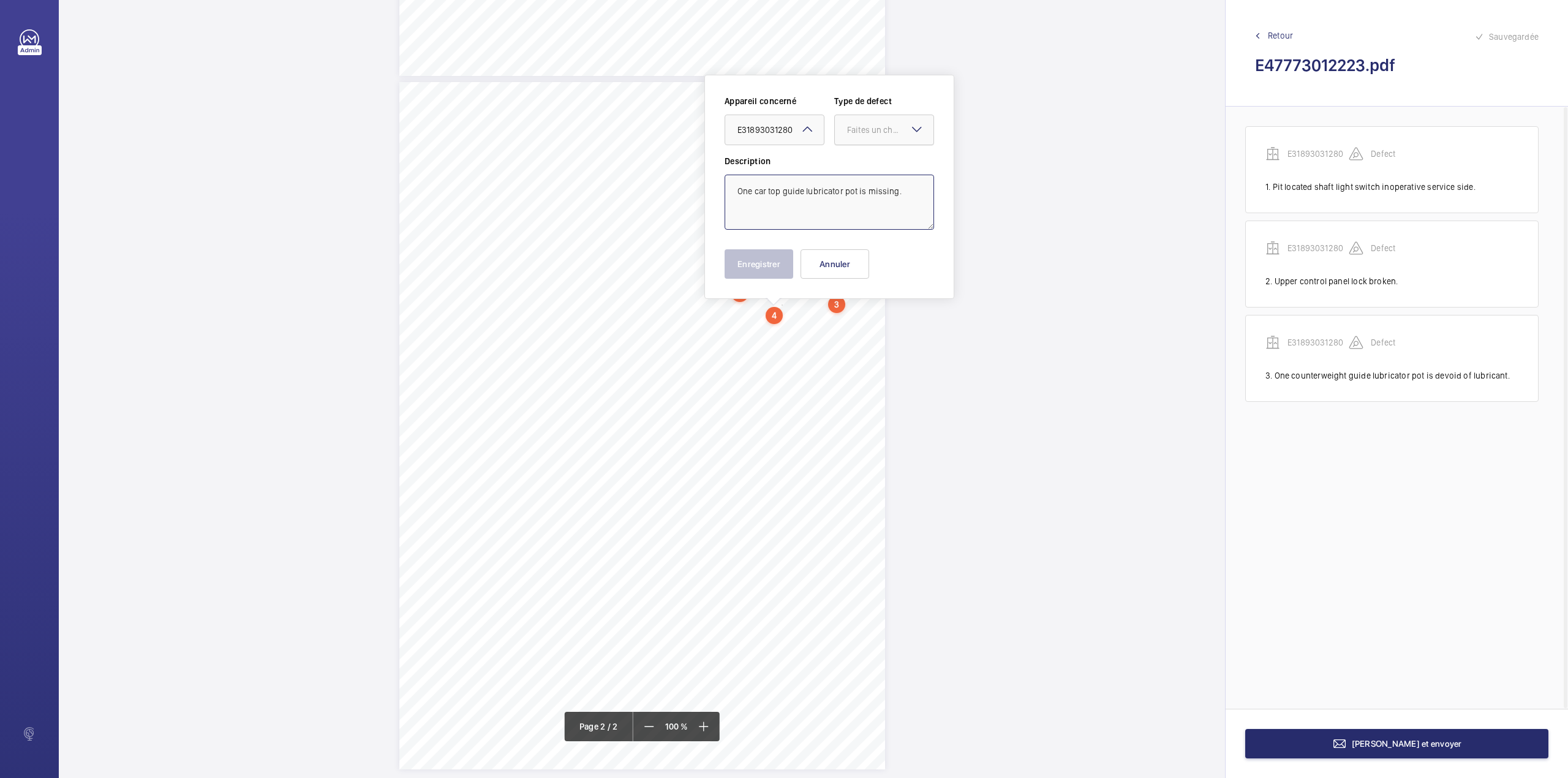
drag, startPoint x: 858, startPoint y: 129, endPoint x: 858, endPoint y: 150, distance: 21.0
click at [858, 131] on div "Faites un choix" at bounding box center [890, 130] width 86 height 12
click at [858, 163] on span "Standard" at bounding box center [884, 167] width 74 height 12
type textarea "One car top guide lubricator pot is missing."
click at [769, 266] on button "Enregistrer" at bounding box center [759, 264] width 68 height 29
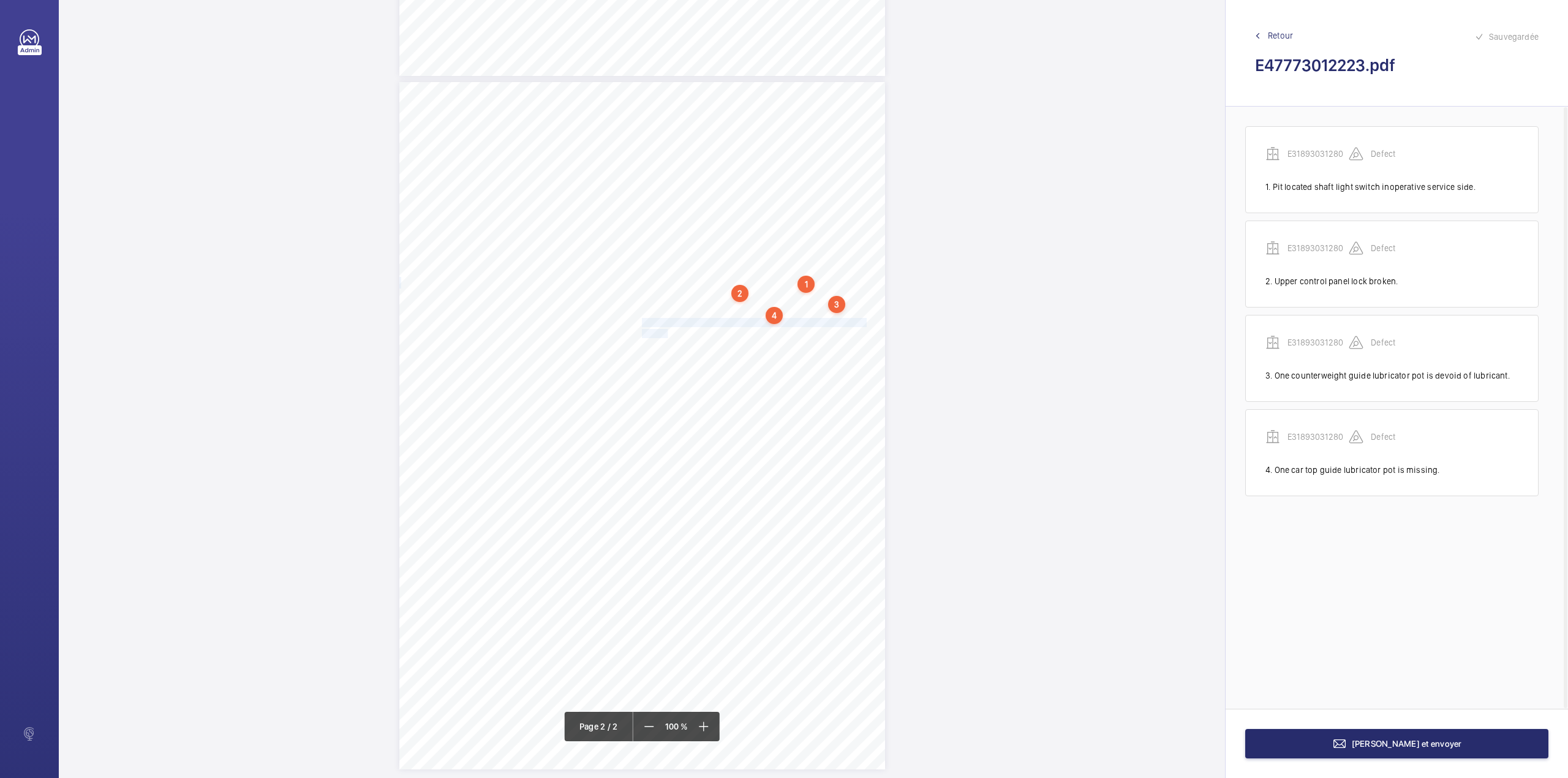
drag, startPoint x: 642, startPoint y: 321, endPoint x: 664, endPoint y: 331, distance: 24.2
click at [664, 331] on div "Lift Report Lifting Operations & Lifting Equipment Regulation 1998 Provision & …" at bounding box center [642, 426] width 486 height 687
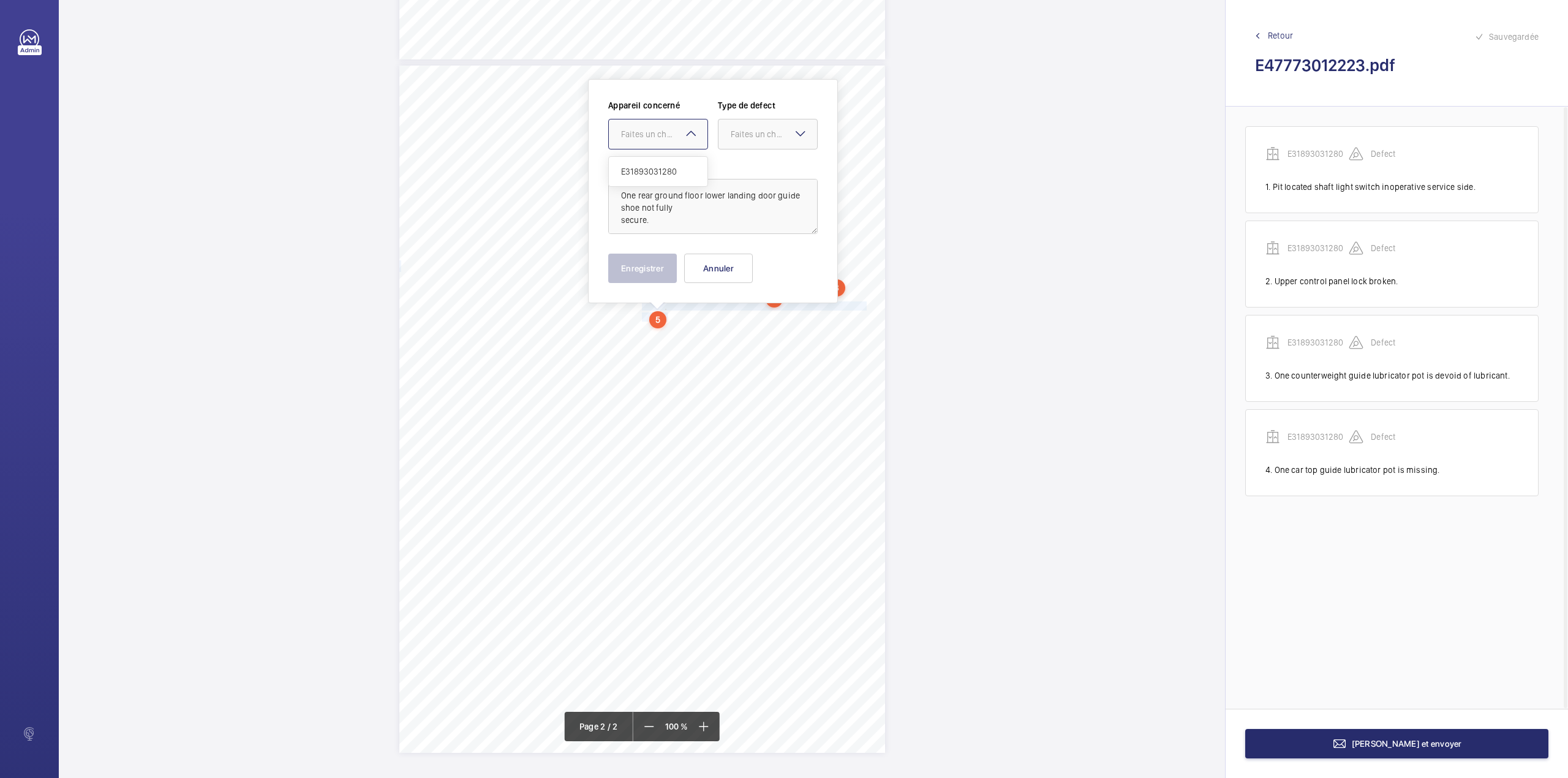
drag, startPoint x: 667, startPoint y: 141, endPoint x: 667, endPoint y: 167, distance: 26.0
click at [667, 143] on div at bounding box center [658, 134] width 98 height 29
drag, startPoint x: 667, startPoint y: 167, endPoint x: 687, endPoint y: 164, distance: 20.2
click at [667, 167] on span "E31893031280" at bounding box center [658, 171] width 74 height 12
drag, startPoint x: 756, startPoint y: 142, endPoint x: 755, endPoint y: 150, distance: 8.1
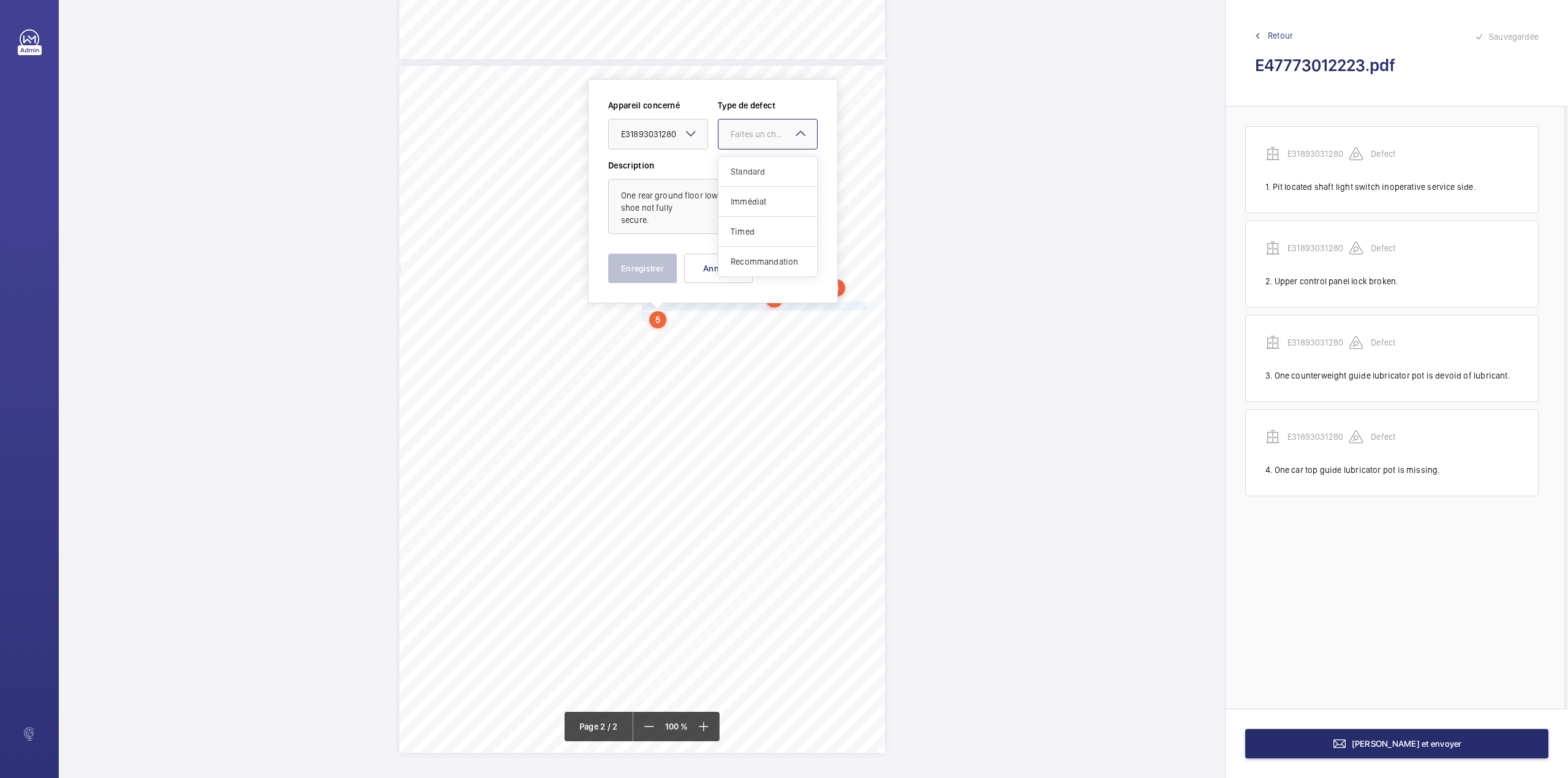
click at [756, 146] on div at bounding box center [767, 134] width 98 height 29
click at [755, 174] on span "Standard" at bounding box center [767, 171] width 74 height 12
click at [638, 261] on button "Enregistrer" at bounding box center [642, 268] width 68 height 29
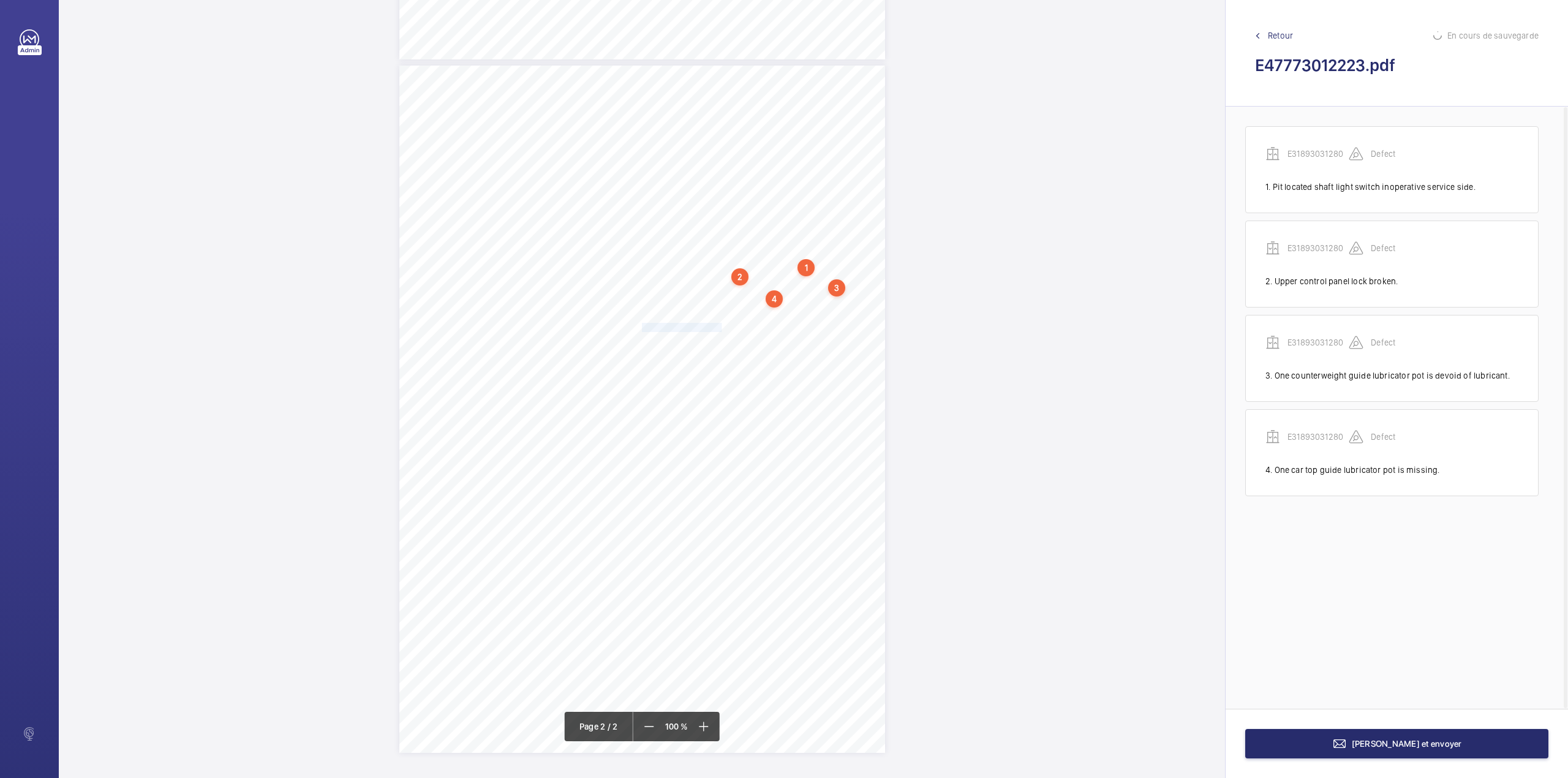
drag, startPoint x: 640, startPoint y: 327, endPoint x: 713, endPoint y: 325, distance: 73.0
click at [713, 325] on span "Pit light is inoperative." at bounding box center [681, 327] width 79 height 8
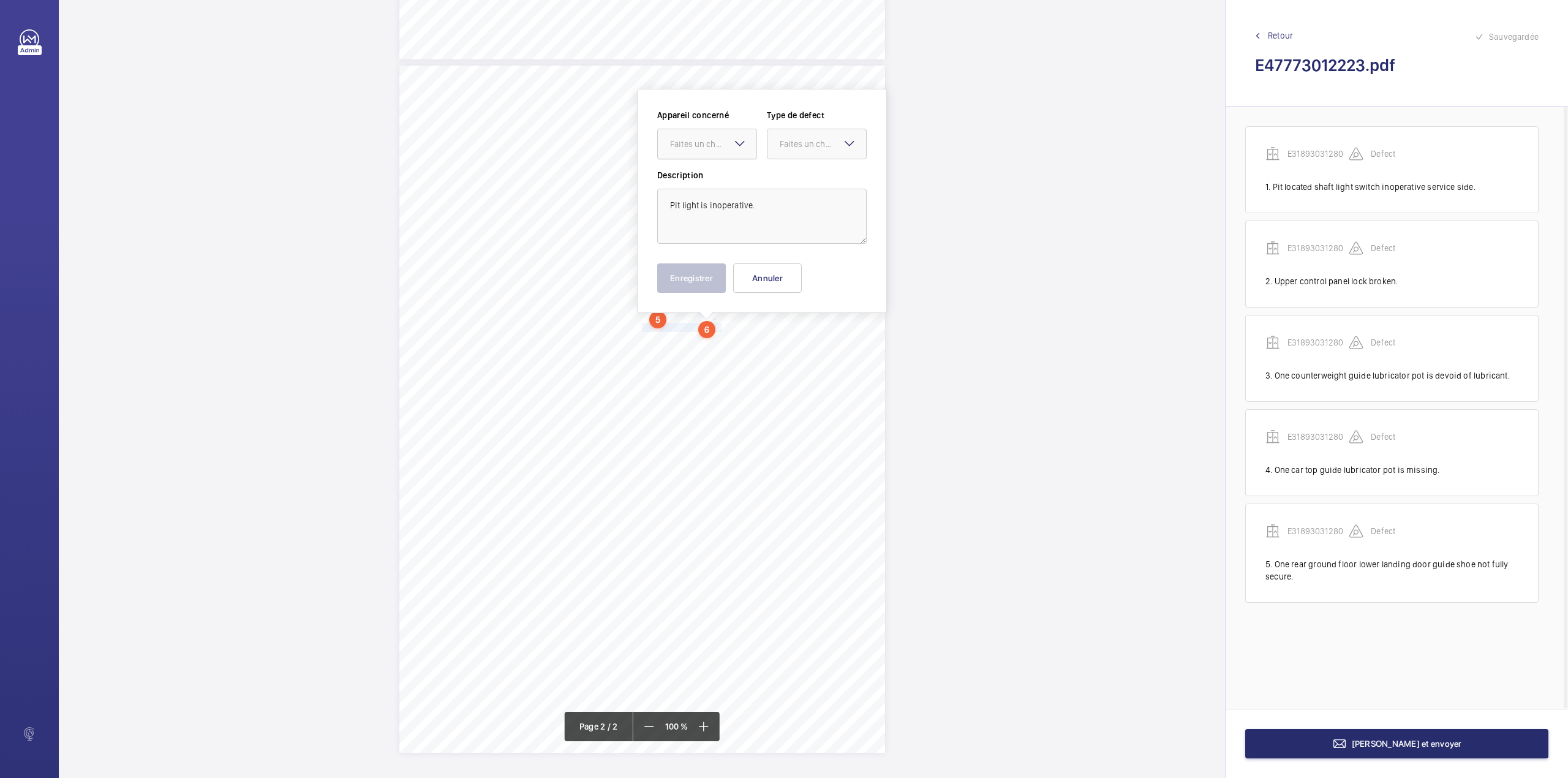
drag, startPoint x: 709, startPoint y: 138, endPoint x: 704, endPoint y: 162, distance: 24.5
click at [708, 138] on div "Faites un choix" at bounding box center [713, 144] width 86 height 12
click at [702, 173] on div "E31893031280" at bounding box center [707, 181] width 98 height 29
drag, startPoint x: 807, startPoint y: 150, endPoint x: 804, endPoint y: 165, distance: 15.3
click at [805, 157] on div at bounding box center [816, 144] width 98 height 29
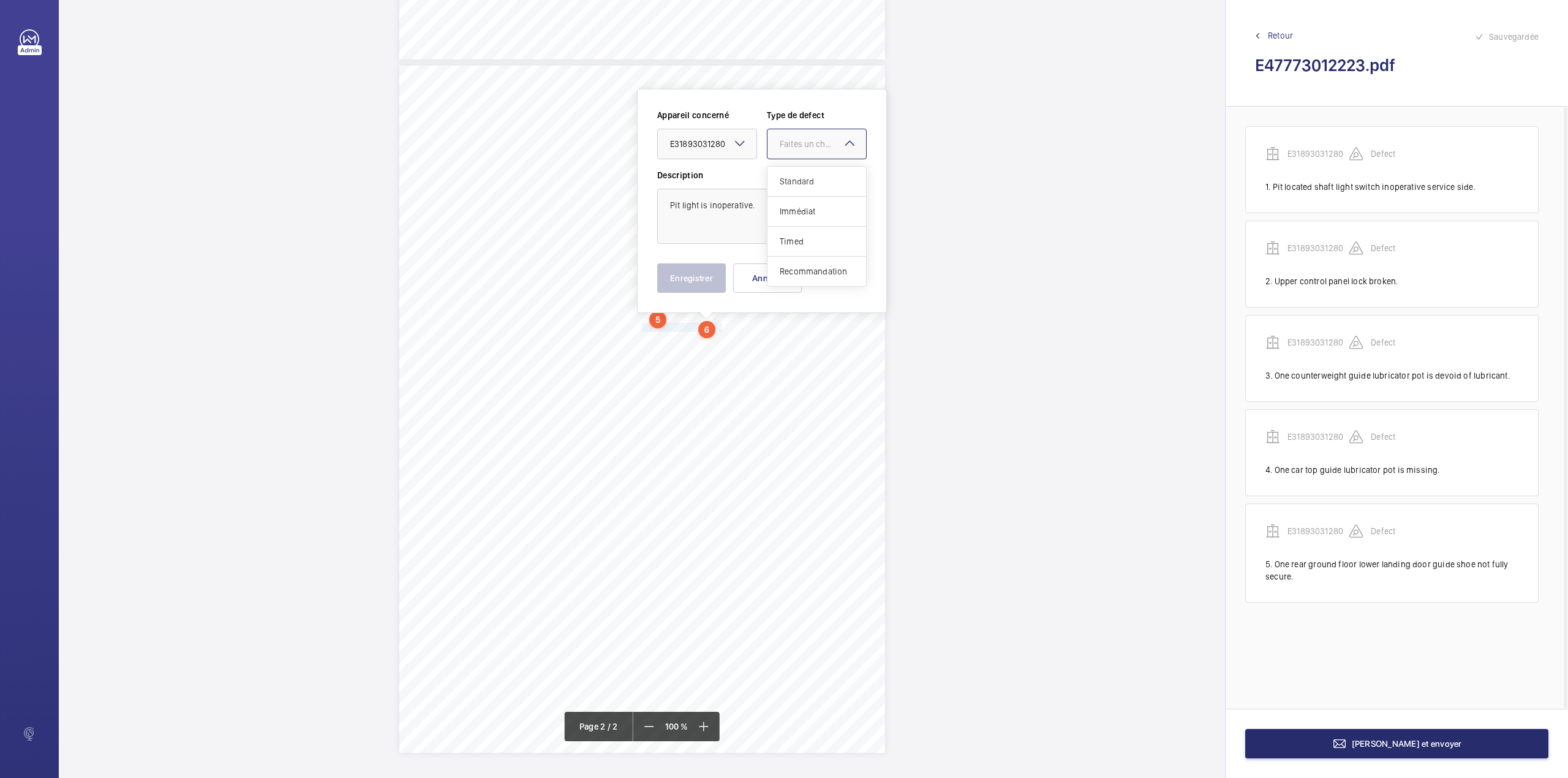
click at [802, 176] on span "Standard" at bounding box center [816, 181] width 74 height 12
click at [704, 277] on button "Enregistrer" at bounding box center [691, 278] width 68 height 29
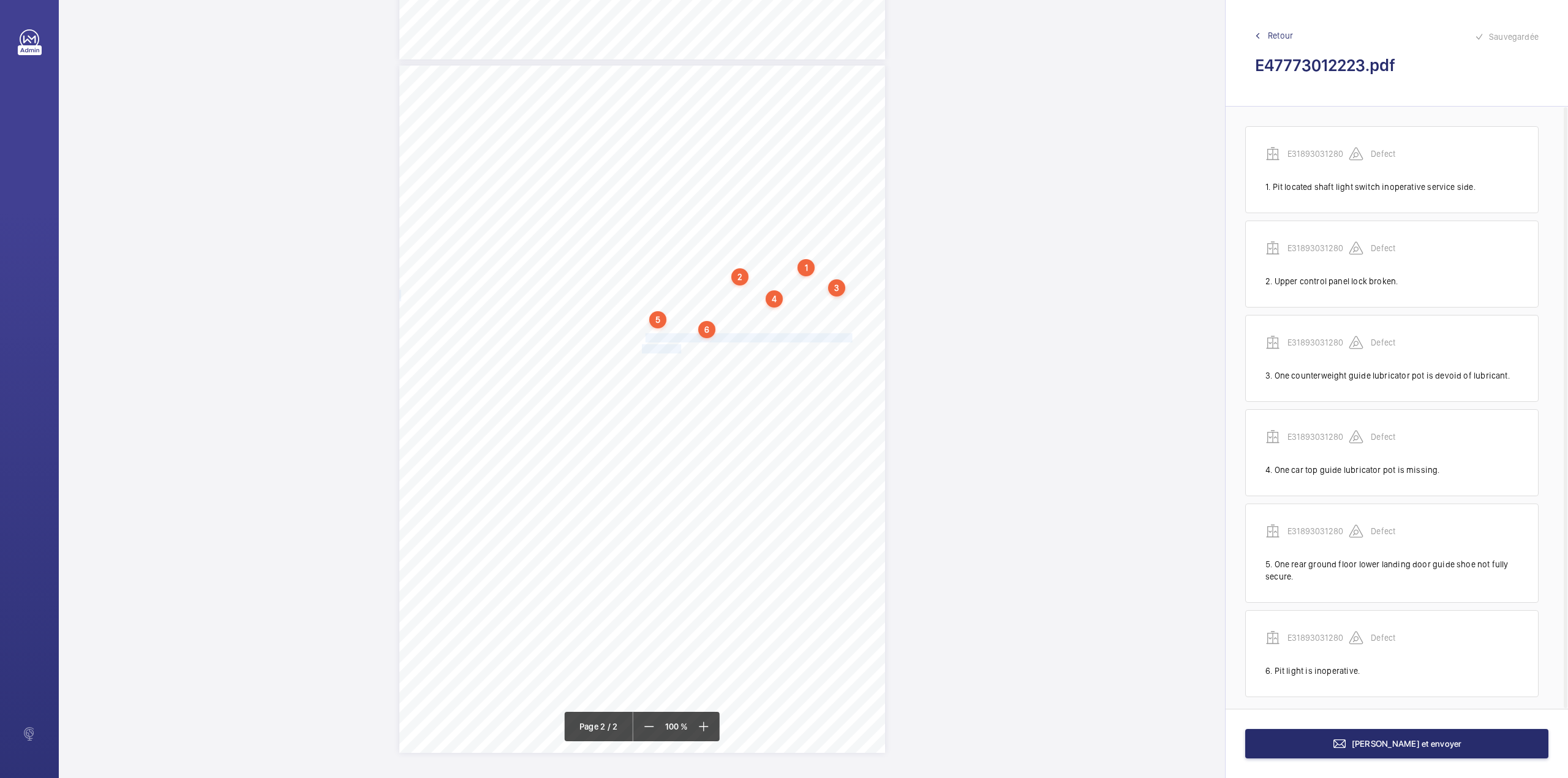
scroll to position [10, 0]
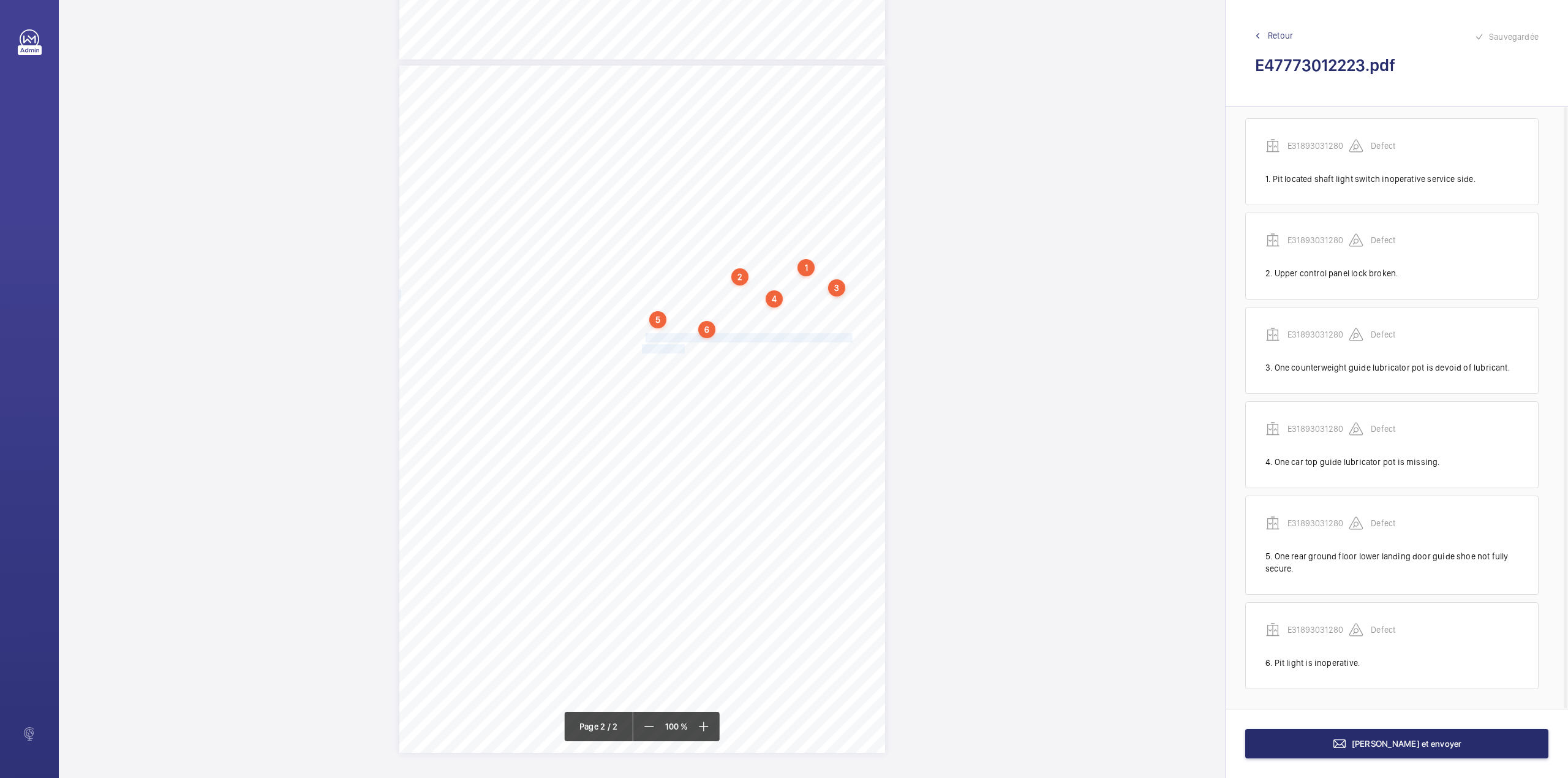
drag, startPoint x: 642, startPoint y: 337, endPoint x: 679, endPoint y: 349, distance: 38.9
click at [679, 349] on div "Lift Report Lifting Operations & Lifting Equipment Regulation 1998 Provision & …" at bounding box center [642, 409] width 486 height 687
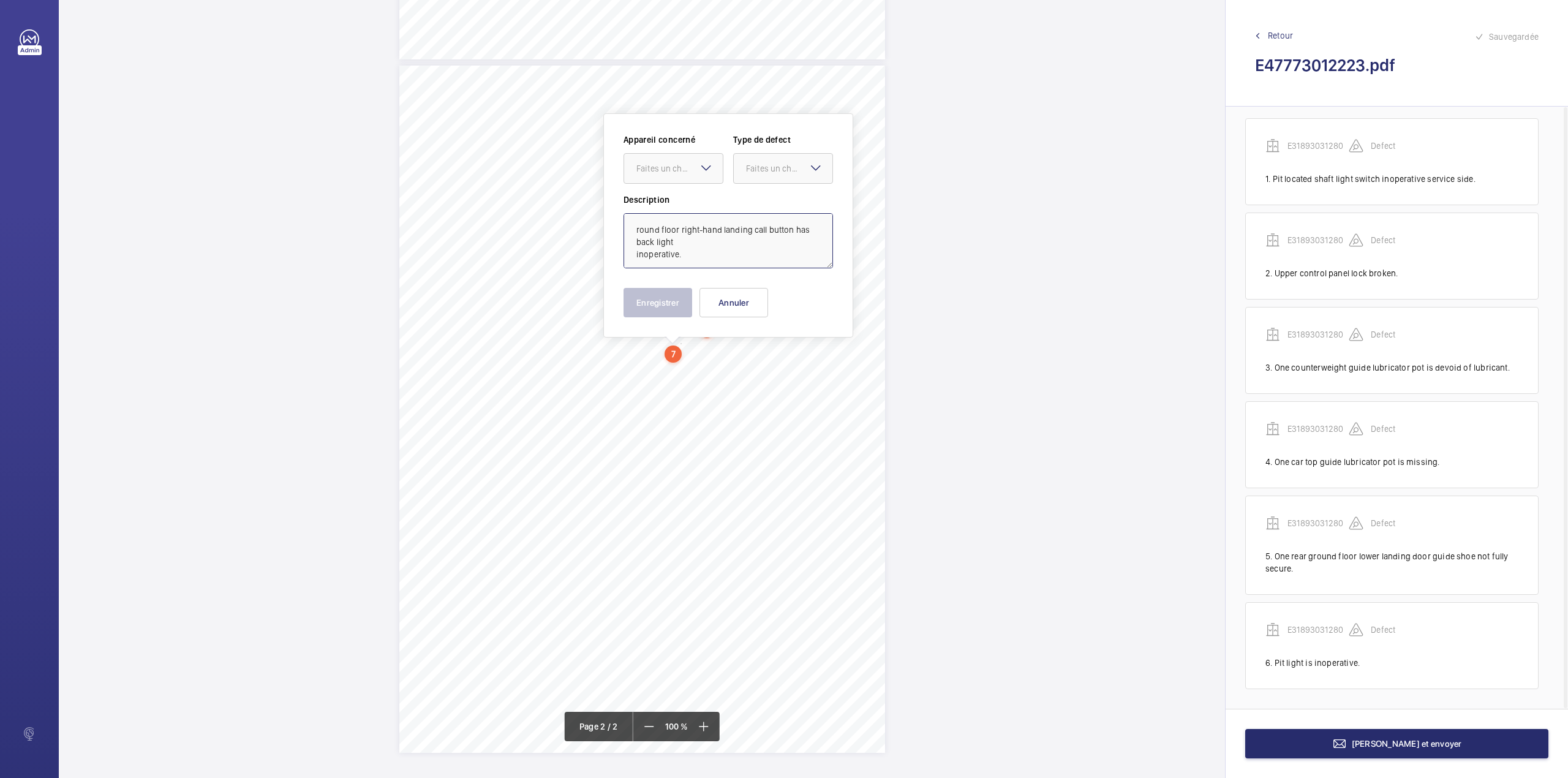
click at [633, 229] on textarea "round floor right-hand landing call button has back light inoperative." at bounding box center [728, 240] width 209 height 55
click at [662, 168] on div "Faites un choix" at bounding box center [679, 168] width 86 height 12
click at [662, 196] on div "E31893031280" at bounding box center [673, 205] width 98 height 29
drag, startPoint x: 775, startPoint y: 174, endPoint x: 773, endPoint y: 185, distance: 11.2
click at [775, 175] on div "Faites un choix" at bounding box center [783, 168] width 98 height 12
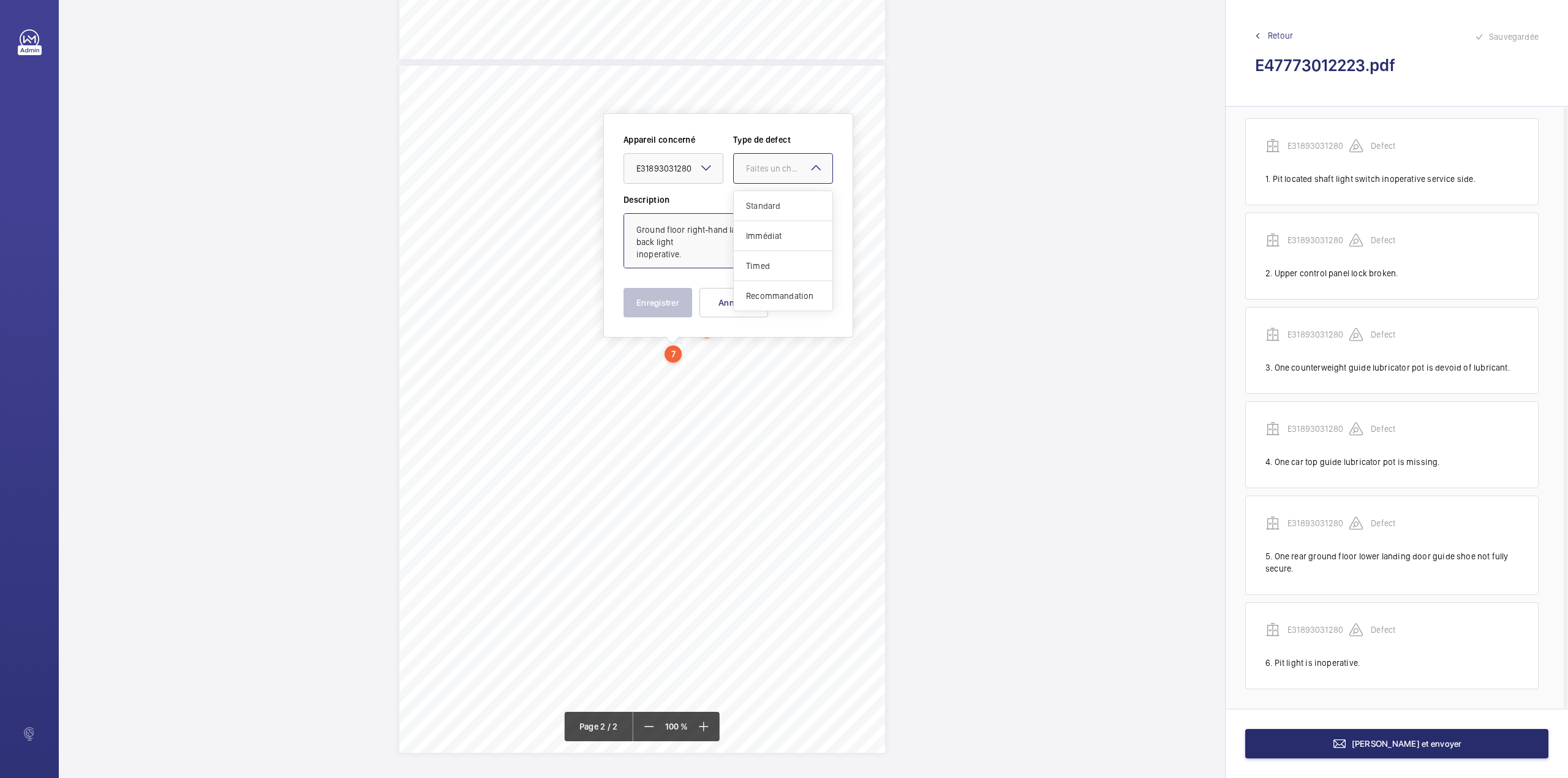
click at [773, 197] on div "Standard" at bounding box center [783, 206] width 98 height 30
type textarea "Ground floor right-hand landing call button has back light inoperative."
click at [667, 295] on button "Enregistrer" at bounding box center [658, 302] width 68 height 29
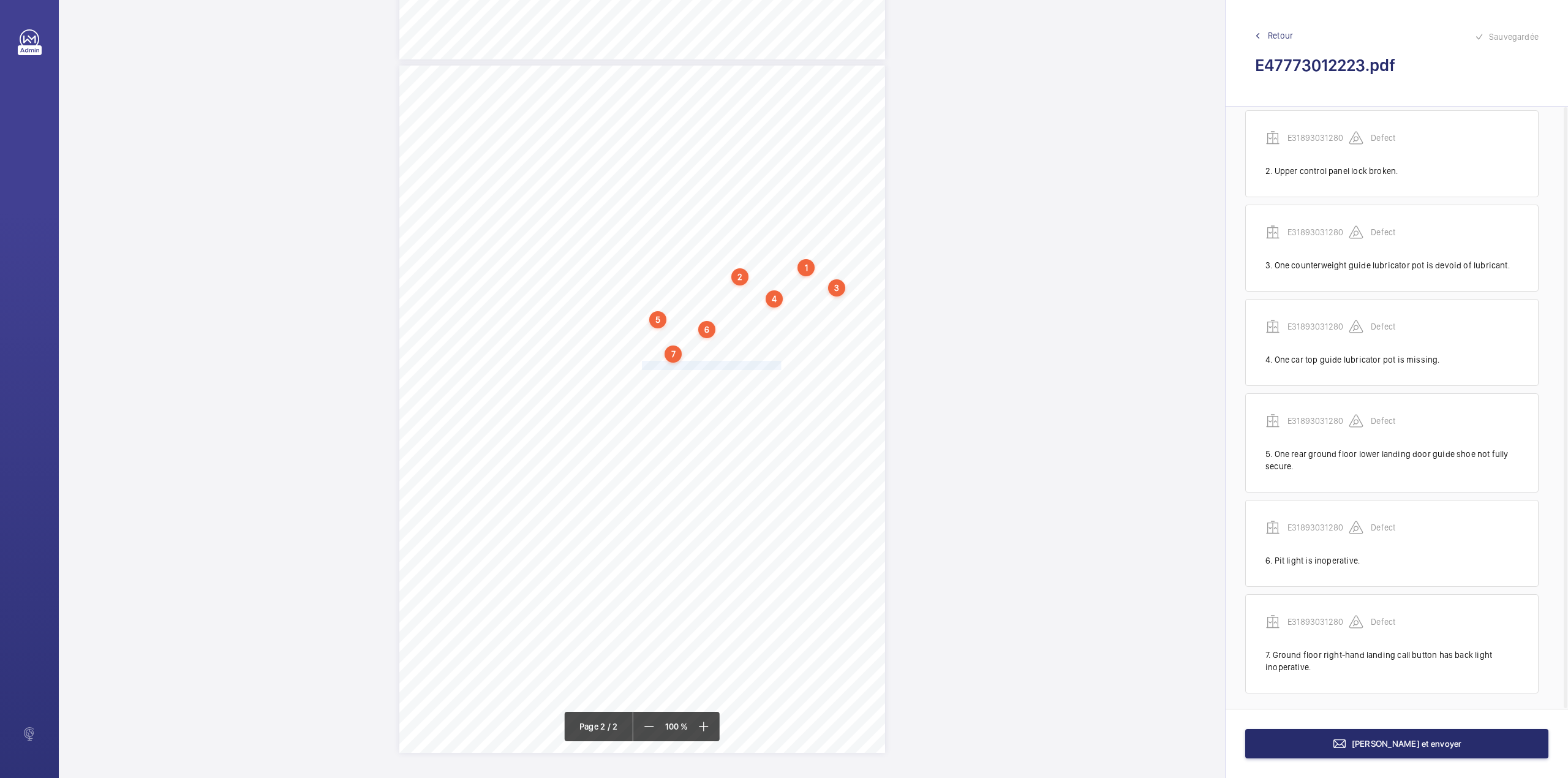
scroll to position [118, 0]
drag, startPoint x: 640, startPoint y: 363, endPoint x: 769, endPoint y: 363, distance: 129.0
click at [769, 363] on span "We recommend that the pit be cleaned." at bounding box center [713, 365] width 143 height 8
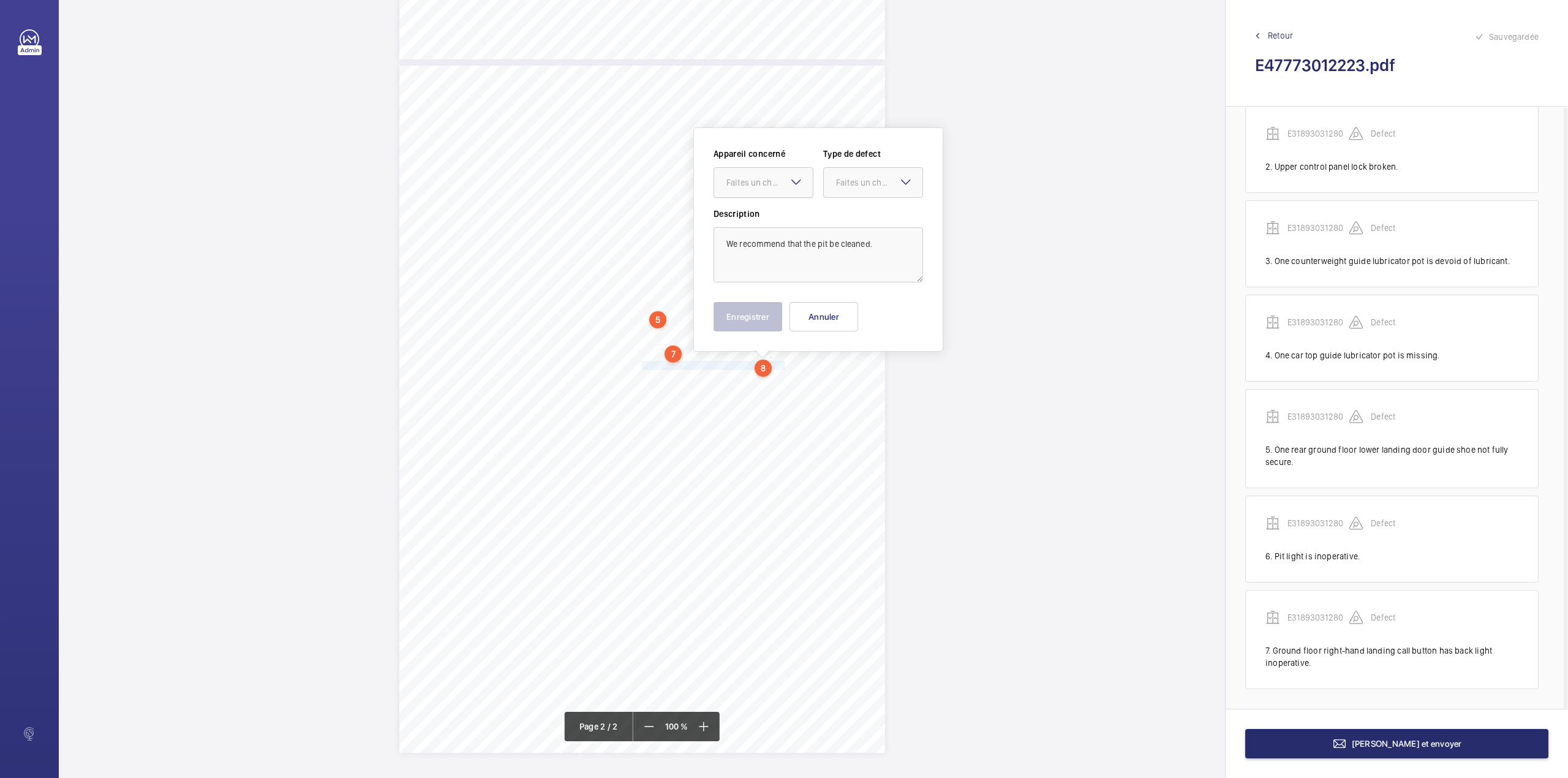
drag, startPoint x: 760, startPoint y: 180, endPoint x: 756, endPoint y: 199, distance: 19.4
click at [759, 181] on div "Faites un choix" at bounding box center [769, 182] width 86 height 12
click at [756, 213] on div "E31893031280" at bounding box center [763, 220] width 98 height 29
drag, startPoint x: 856, startPoint y: 187, endPoint x: 854, endPoint y: 199, distance: 12.2
click at [856, 188] on div "Faites un choix" at bounding box center [872, 182] width 98 height 12
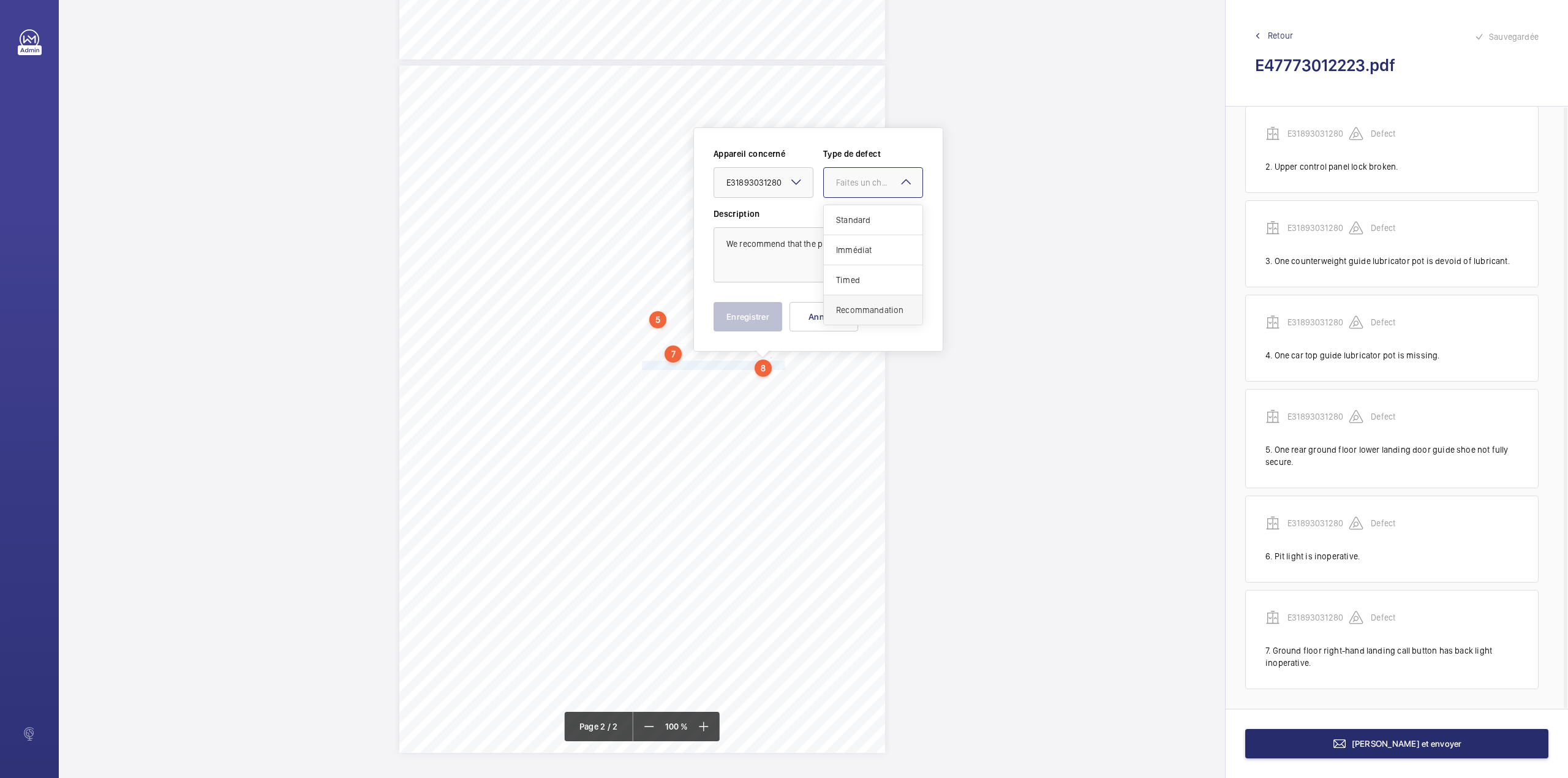
click at [853, 309] on span "Recommandation" at bounding box center [872, 310] width 74 height 12
click at [763, 308] on button "Enregistrer" at bounding box center [748, 316] width 68 height 29
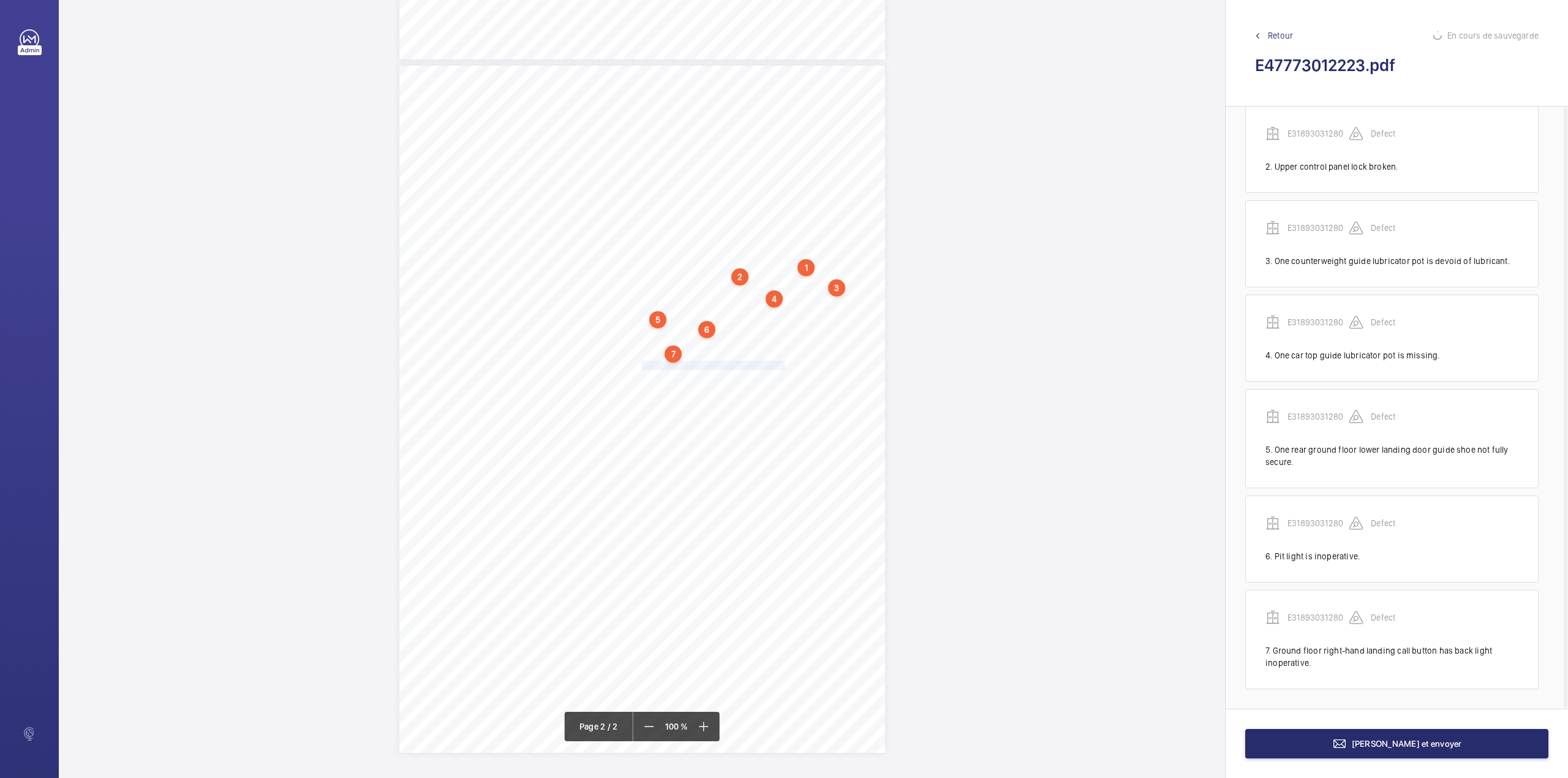
scroll to position [212, 0]
drag, startPoint x: 640, startPoint y: 384, endPoint x: 669, endPoint y: 399, distance: 32.6
click at [669, 399] on div "Lift Report Lifting Operations & Lifting Equipment Regulation 1998 Provision & …" at bounding box center [642, 409] width 486 height 687
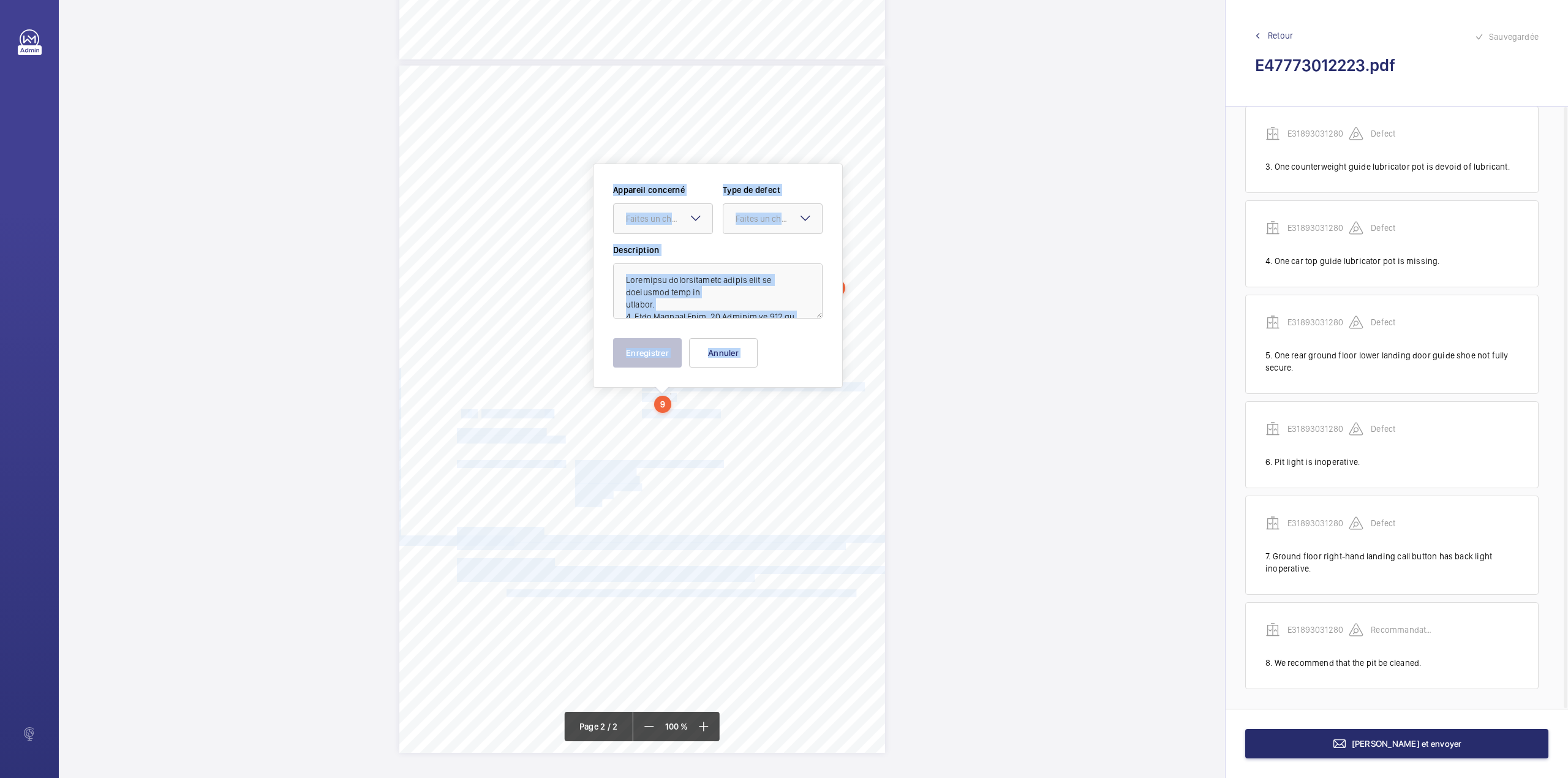
click at [674, 241] on div "Appareil concerné Faites un choix Type de defect Faites un choix" at bounding box center [718, 213] width 209 height 60
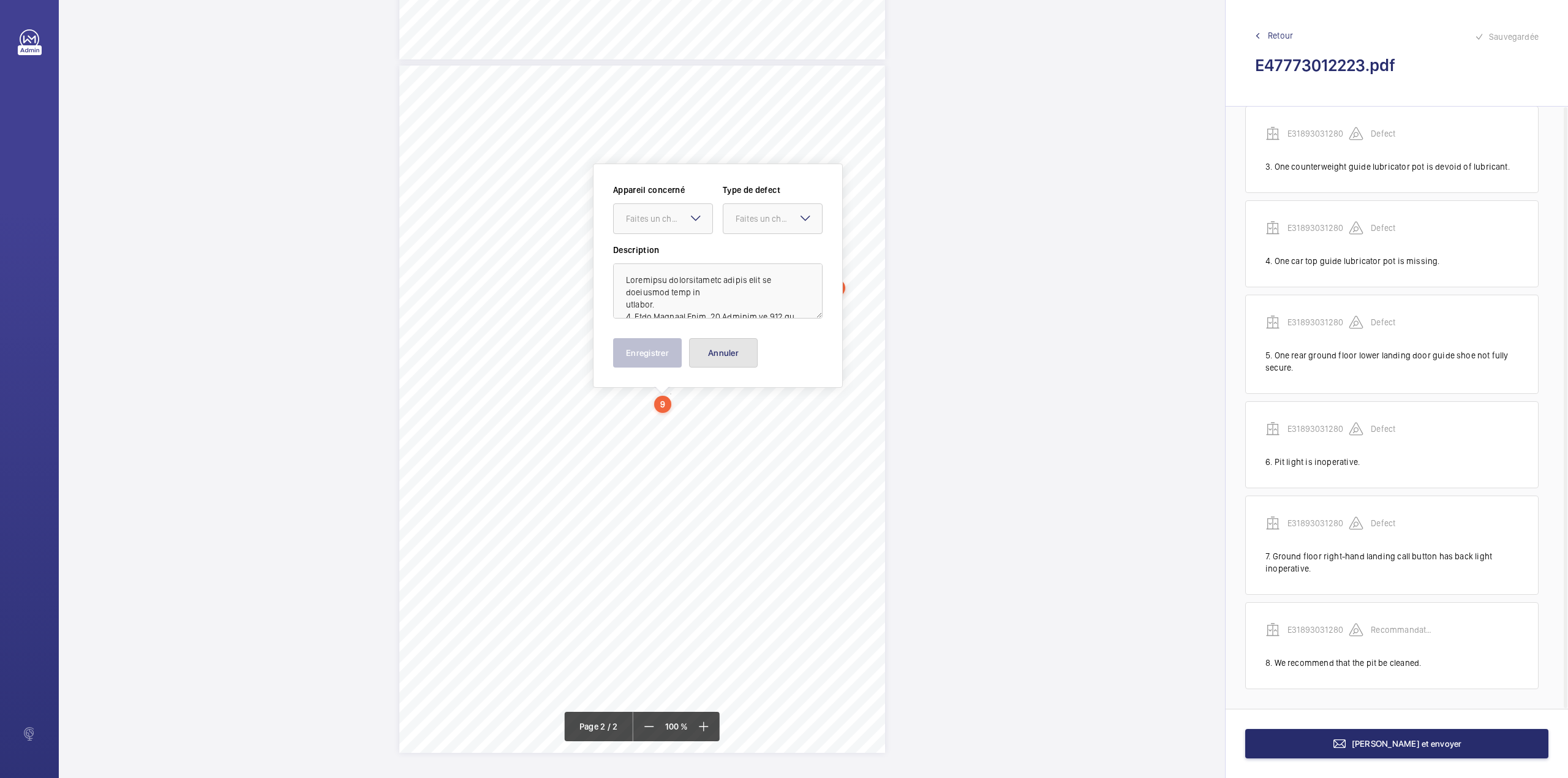
click at [710, 359] on button "Annuler" at bounding box center [723, 352] width 68 height 29
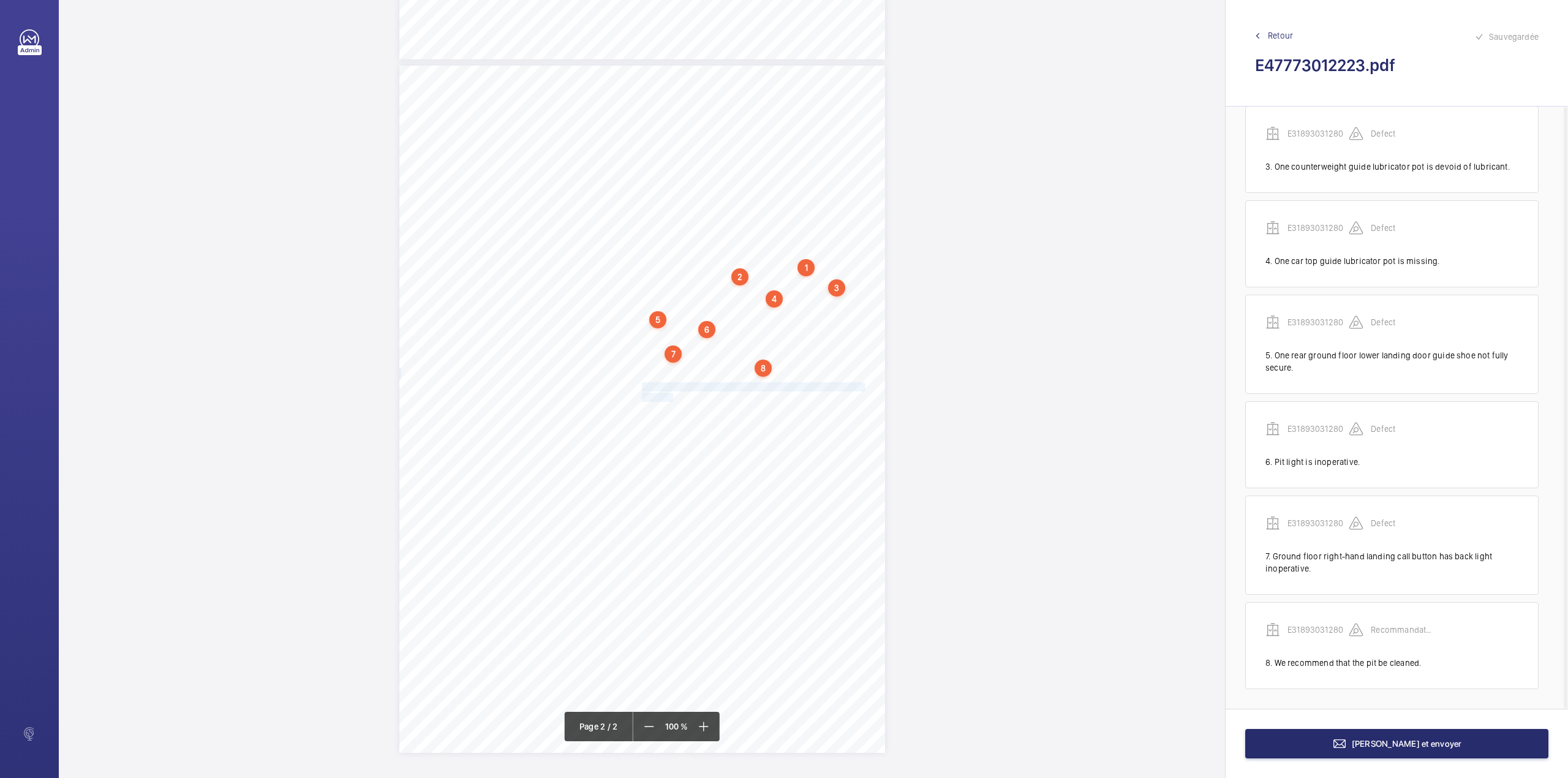
drag, startPoint x: 640, startPoint y: 384, endPoint x: 667, endPoint y: 399, distance: 30.9
click at [667, 399] on div "Lift Report Lifting Operations & Lifting Equipment Regulation 1998 Provision & …" at bounding box center [642, 409] width 486 height 687
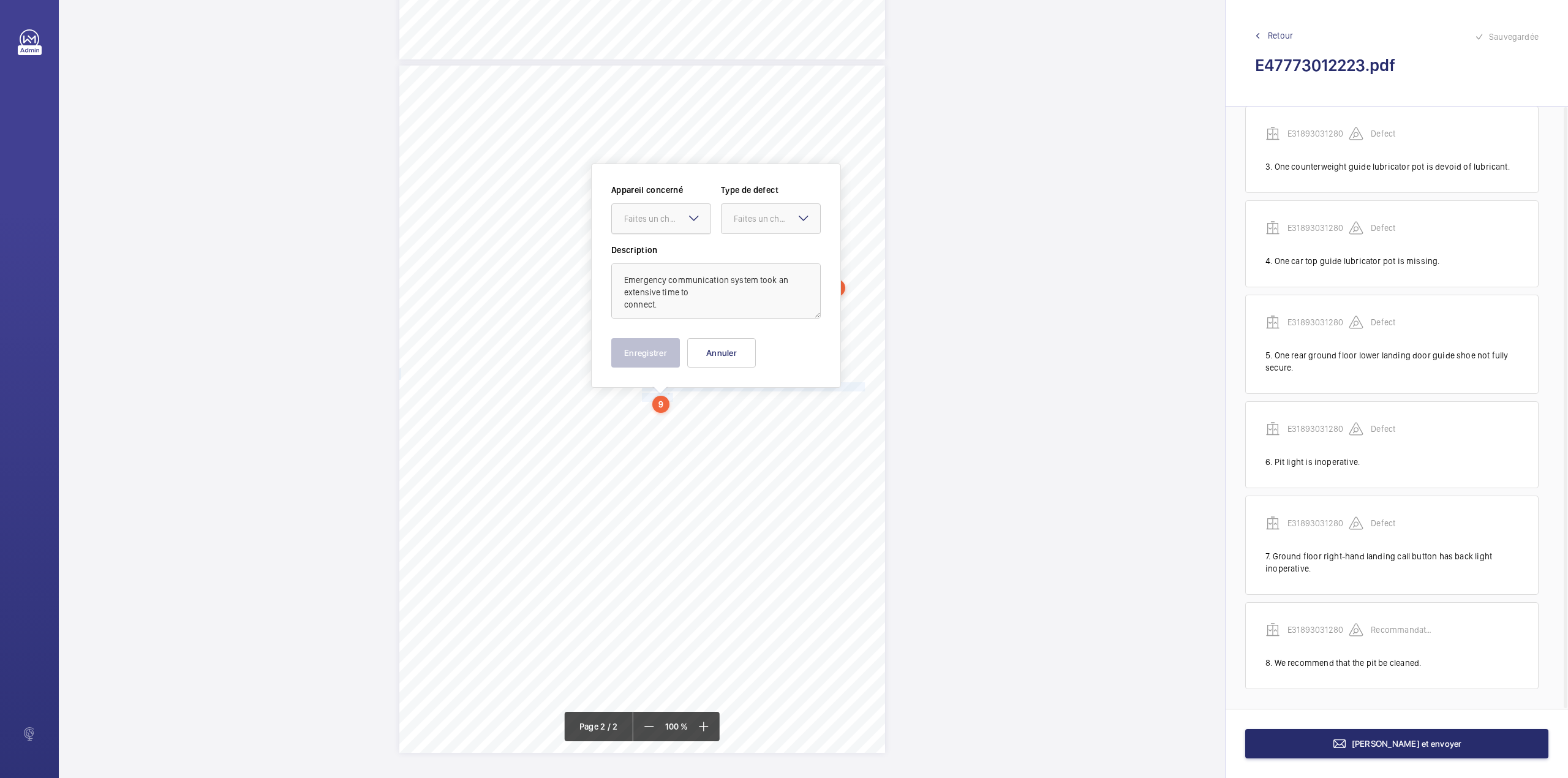
click at [657, 219] on div "Faites un choix" at bounding box center [667, 219] width 86 height 12
drag, startPoint x: 657, startPoint y: 228, endPoint x: 750, endPoint y: 228, distance: 93.0
click at [659, 255] on span "E31893031280" at bounding box center [661, 256] width 74 height 12
click at [753, 223] on div "Faites un choix" at bounding box center [777, 219] width 86 height 12
click at [747, 346] on span "Recommandation" at bounding box center [771, 346] width 74 height 12
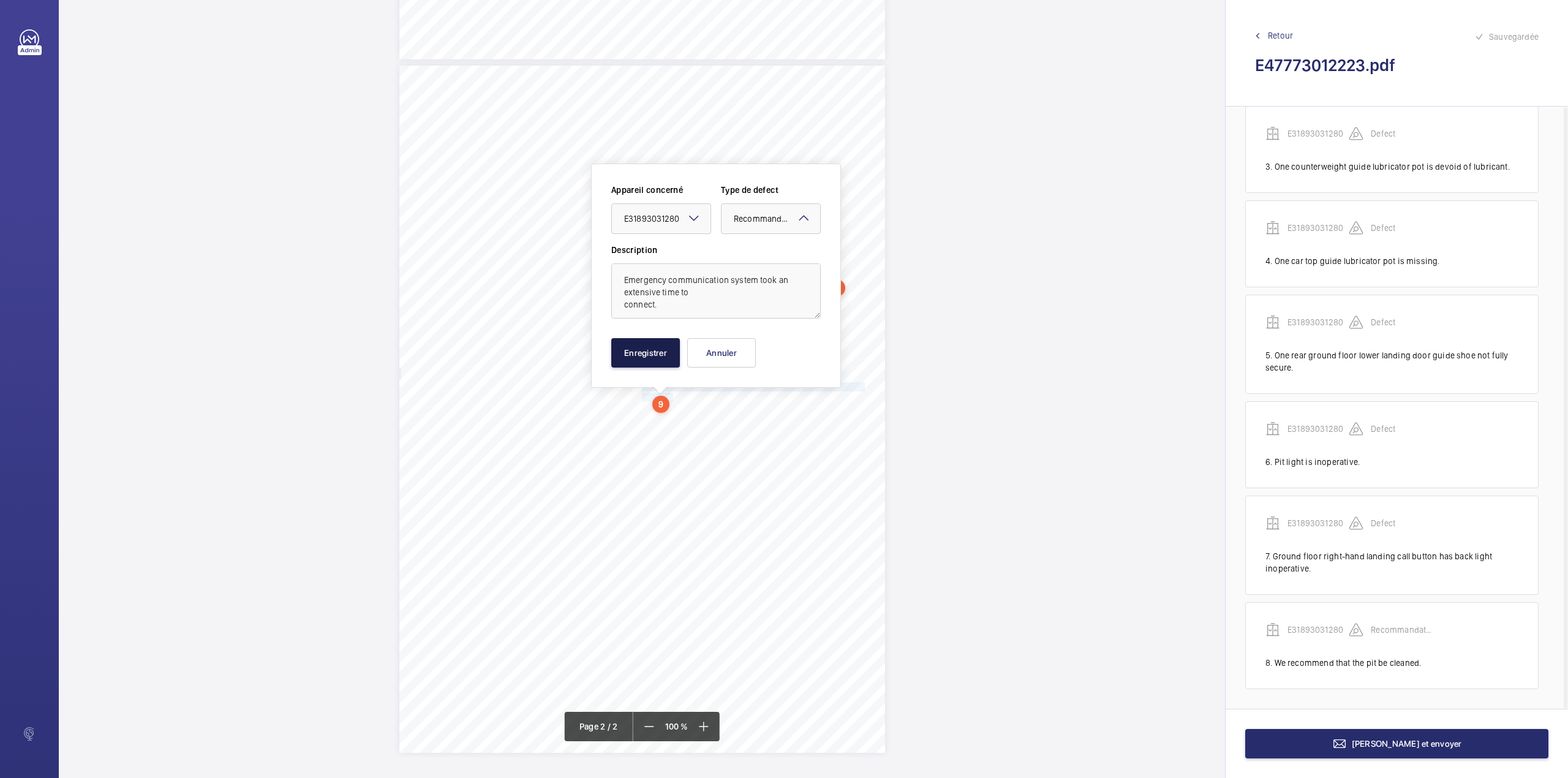
click at [656, 344] on button "Enregistrer" at bounding box center [645, 352] width 68 height 29
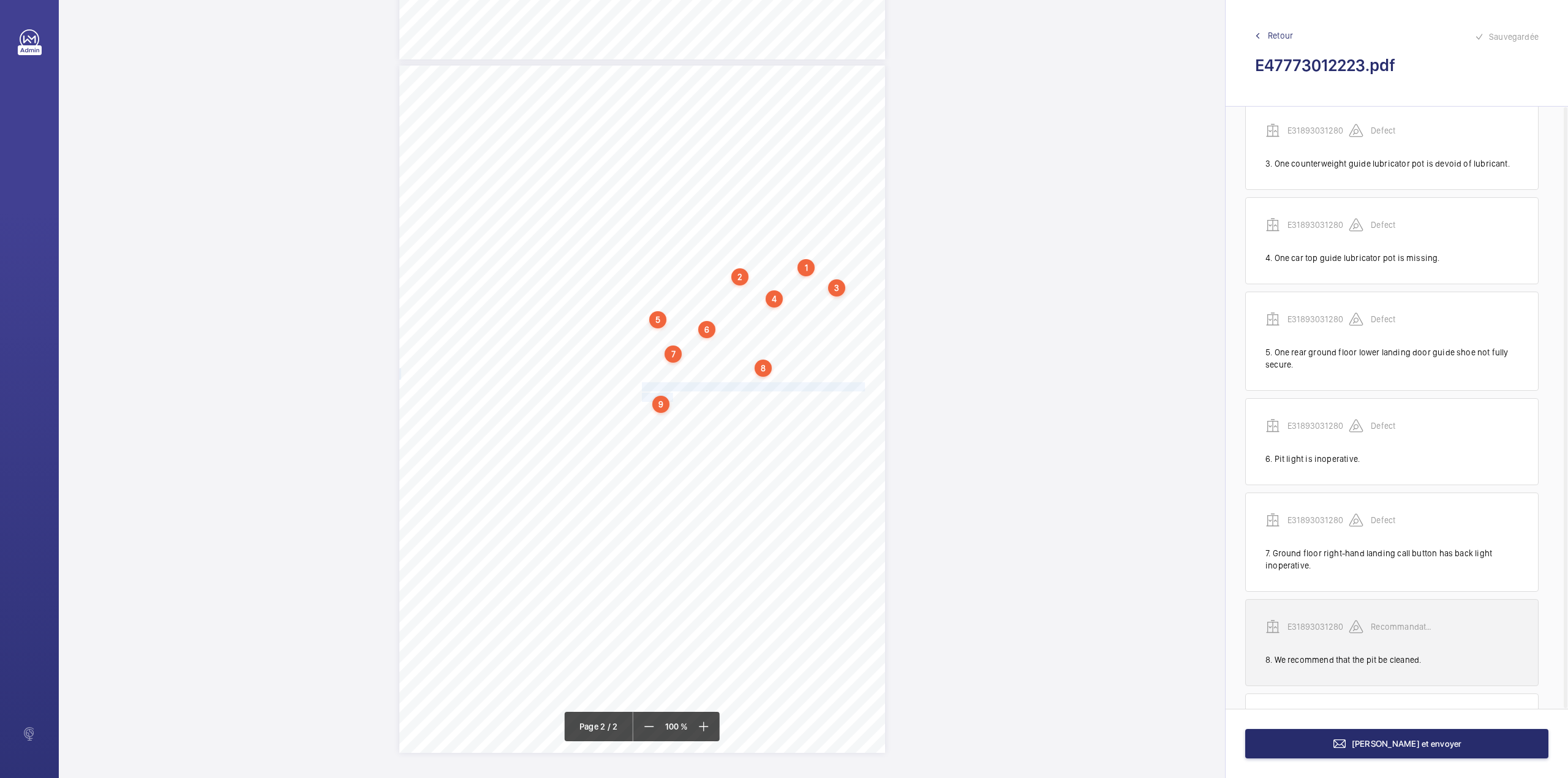
scroll to position [319, 0]
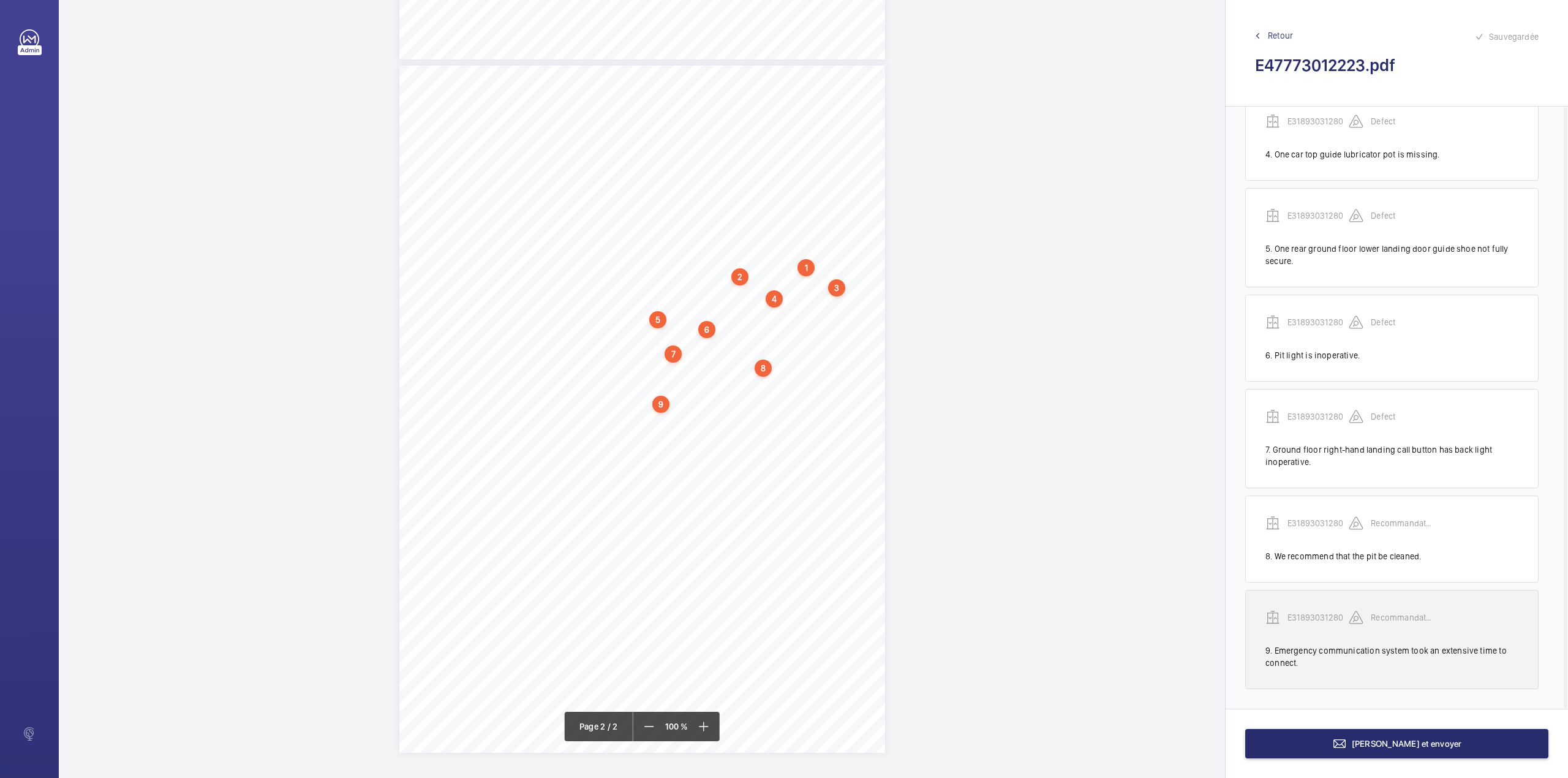
click at [1319, 619] on p "E31893031280" at bounding box center [1318, 617] width 61 height 12
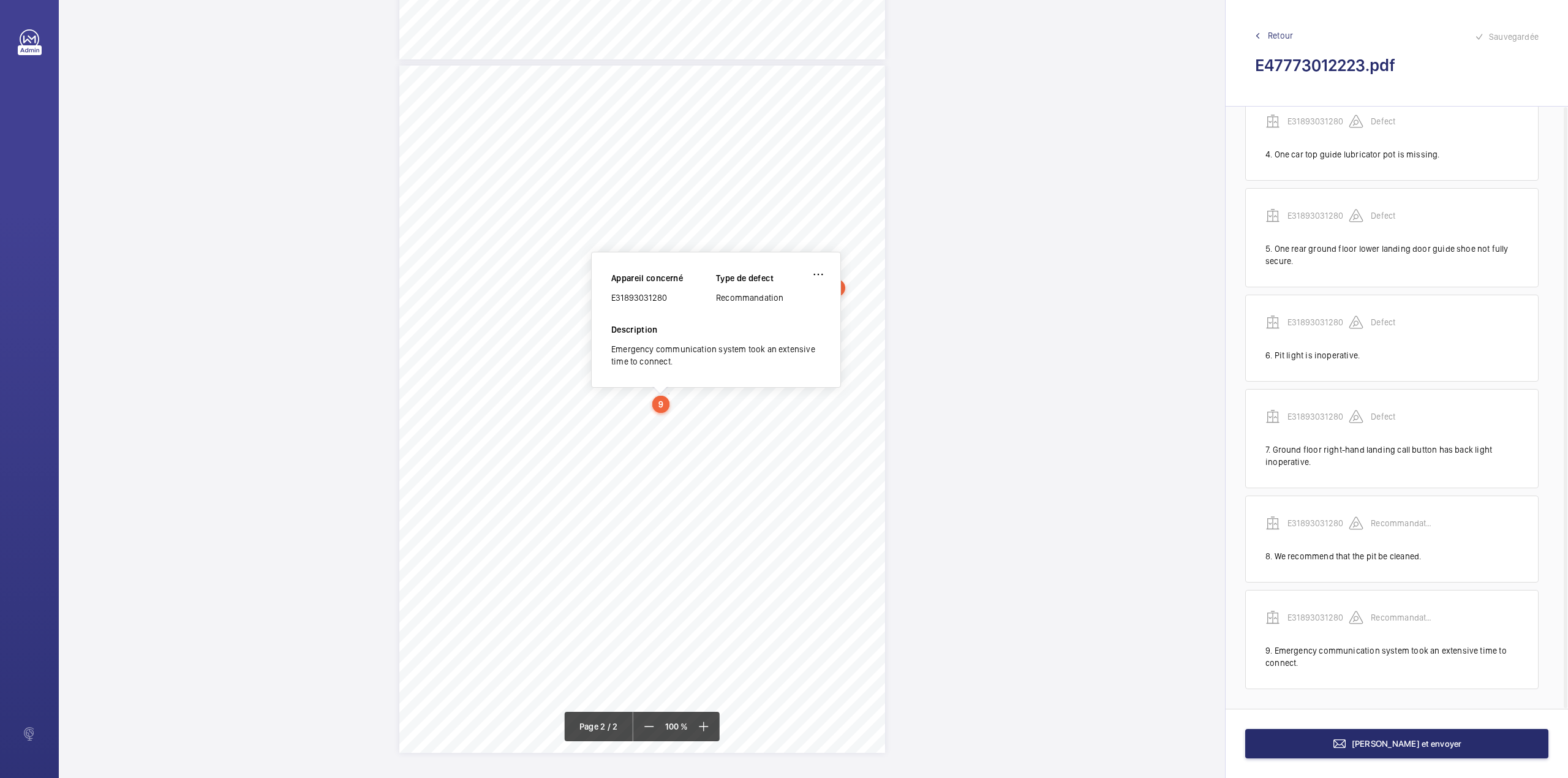
drag, startPoint x: 614, startPoint y: 294, endPoint x: 675, endPoint y: 302, distance: 61.5
click at [675, 302] on div "E31893031280" at bounding box center [664, 298] width 105 height 12
drag, startPoint x: 611, startPoint y: 294, endPoint x: 684, endPoint y: 296, distance: 73.0
click at [684, 296] on div "E31893031280" at bounding box center [664, 298] width 105 height 12
copy div "E31893031280"
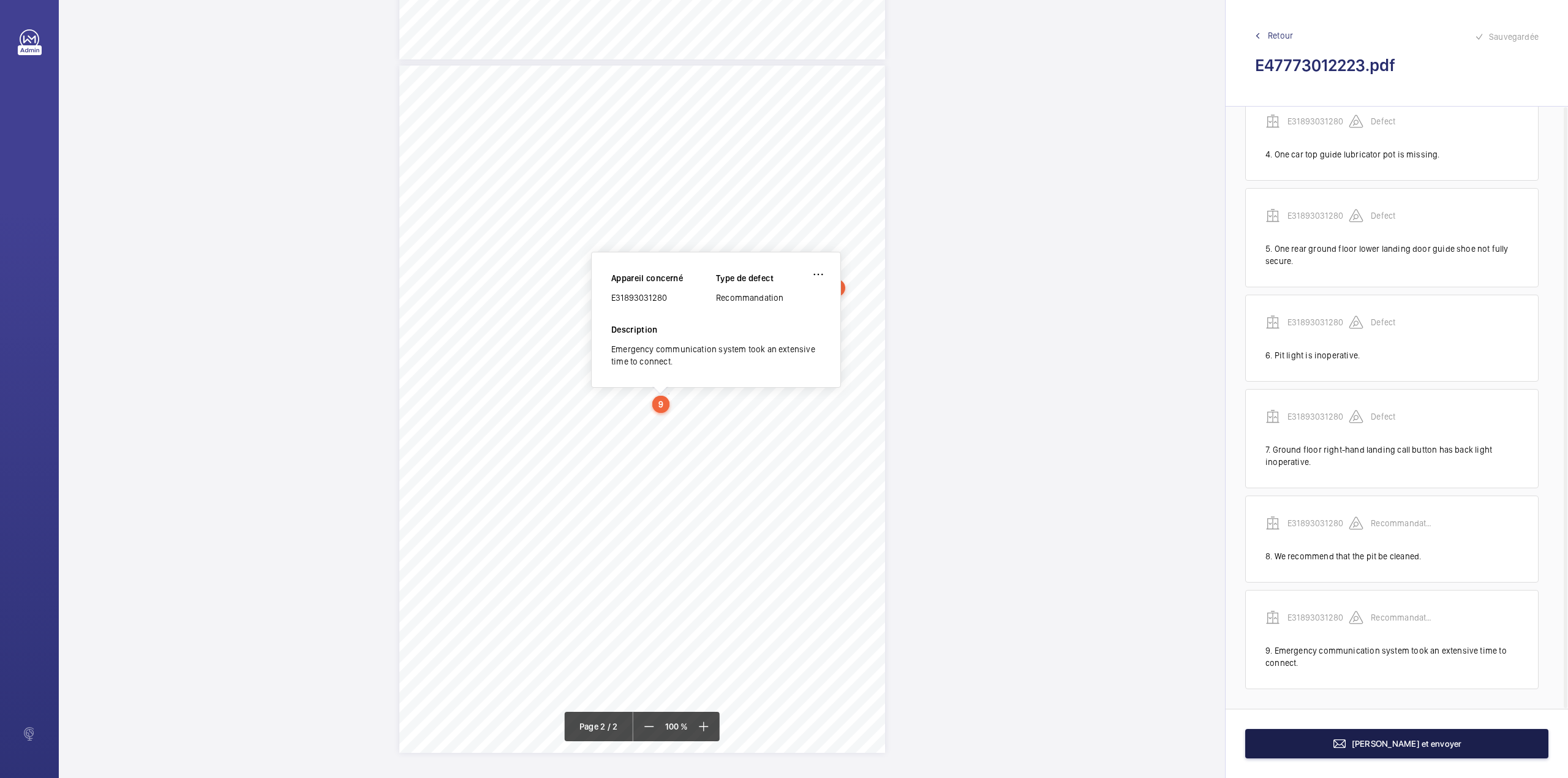
click at [1293, 753] on button "Terminer et envoyer" at bounding box center [1396, 743] width 303 height 29
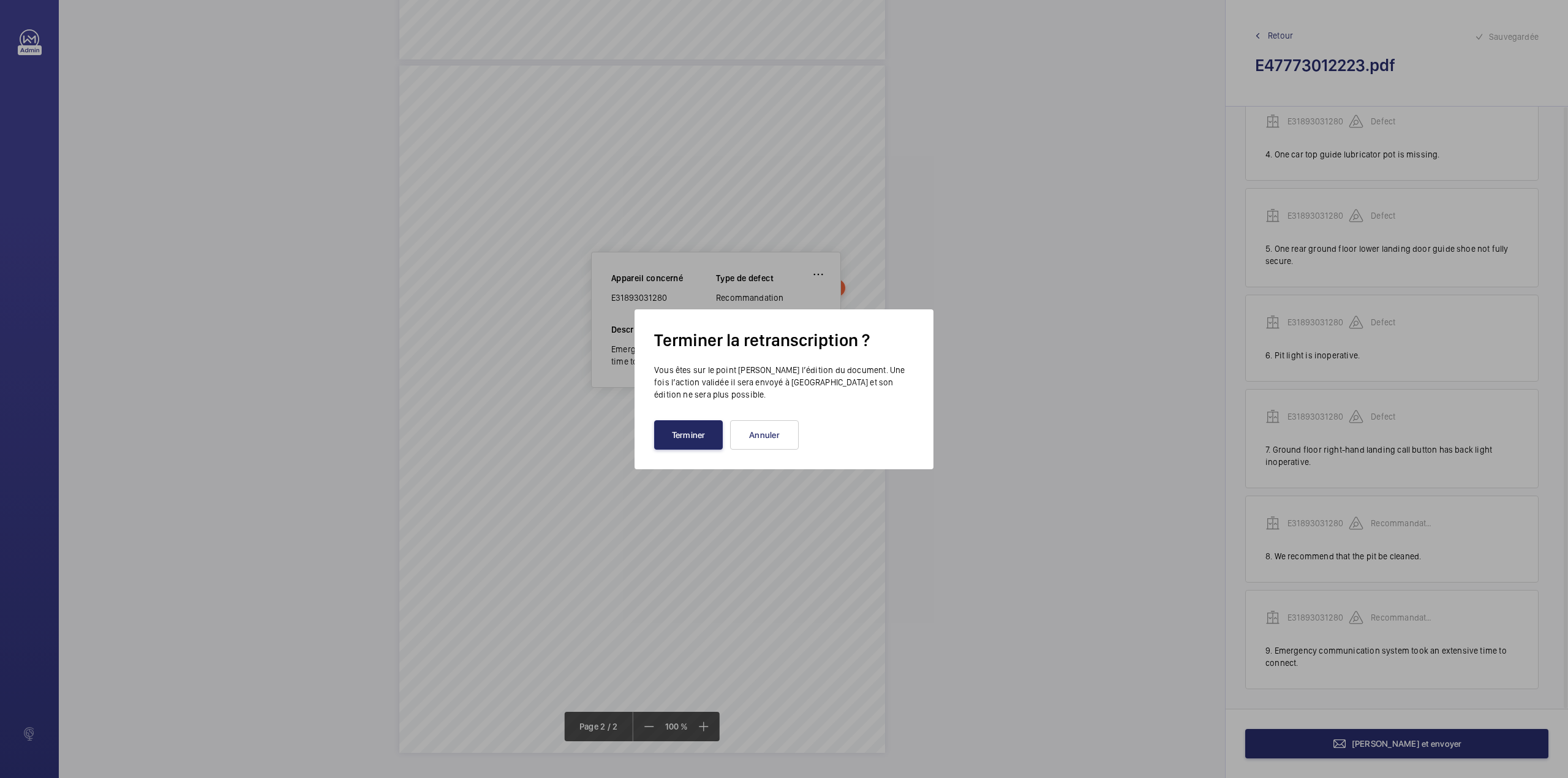
click at [693, 427] on button "Terminer" at bounding box center [688, 434] width 68 height 29
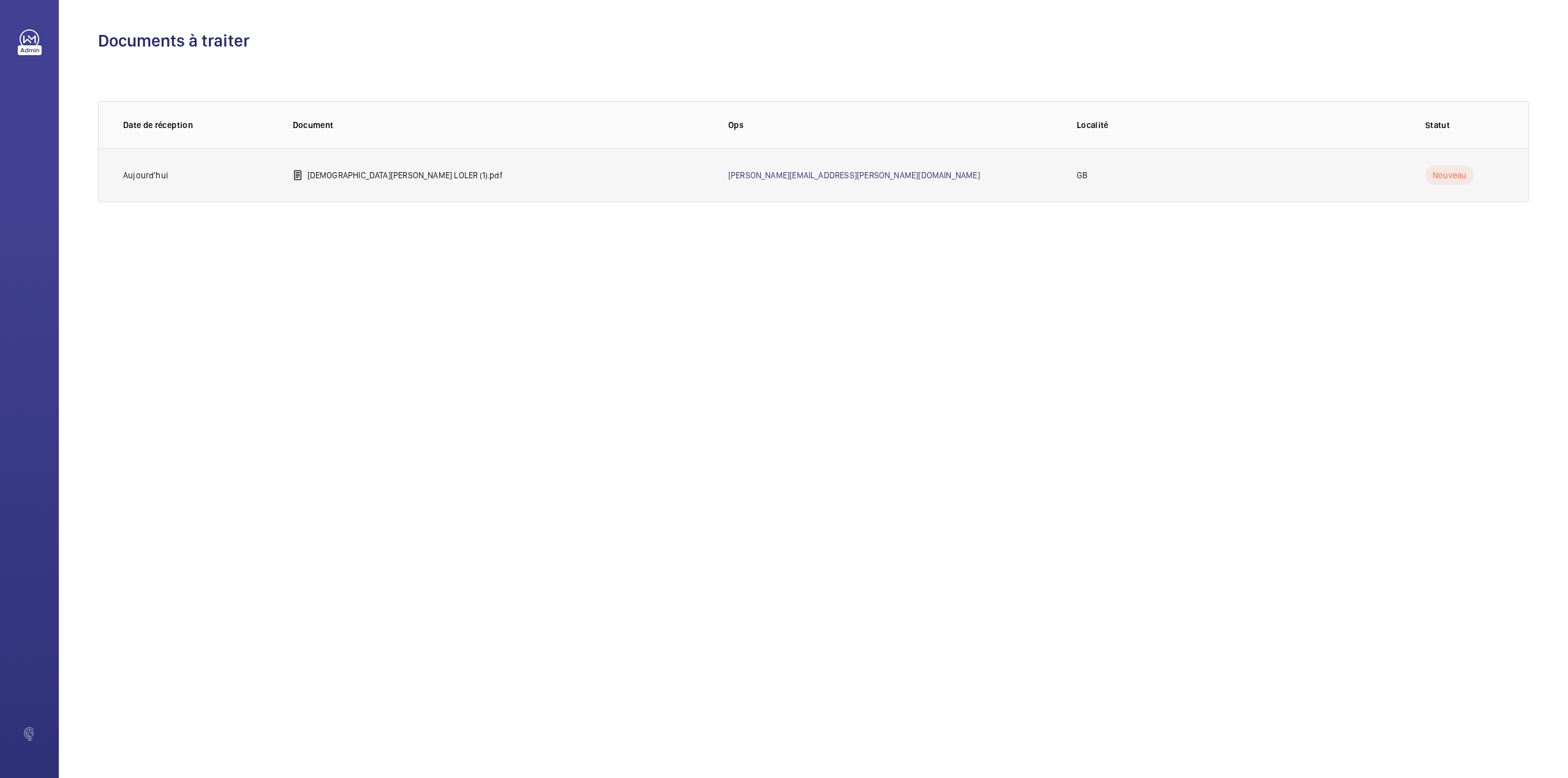
click at [359, 172] on p "St Peter Church LOLER (1).pdf" at bounding box center [405, 175] width 195 height 12
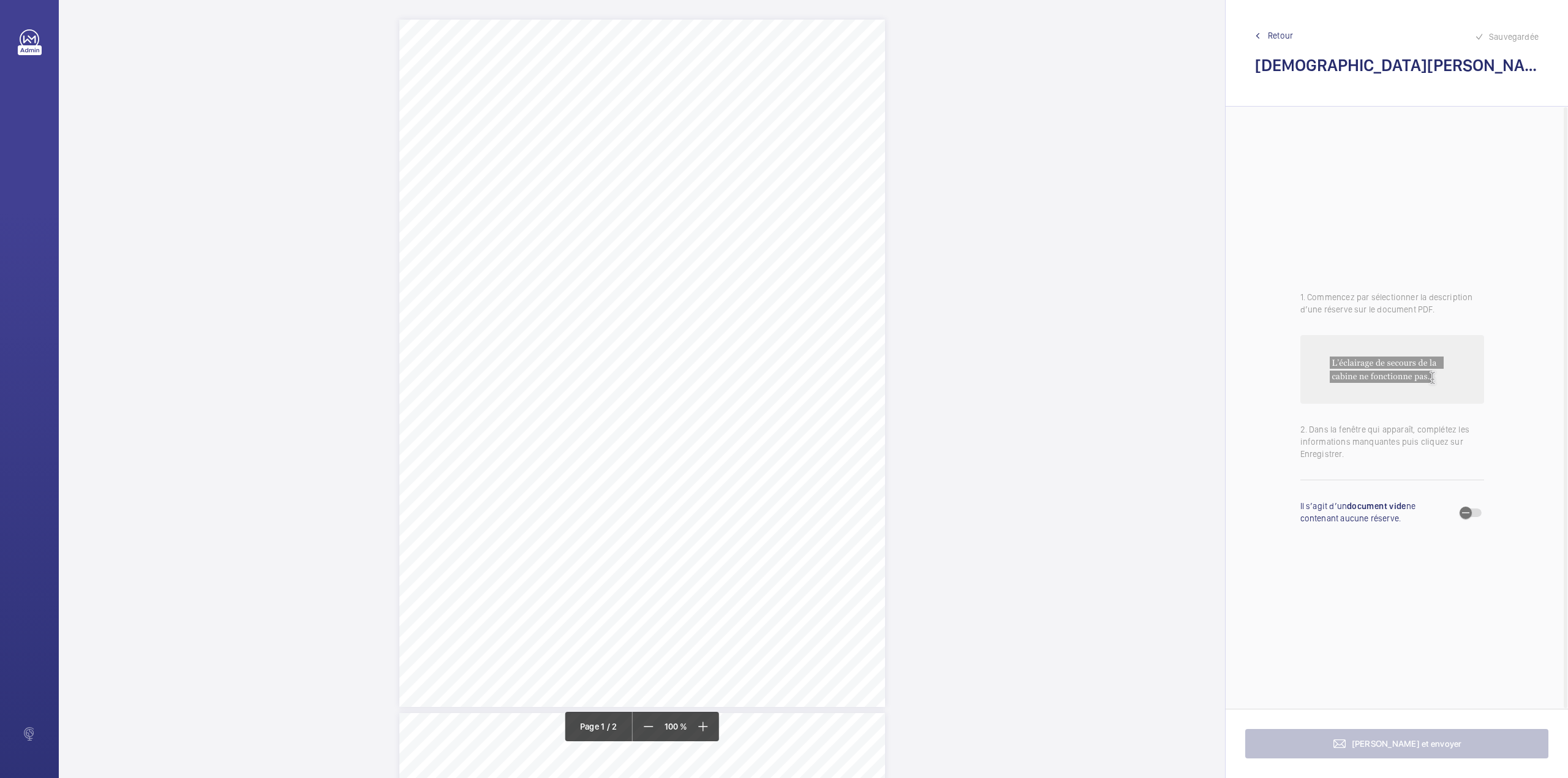
click at [771, 475] on div "Lifting Operations and Lifting Equipment Regulations Report of Thorough Examina…" at bounding box center [642, 363] width 486 height 687
click at [779, 226] on textarea at bounding box center [820, 201] width 209 height 55
click at [778, 123] on div "Faites un choix" at bounding box center [771, 129] width 86 height 12
click at [770, 164] on span "14883221/18" at bounding box center [765, 167] width 74 height 12
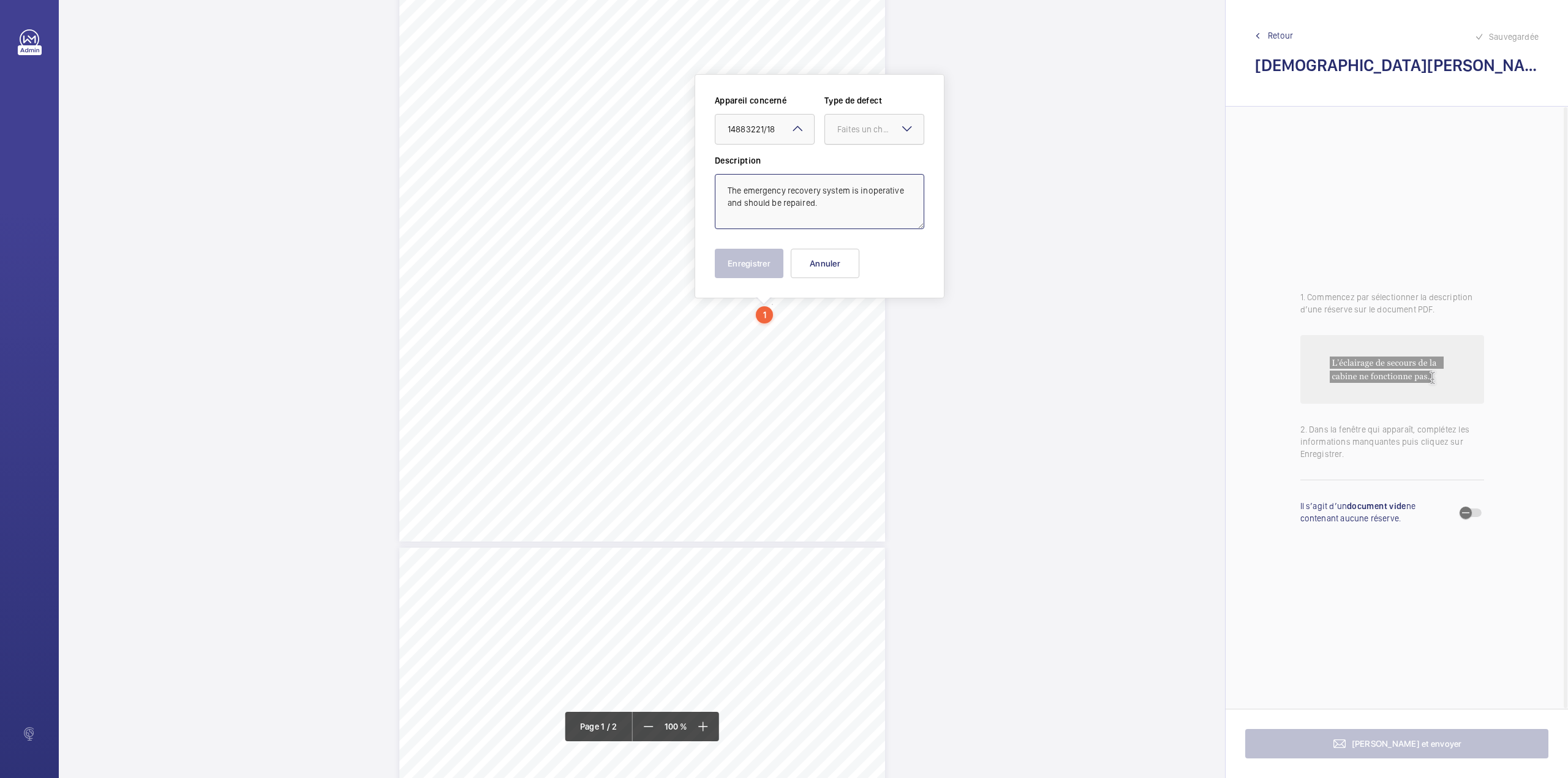
drag, startPoint x: 862, startPoint y: 131, endPoint x: 859, endPoint y: 142, distance: 11.4
click at [862, 132] on div "Faites un choix" at bounding box center [880, 129] width 86 height 12
click at [858, 161] on span "Standard" at bounding box center [874, 167] width 74 height 12
type textarea "The emergency recovery system is inoperative and should be repaired."
click at [748, 260] on button "Enregistrer" at bounding box center [749, 263] width 68 height 29
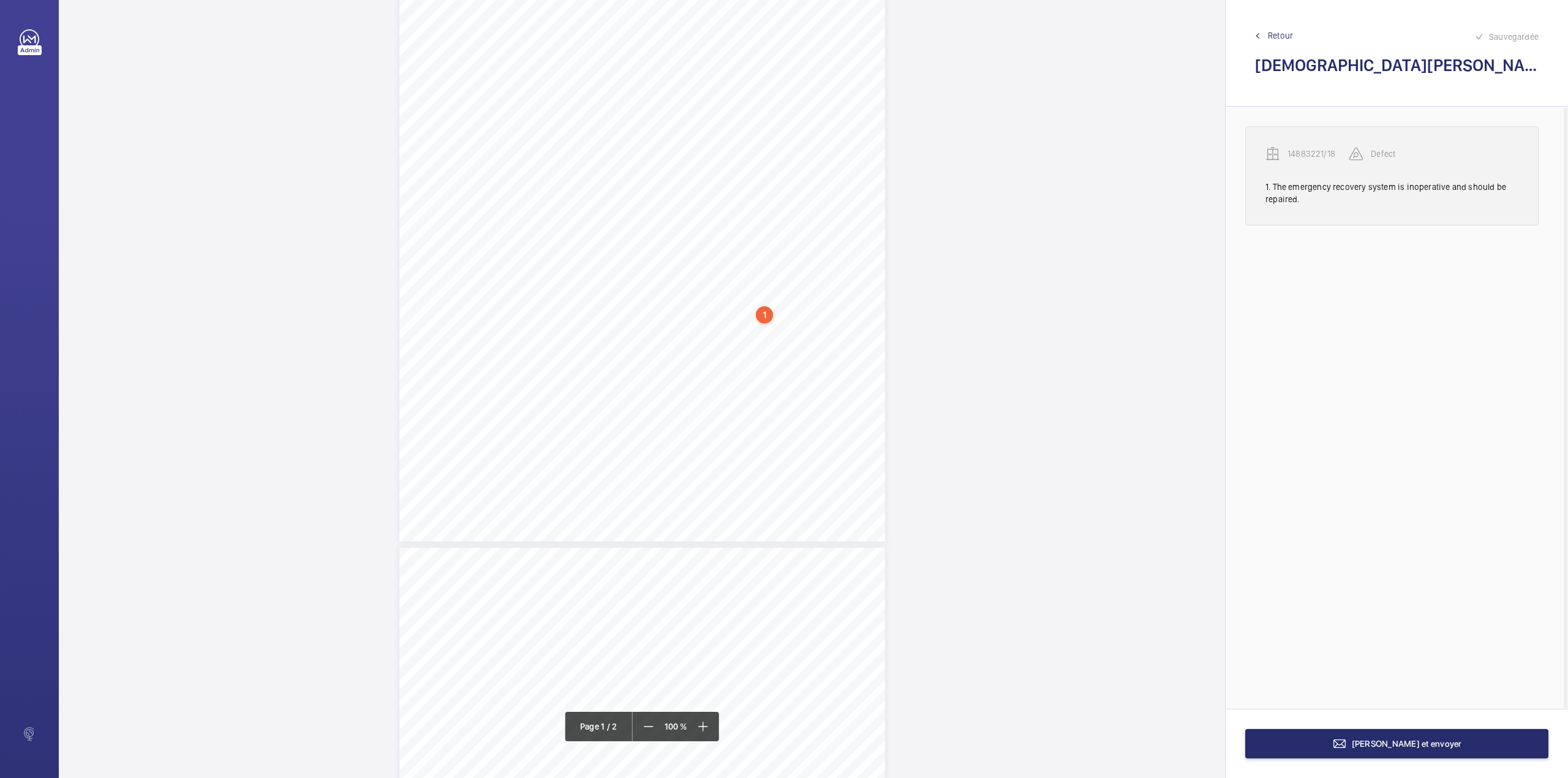
click at [1316, 148] on p "14883221/18" at bounding box center [1318, 154] width 61 height 12
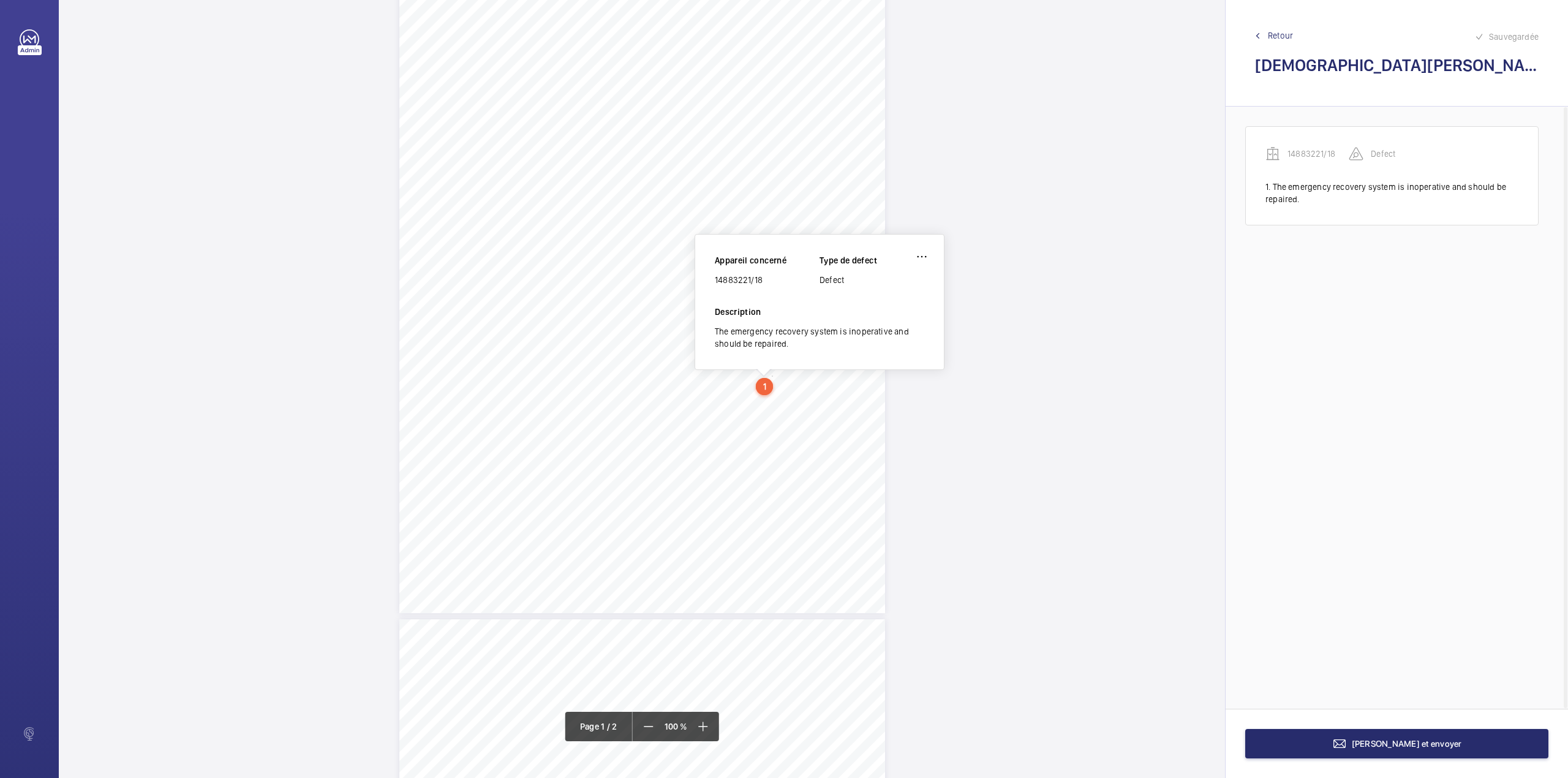
scroll to position [91, 0]
drag, startPoint x: 716, startPoint y: 283, endPoint x: 763, endPoint y: 279, distance: 47.2
click at [763, 279] on div "14883221/18" at bounding box center [767, 283] width 105 height 12
copy div "14883221/18"
click at [1408, 743] on span "Terminer et envoyer" at bounding box center [1407, 743] width 110 height 9
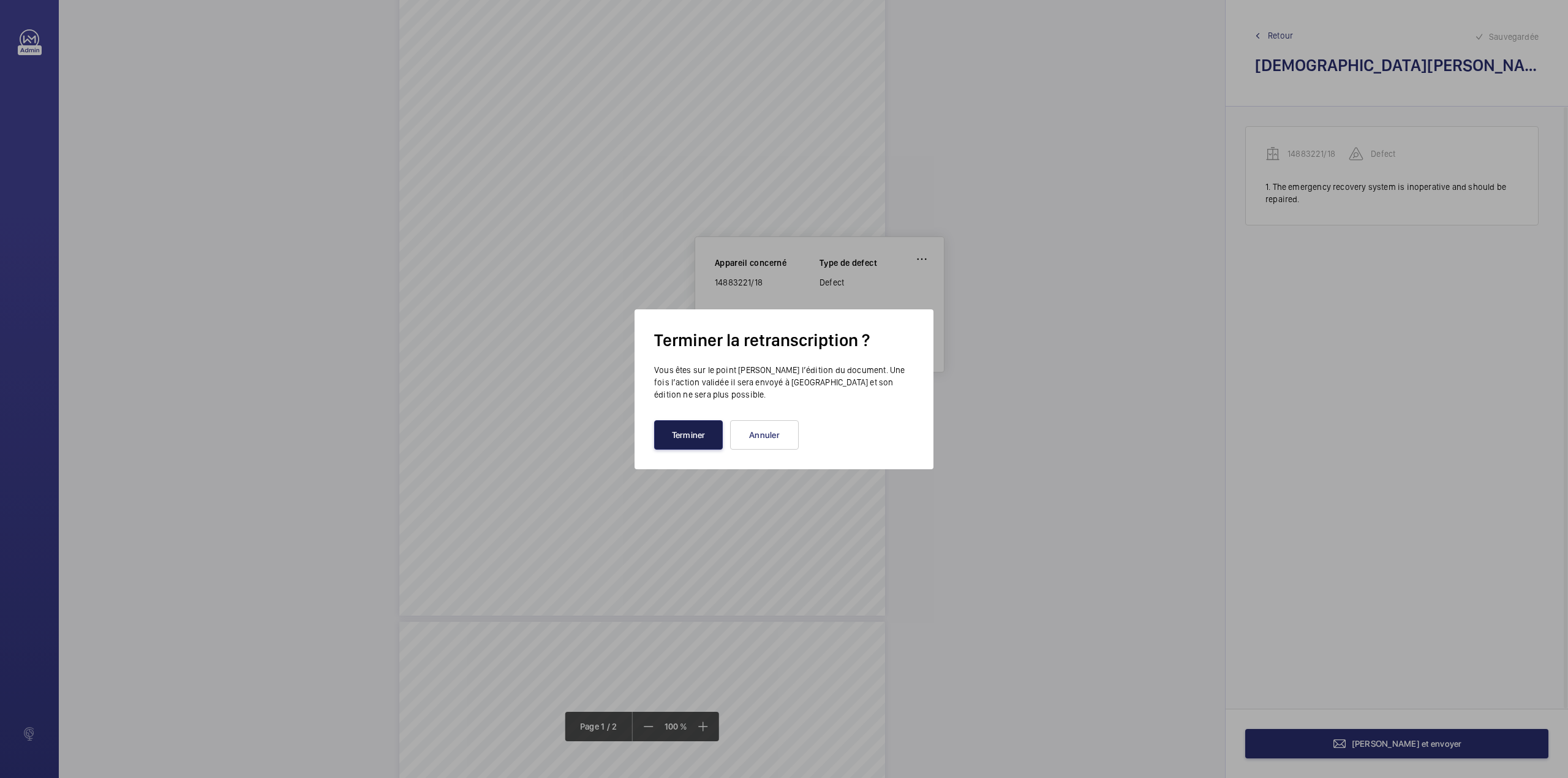
click at [696, 446] on button "Terminer" at bounding box center [688, 434] width 68 height 29
